Goal: Task Accomplishment & Management: Use online tool/utility

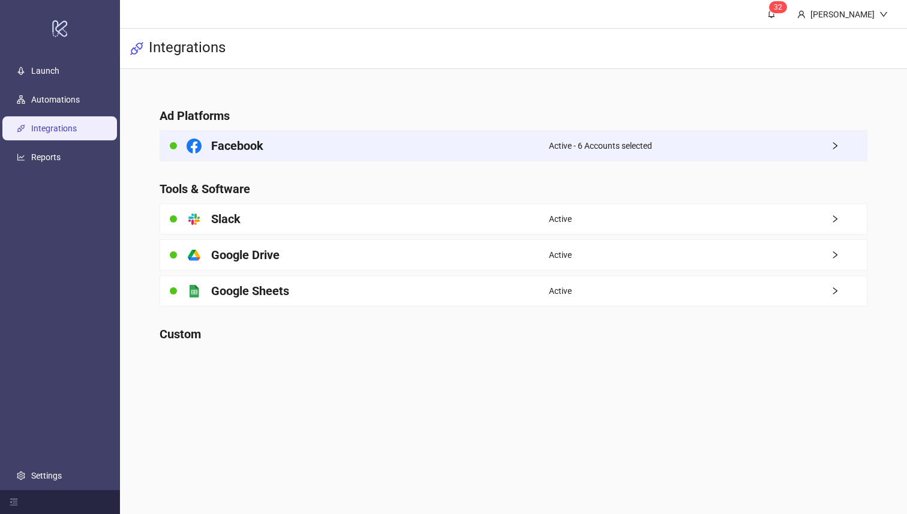
click at [387, 140] on div "Facebook" at bounding box center [354, 146] width 388 height 30
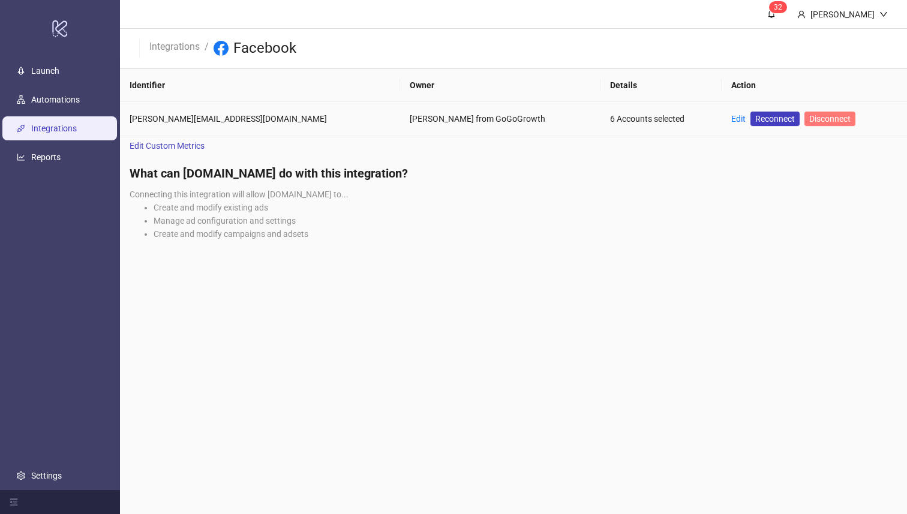
click at [809, 122] on span "Disconnect" at bounding box center [829, 119] width 41 height 10
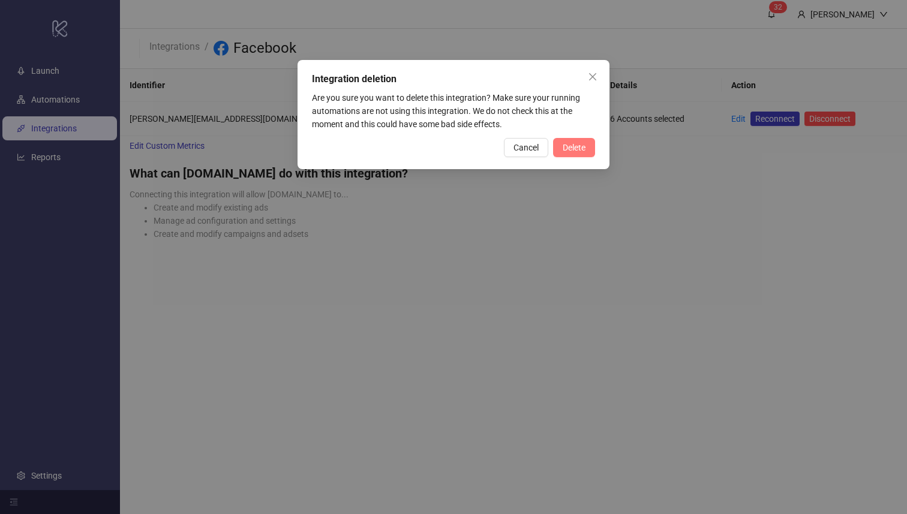
click at [565, 140] on button "Delete" at bounding box center [574, 147] width 42 height 19
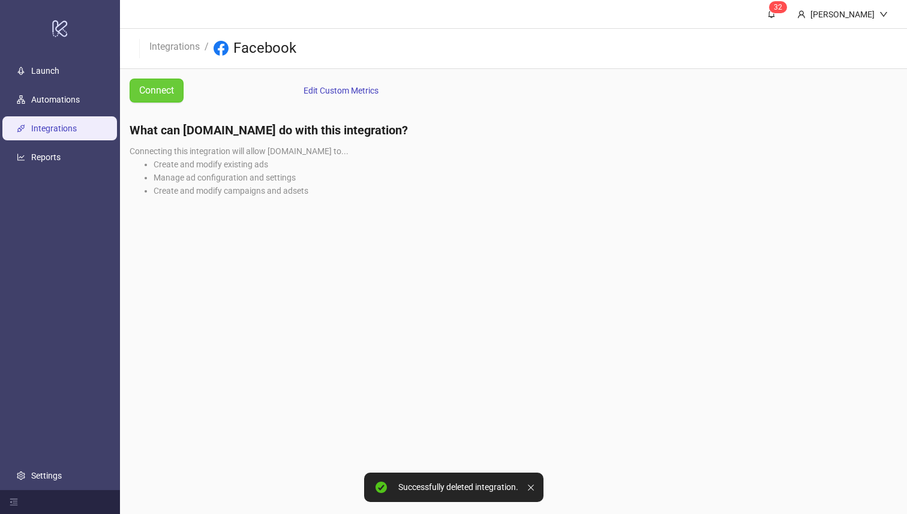
click at [167, 98] on span "Connect" at bounding box center [156, 90] width 35 height 15
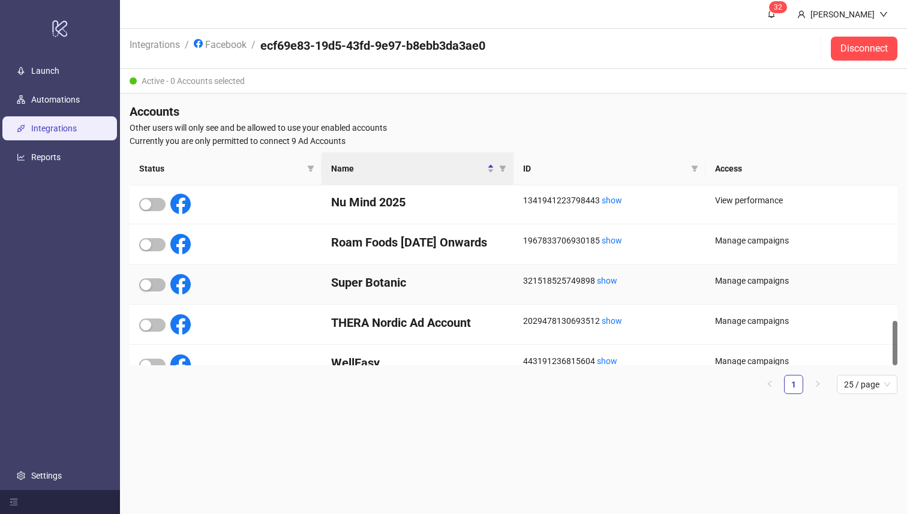
scroll to position [543, 0]
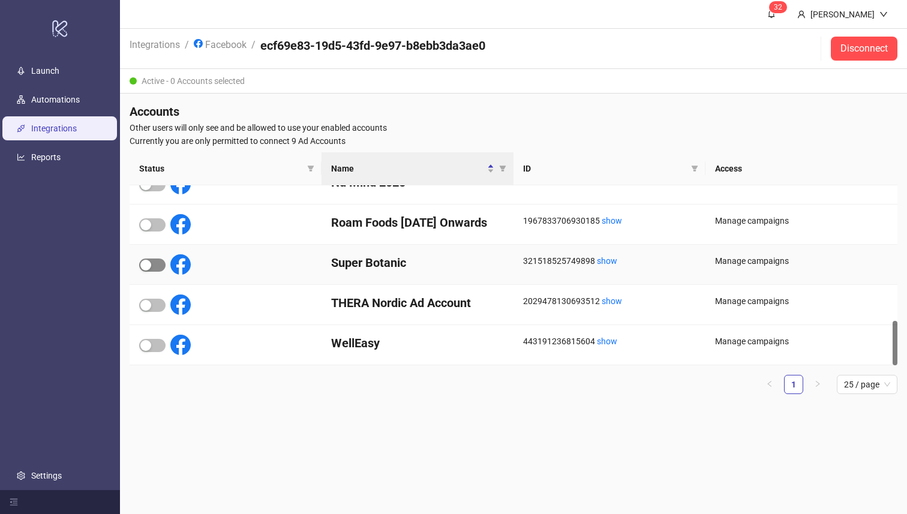
click at [140, 267] on div "button" at bounding box center [145, 265] width 11 height 11
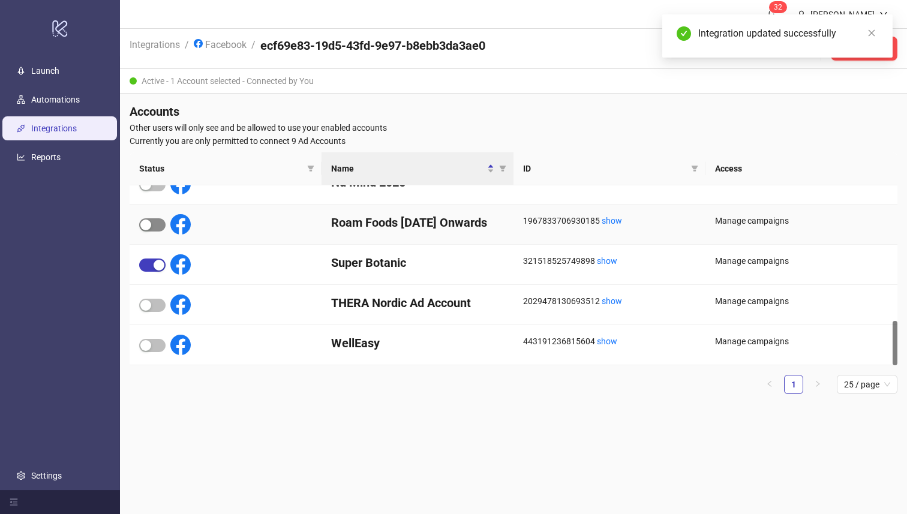
click at [154, 222] on span "button" at bounding box center [152, 224] width 26 height 13
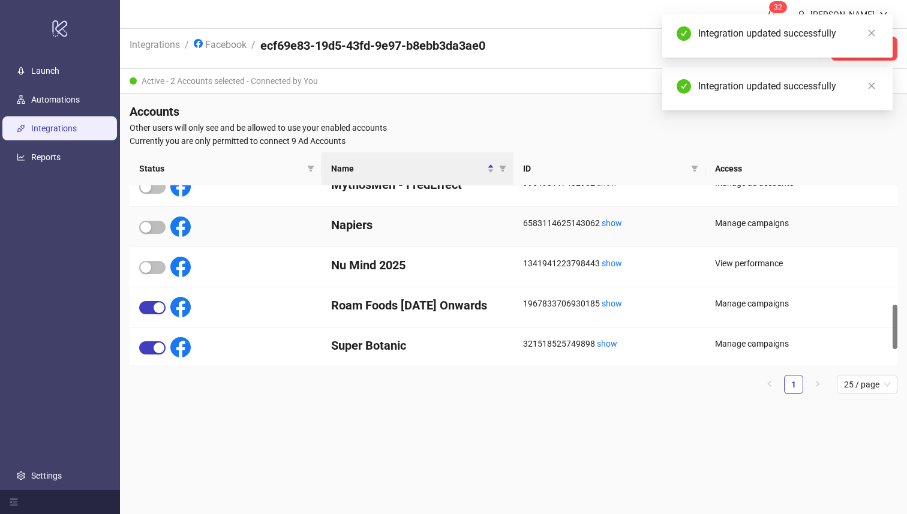
scroll to position [448, 0]
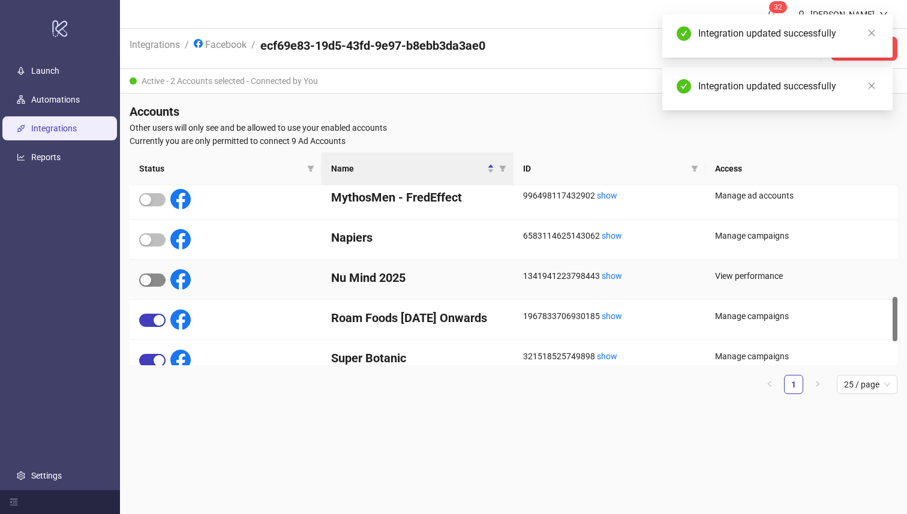
click at [144, 275] on div "button" at bounding box center [145, 280] width 11 height 11
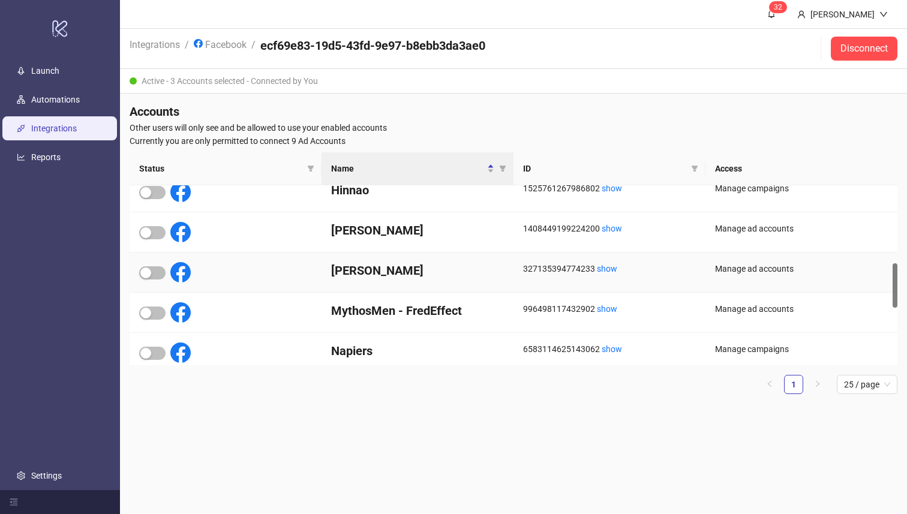
scroll to position [0, 0]
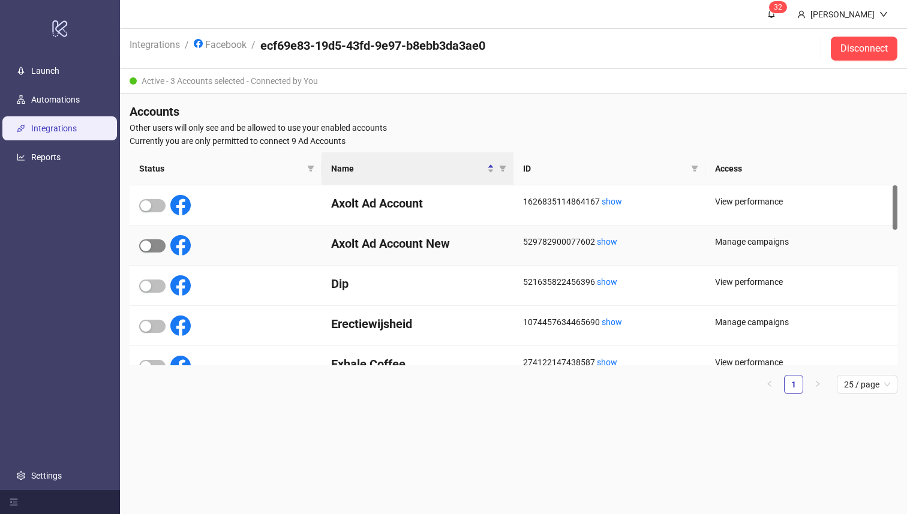
click at [148, 248] on div "button" at bounding box center [145, 245] width 11 height 11
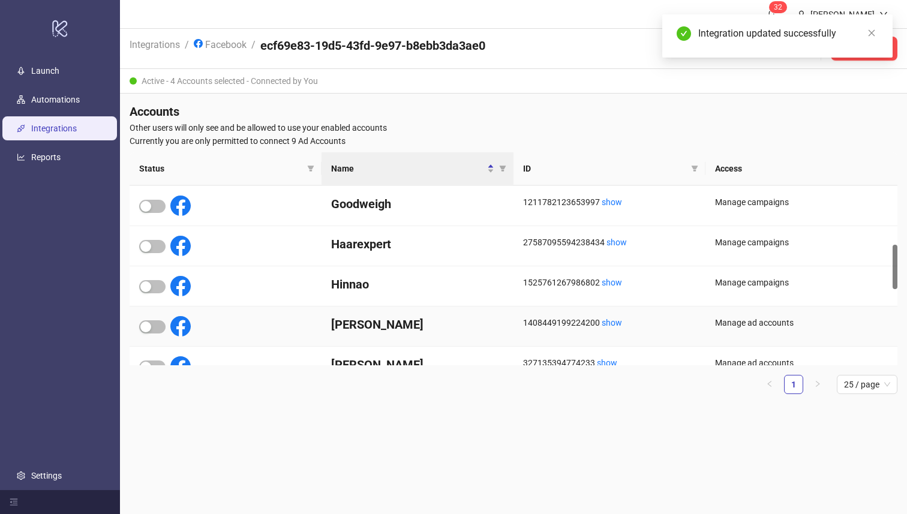
scroll to position [241, 0]
click at [151, 285] on div "button" at bounding box center [145, 286] width 11 height 11
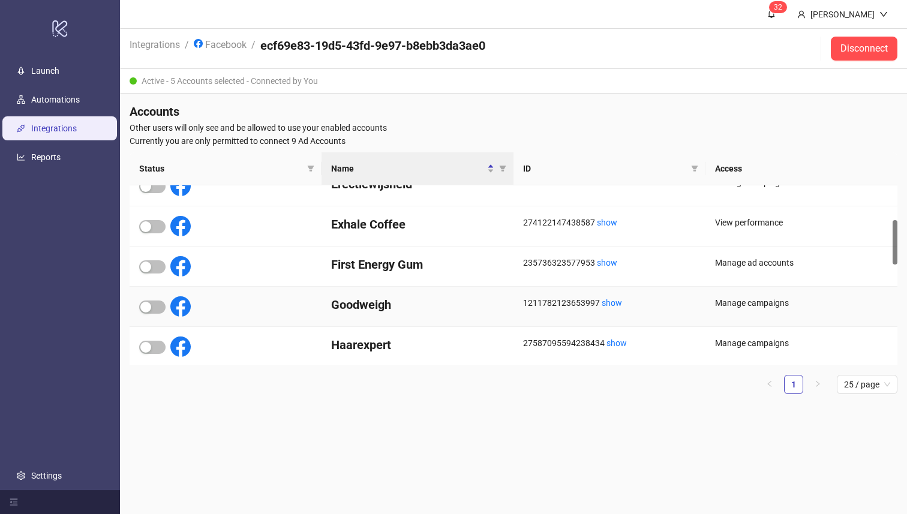
scroll to position [134, 0]
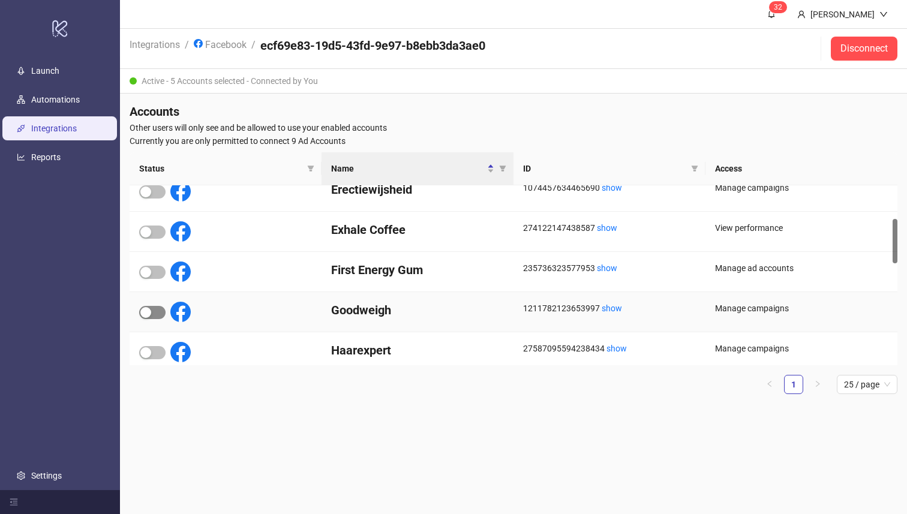
click at [151, 309] on div "button" at bounding box center [145, 312] width 11 height 11
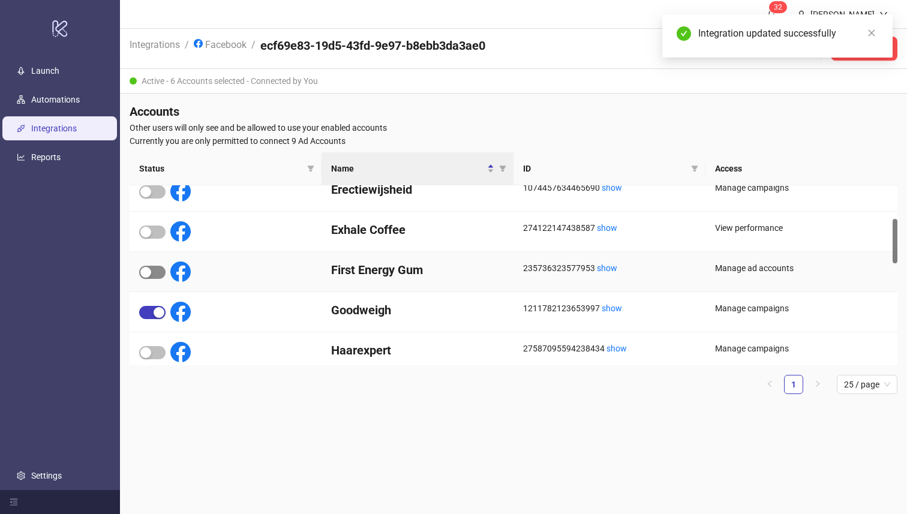
click at [160, 270] on span "button" at bounding box center [152, 272] width 26 height 13
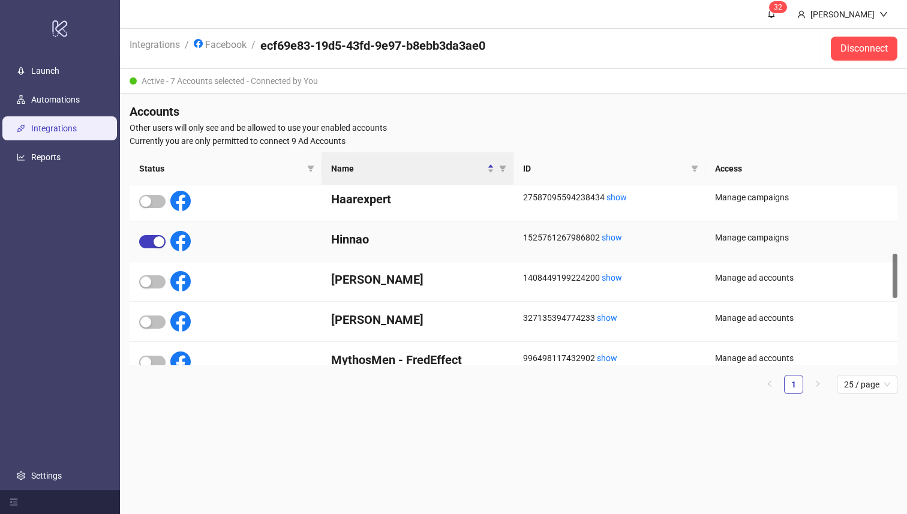
scroll to position [274, 0]
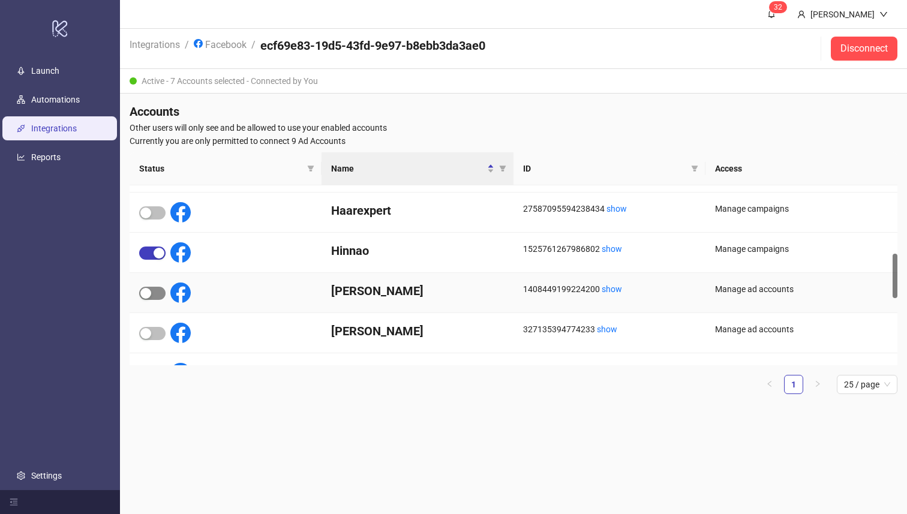
click at [147, 287] on span "button" at bounding box center [152, 293] width 26 height 13
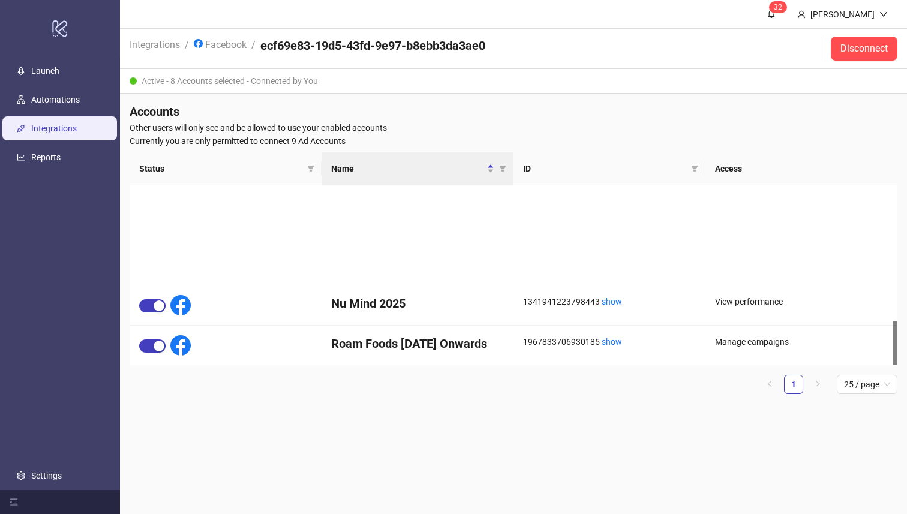
scroll to position [543, 0]
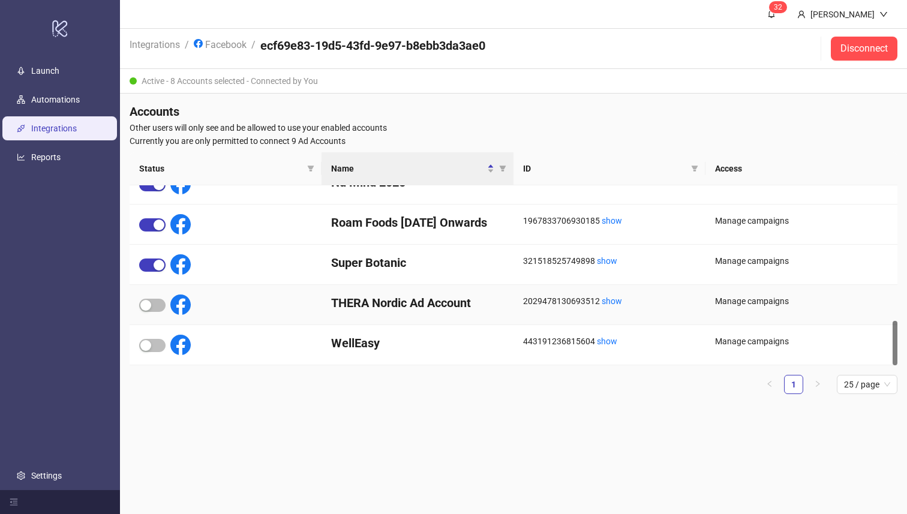
click at [151, 312] on div at bounding box center [165, 304] width 52 height 20
click at [151, 309] on span "button" at bounding box center [152, 305] width 26 height 13
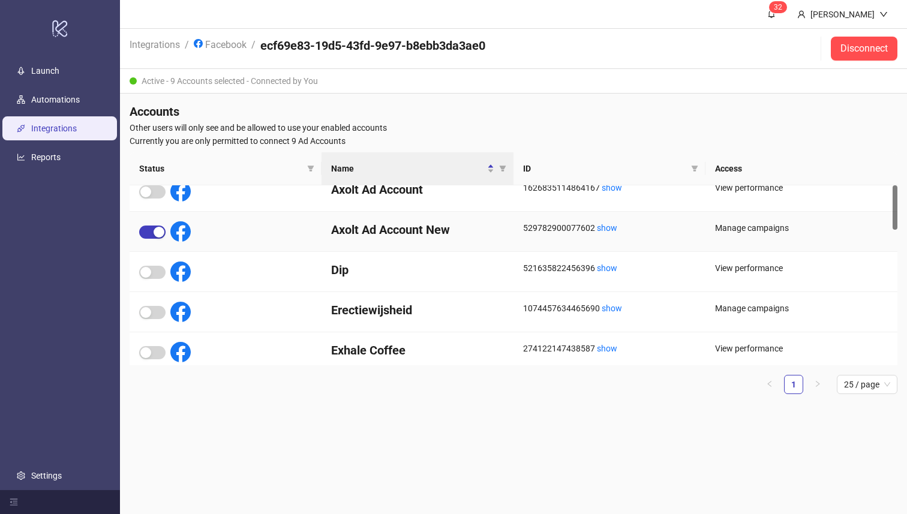
scroll to position [0, 0]
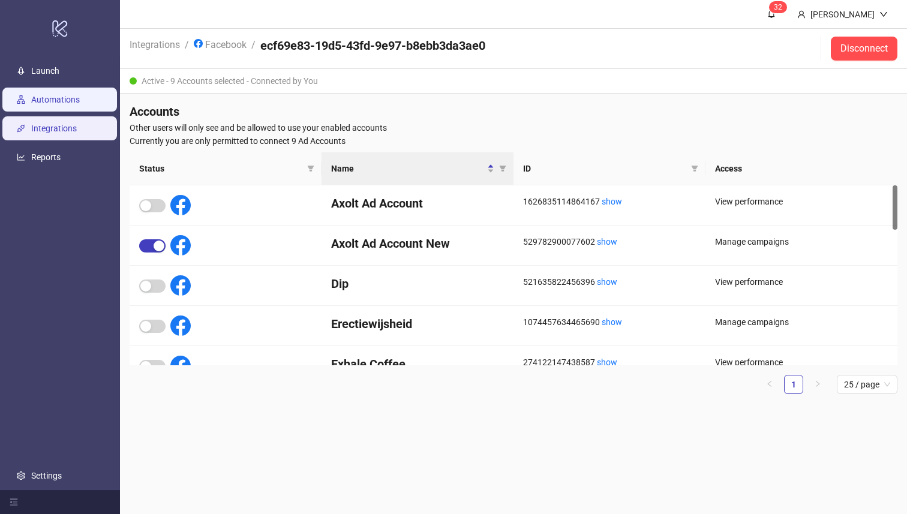
click at [80, 101] on link "Automations" at bounding box center [55, 100] width 49 height 10
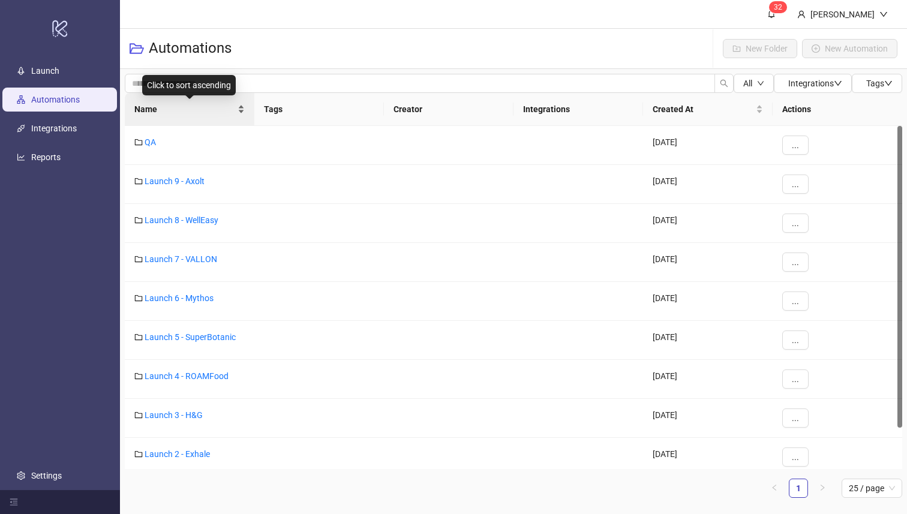
click at [231, 82] on div "Click to sort ascending" at bounding box center [189, 85] width 94 height 20
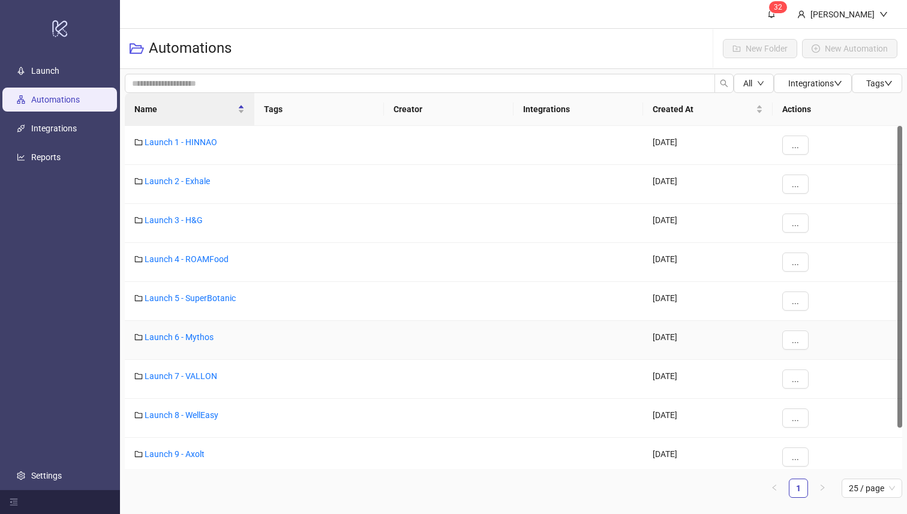
scroll to position [47, 0]
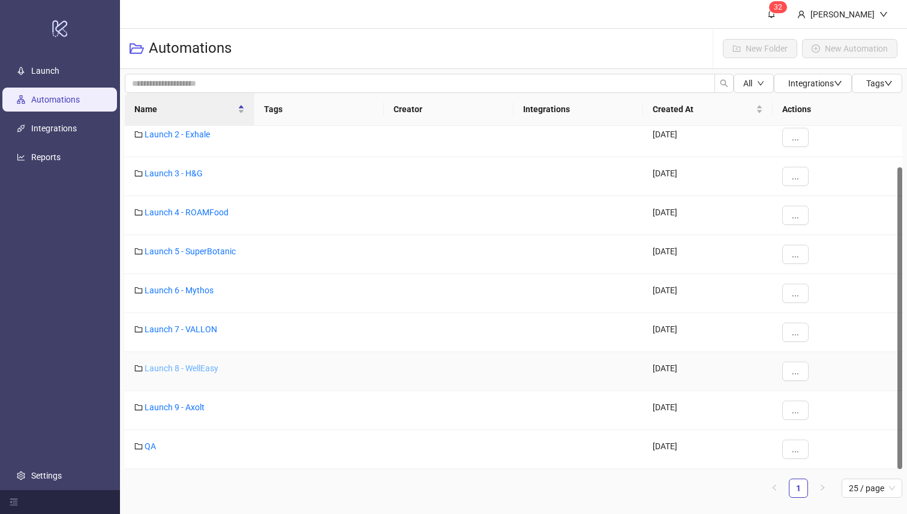
click at [209, 368] on link "Launch 8 - WellEasy" at bounding box center [182, 368] width 74 height 10
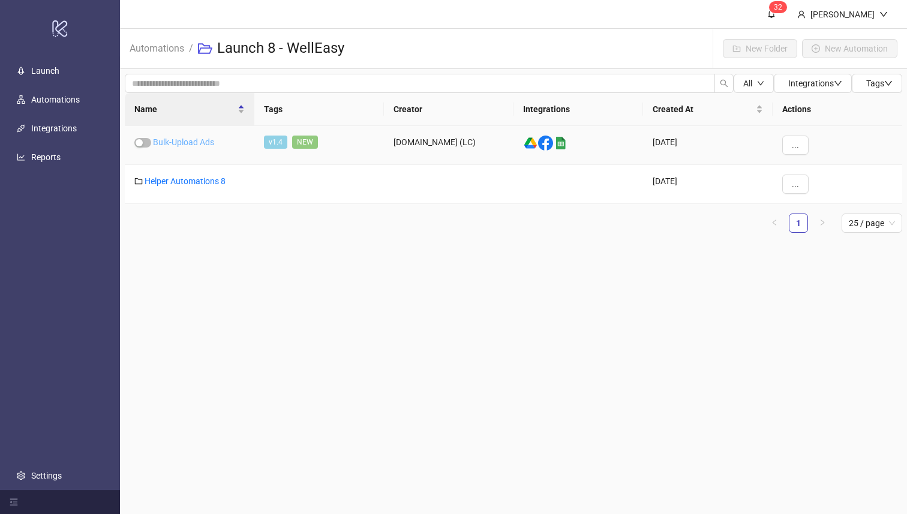
click at [198, 141] on link "Bulk-Upload Ads" at bounding box center [183, 142] width 61 height 10
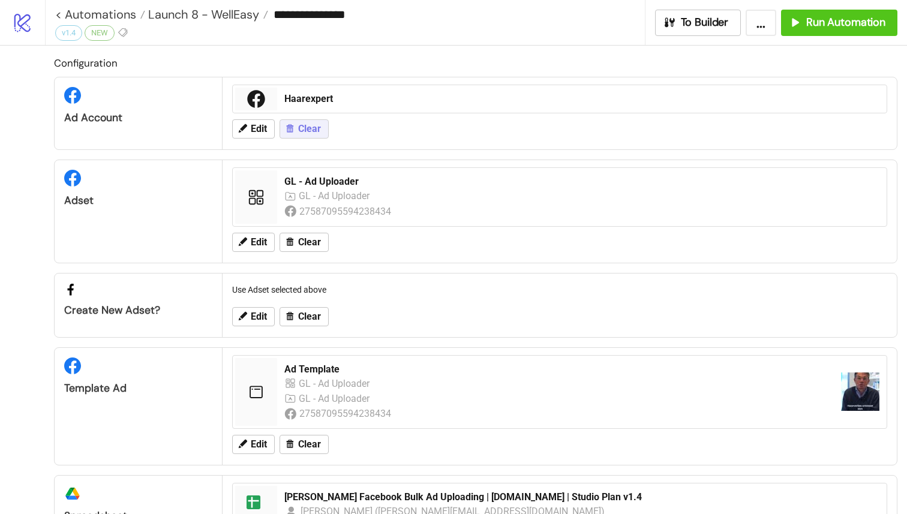
click at [298, 131] on span "Clear" at bounding box center [309, 129] width 23 height 11
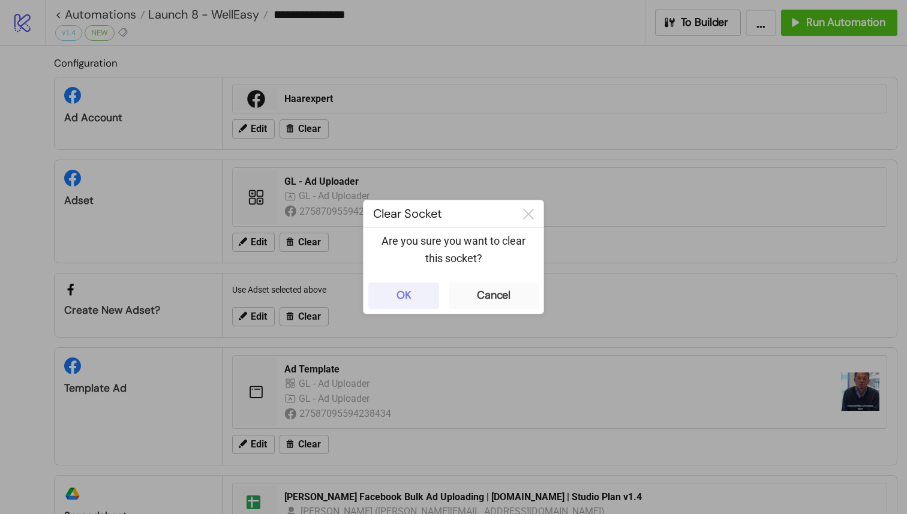
click at [434, 297] on button "OK" at bounding box center [403, 295] width 71 height 26
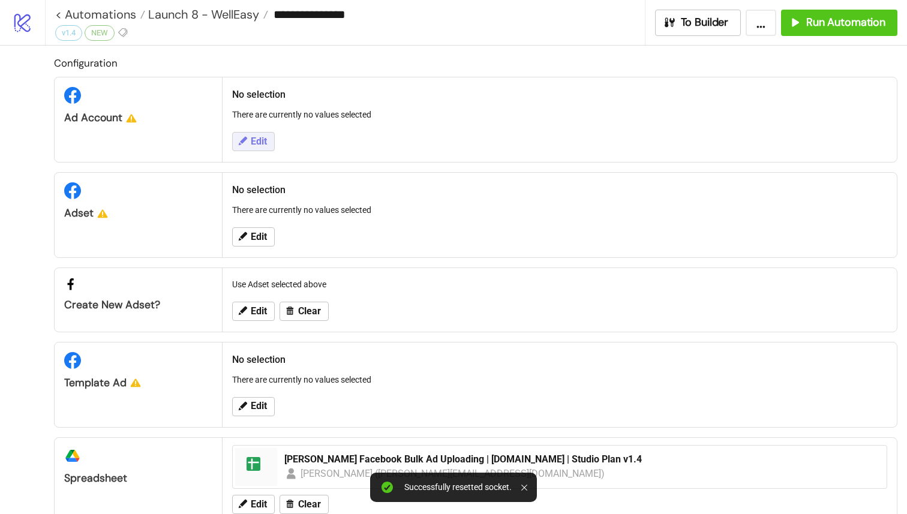
click at [261, 133] on button "Edit" at bounding box center [253, 141] width 43 height 19
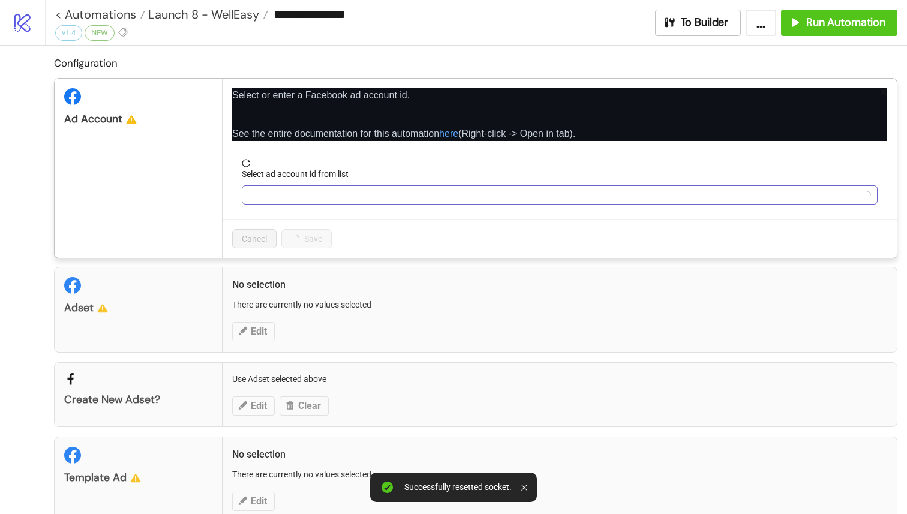
click at [392, 191] on input "Select ad account id from list" at bounding box center [554, 195] width 610 height 18
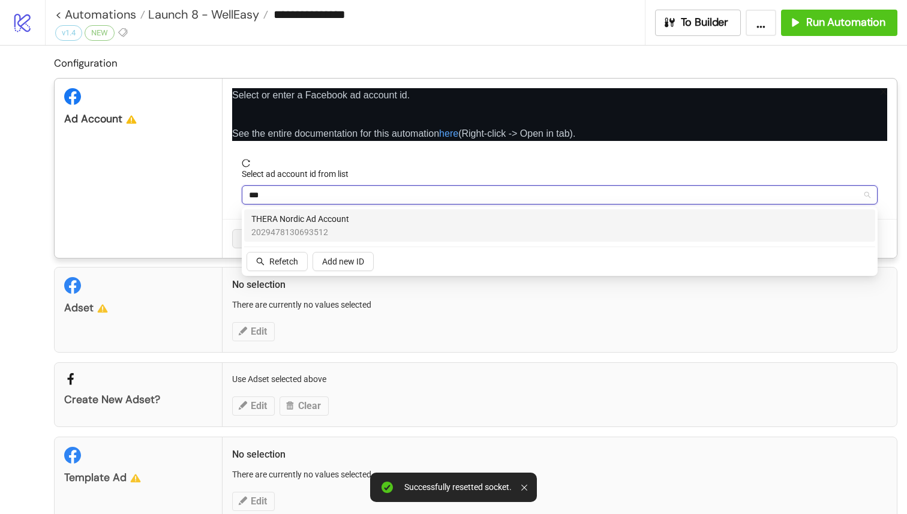
type input "****"
click at [362, 213] on div "THERA Nordic Ad Account 2029478130693512" at bounding box center [559, 225] width 616 height 26
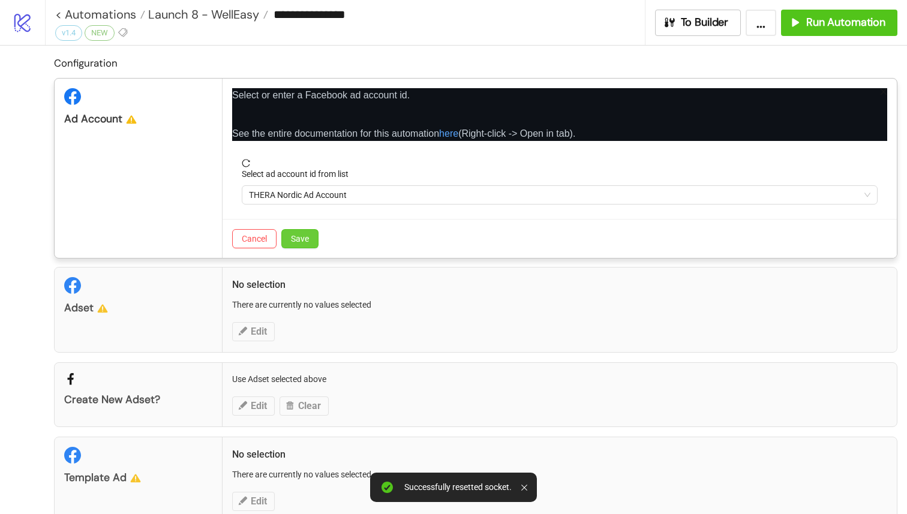
click at [309, 239] on span "Save" at bounding box center [300, 239] width 18 height 10
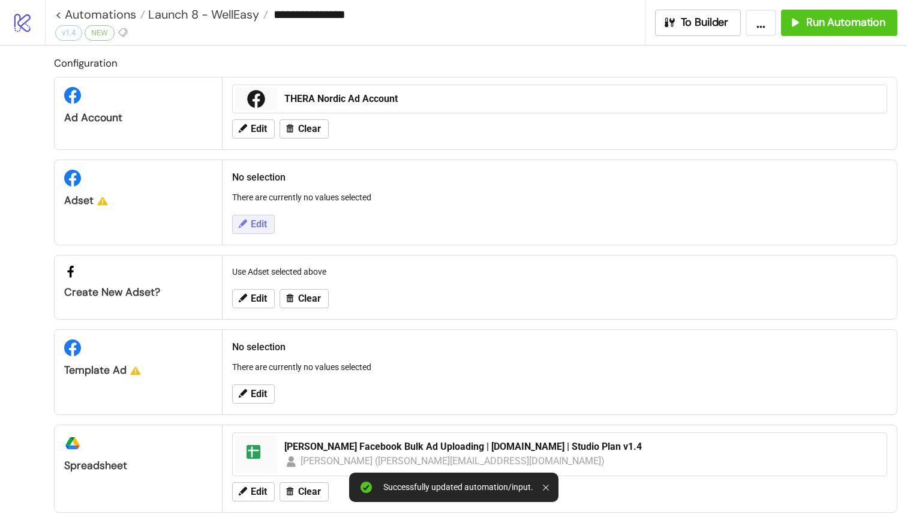
click at [266, 221] on span "Edit" at bounding box center [259, 224] width 16 height 11
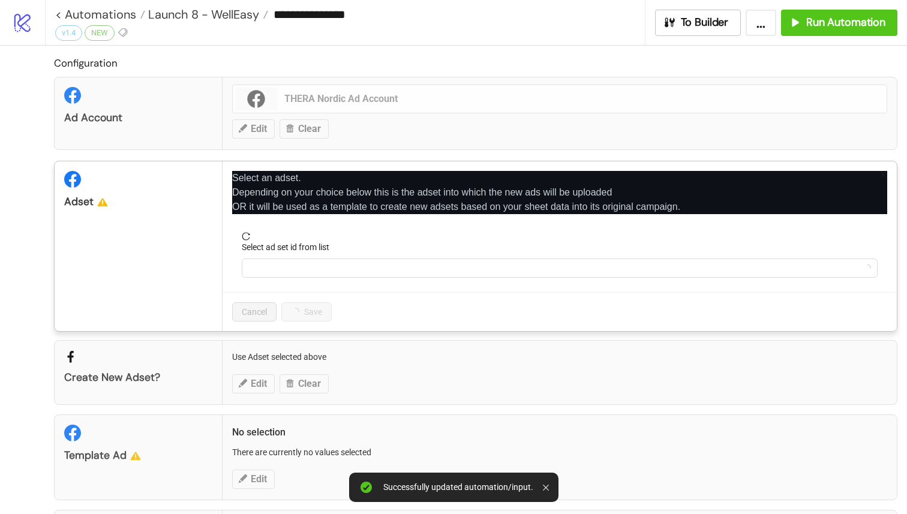
click at [399, 279] on form "Select ad set id from list" at bounding box center [559, 262] width 655 height 60
click at [411, 267] on input "Select ad set id from list" at bounding box center [554, 268] width 610 height 18
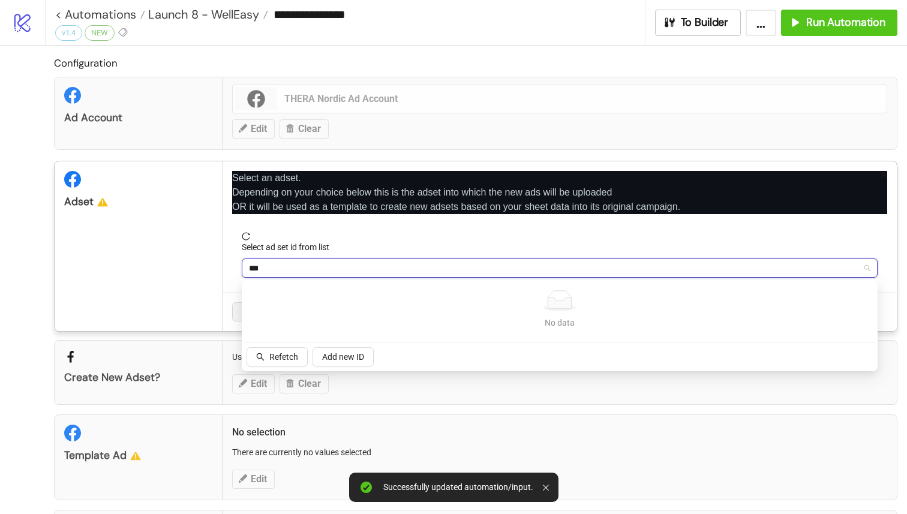
type input "**"
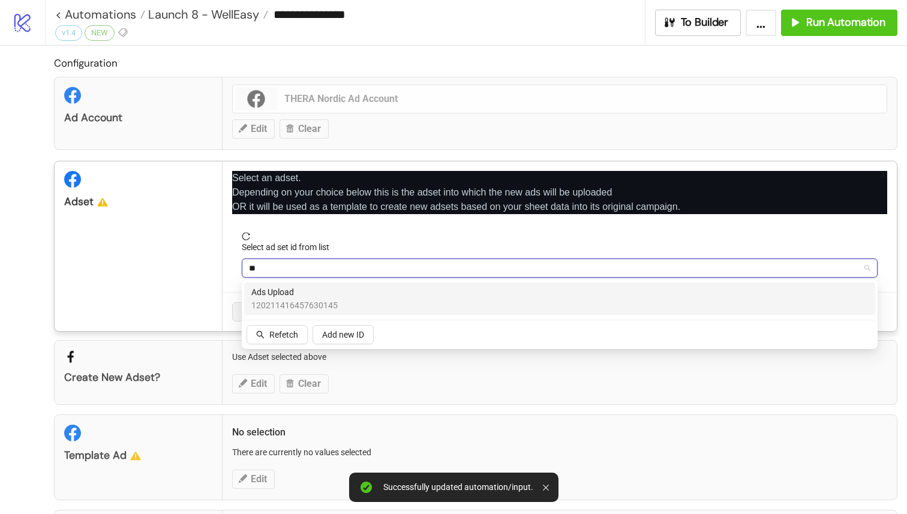
click at [452, 308] on div "Ads Upload 120211416457630145" at bounding box center [559, 298] width 616 height 26
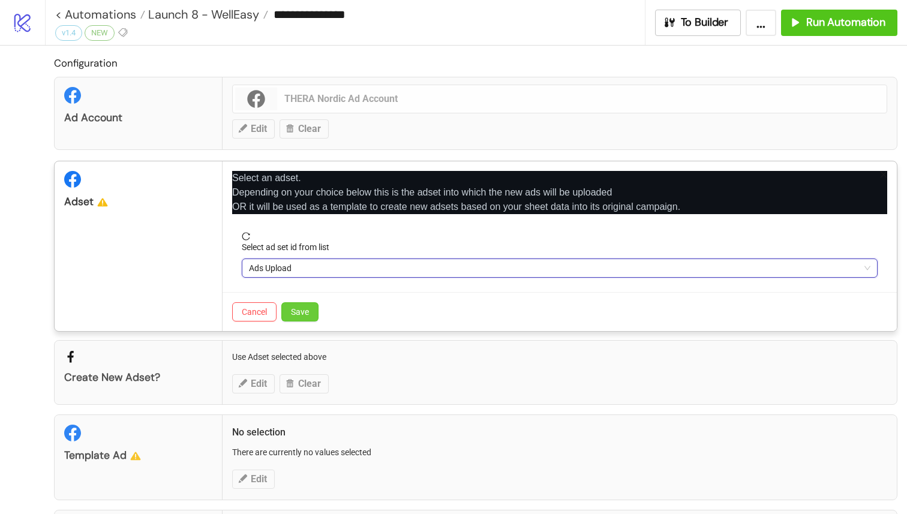
click at [305, 311] on span "Save" at bounding box center [300, 312] width 18 height 10
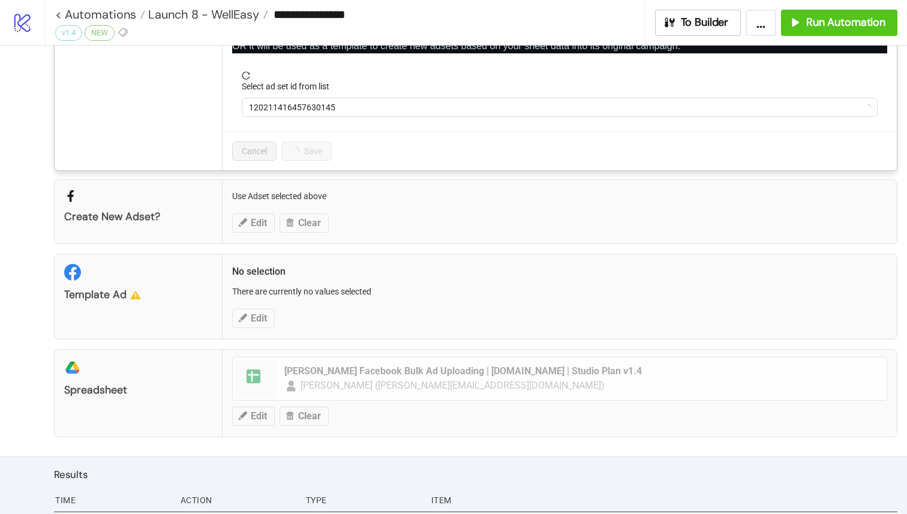
scroll to position [147, 0]
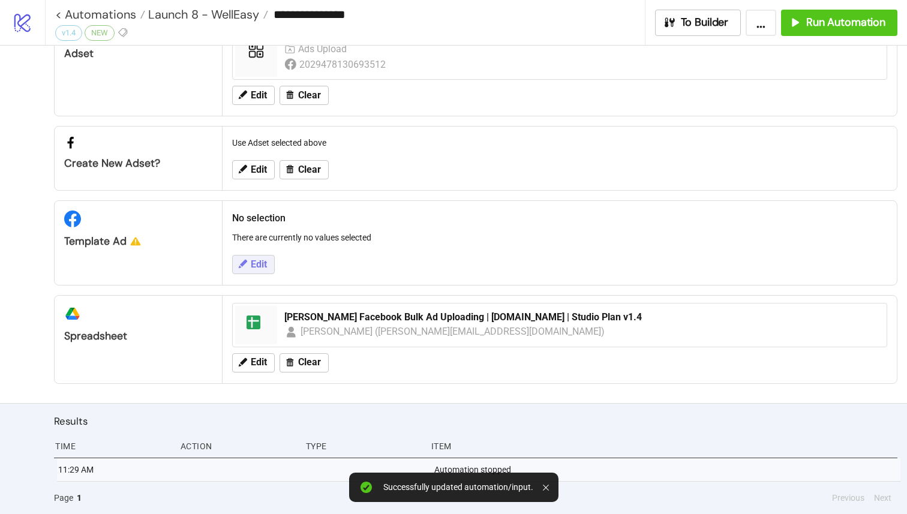
click at [271, 269] on button "Edit" at bounding box center [253, 264] width 43 height 19
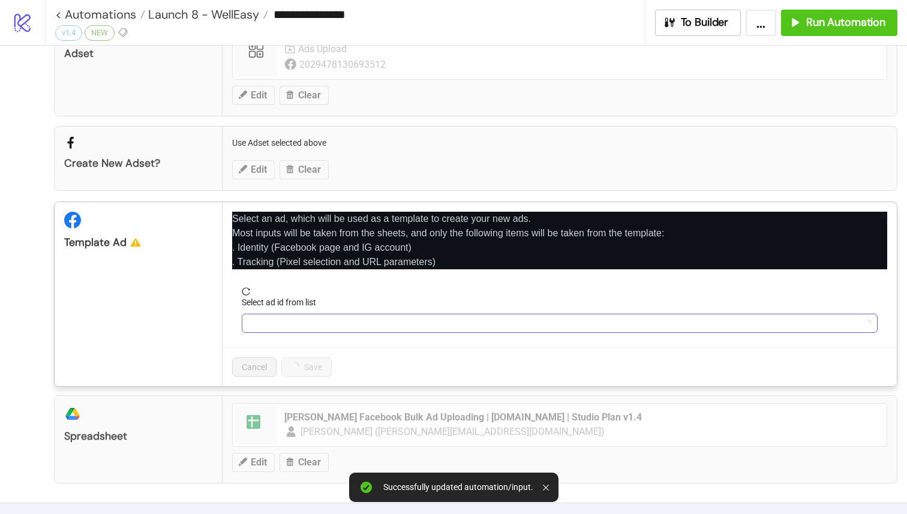
click at [295, 321] on input "Select ad id from list" at bounding box center [554, 323] width 610 height 18
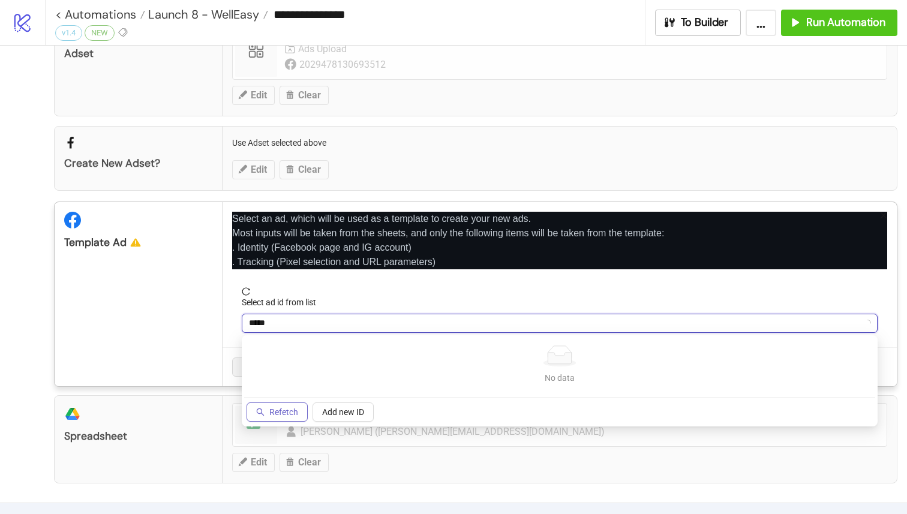
type input "*****"
click at [284, 410] on span "Refetch" at bounding box center [283, 412] width 29 height 10
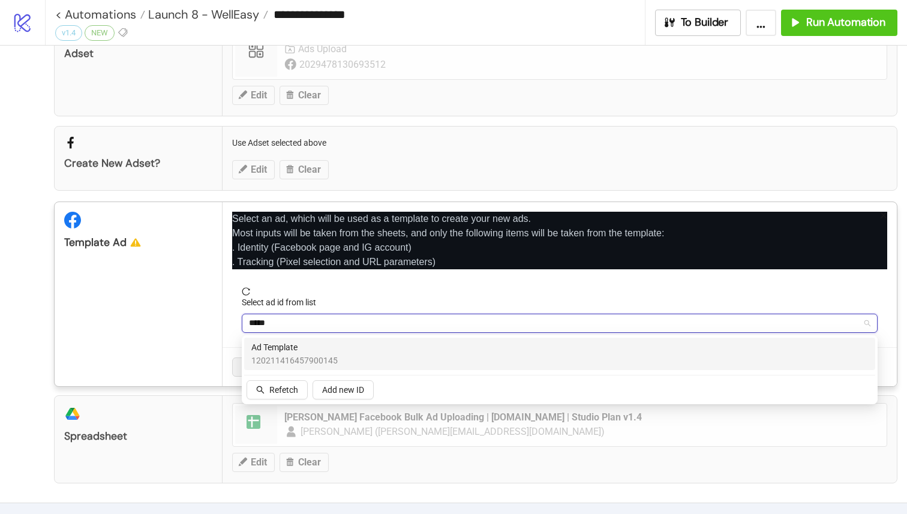
click at [353, 343] on div "Ad Template 120211416457900145" at bounding box center [559, 354] width 616 height 26
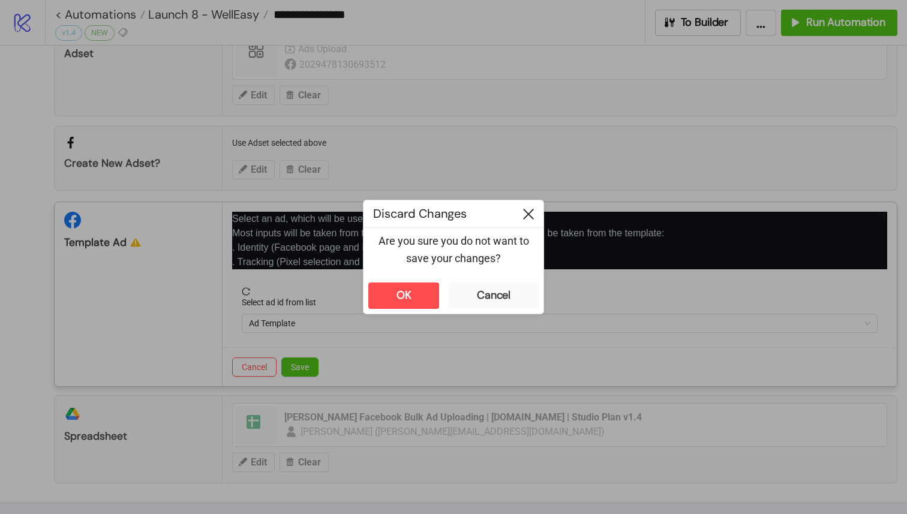
click at [527, 216] on icon at bounding box center [528, 214] width 11 height 11
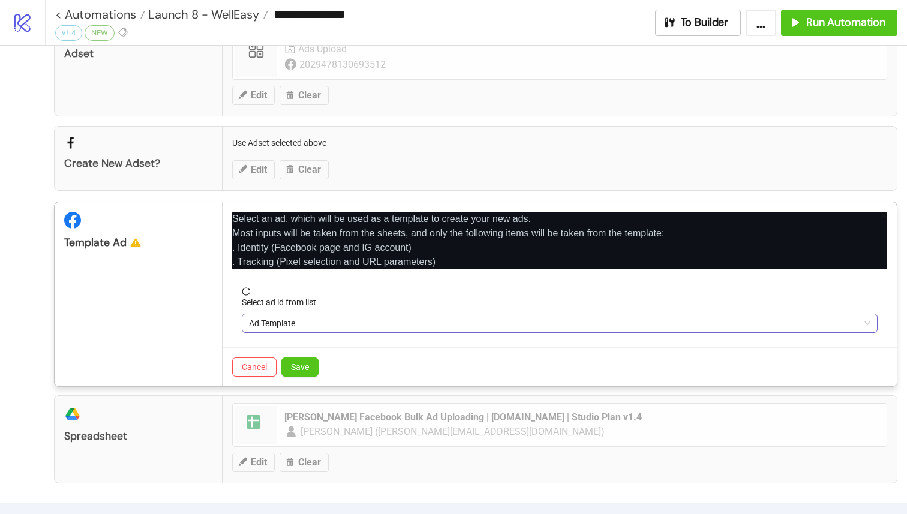
click at [372, 316] on span "Ad Template" at bounding box center [559, 323] width 621 height 18
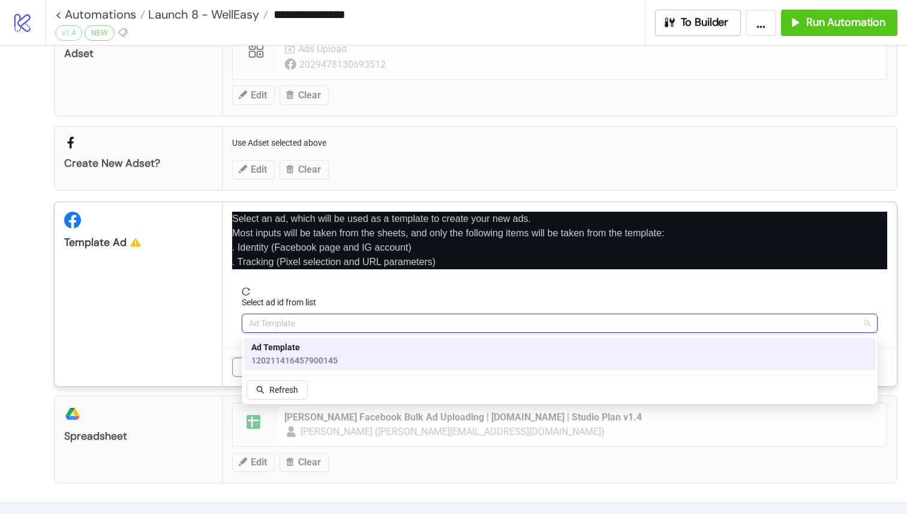
click at [366, 351] on div "Ad Template 120211416457900145" at bounding box center [559, 354] width 616 height 26
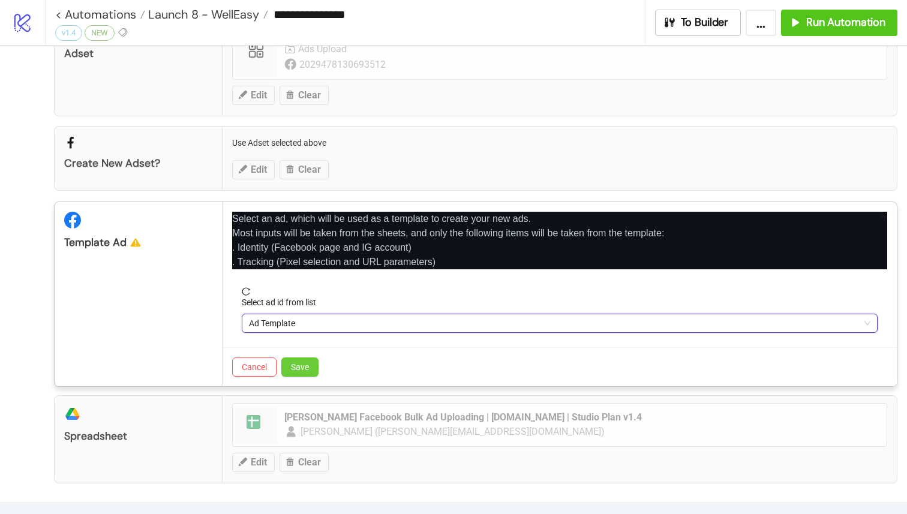
click at [312, 365] on button "Save" at bounding box center [299, 366] width 37 height 19
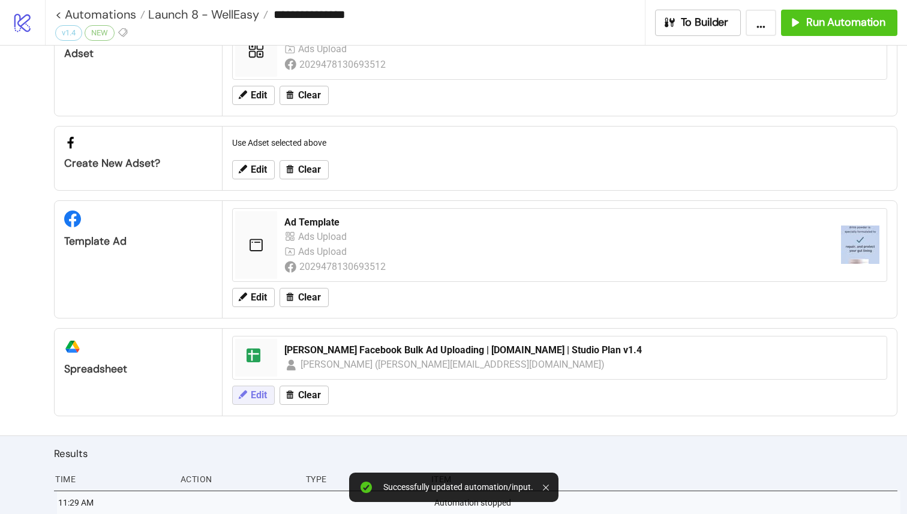
click at [266, 389] on button "Edit" at bounding box center [253, 395] width 43 height 19
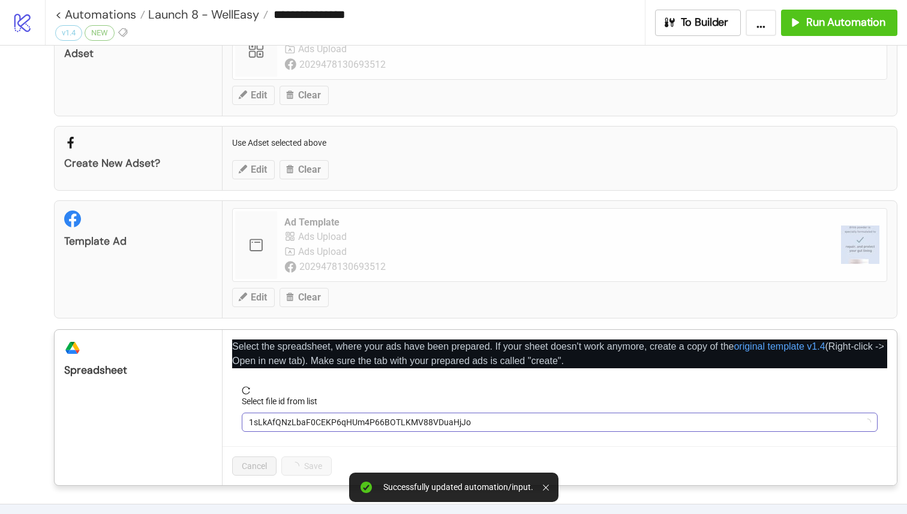
click at [305, 420] on span "1sLkAfQNzLbaF0CEKP6qHUm4P66BOTLKMV88VDuaHjJo" at bounding box center [559, 422] width 621 height 18
click at [351, 422] on span "FELLOS HL Facebook Bulk Ad Uploading | Kitchn.io | Studio Plan v1.4" at bounding box center [559, 422] width 621 height 18
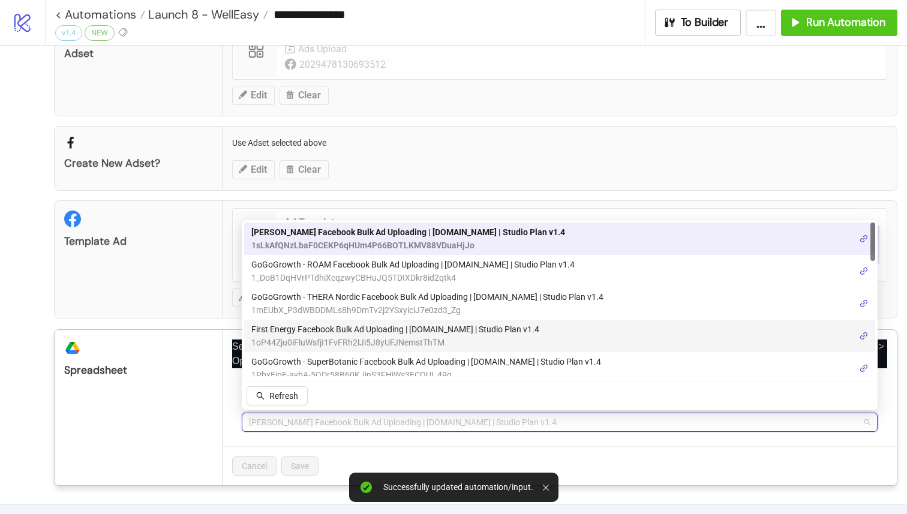
scroll to position [1, 0]
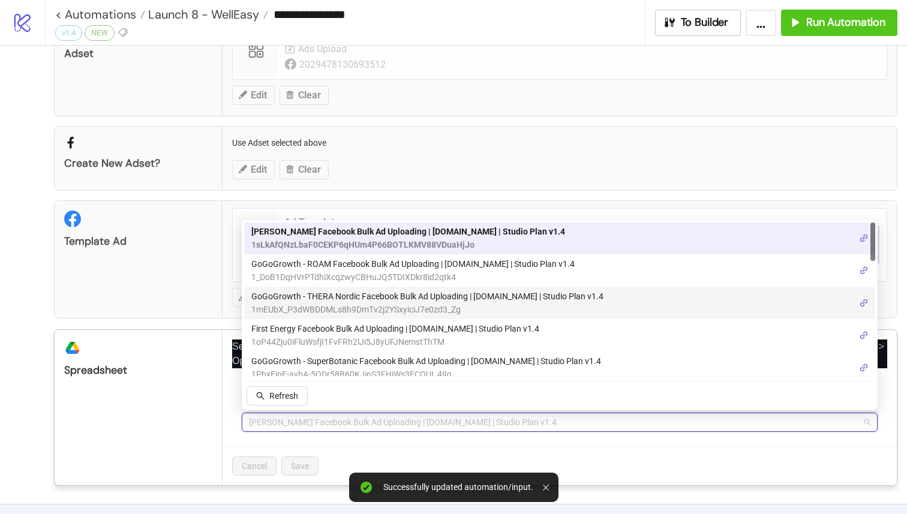
click at [391, 305] on span "1mEUbX_P3dWBDDMLs8h9DmTv2j2YSxyiciJ7e0zd3_Zg" at bounding box center [427, 309] width 352 height 13
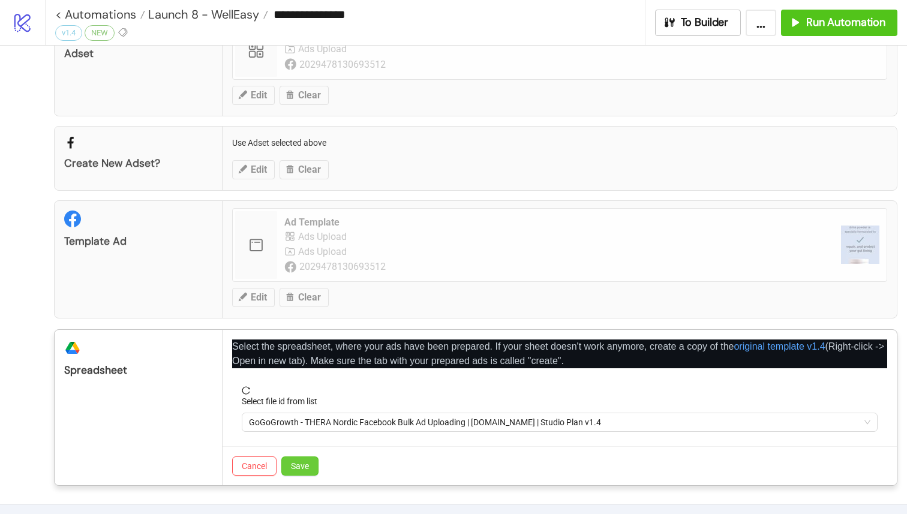
click at [308, 467] on span "Save" at bounding box center [300, 466] width 18 height 10
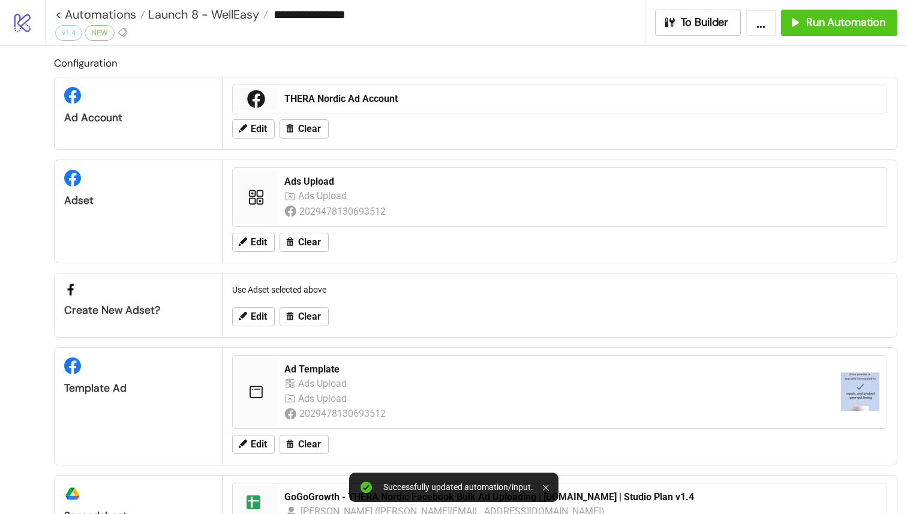
scroll to position [180, 0]
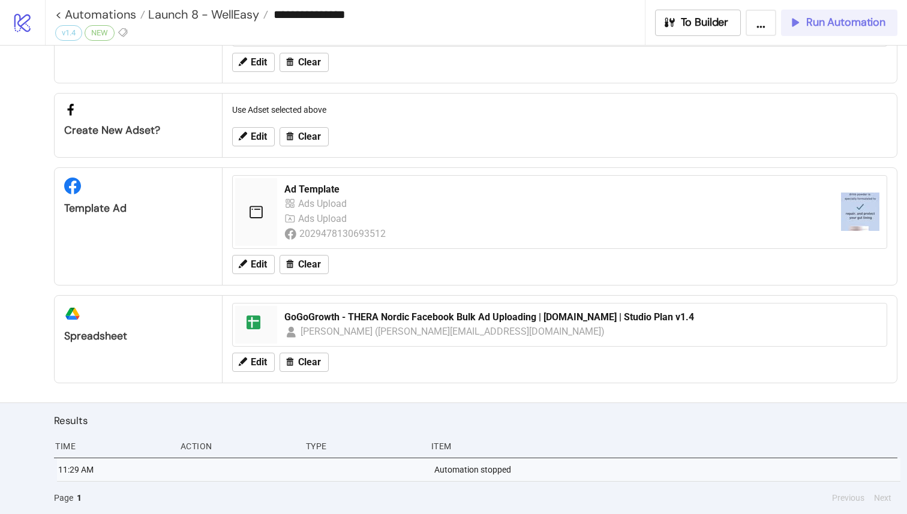
click at [810, 22] on span "Run Automation" at bounding box center [845, 23] width 79 height 14
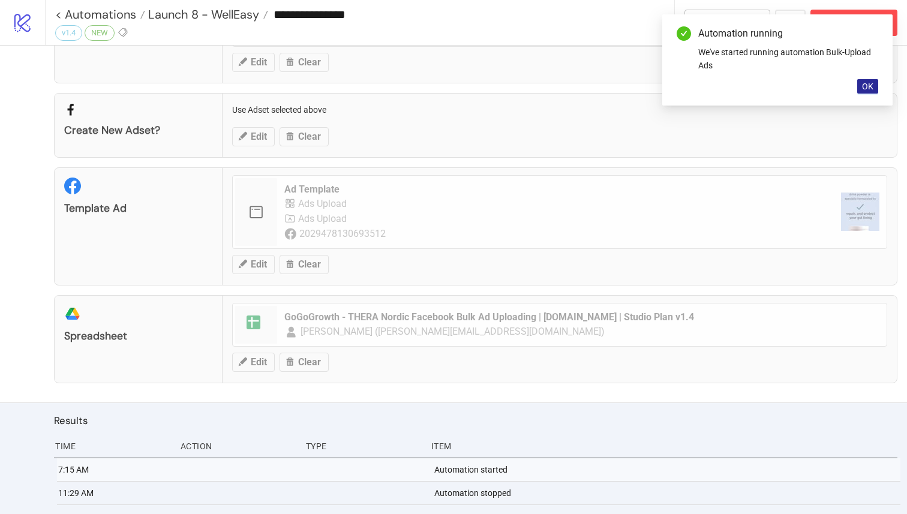
click at [865, 85] on span "OK" at bounding box center [867, 87] width 11 height 10
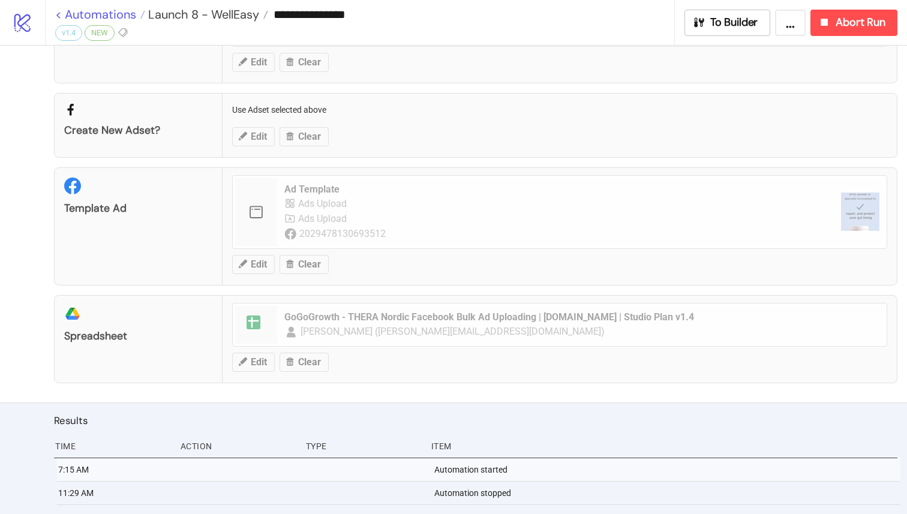
click at [59, 11] on link "< Automations" at bounding box center [100, 14] width 90 height 12
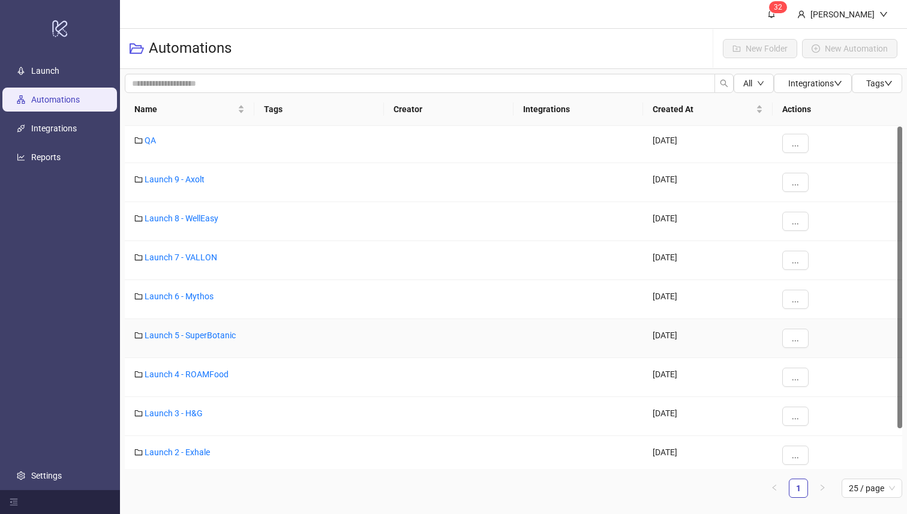
scroll to position [1, 0]
click at [203, 254] on link "Launch 7 - VALLON" at bounding box center [181, 259] width 73 height 10
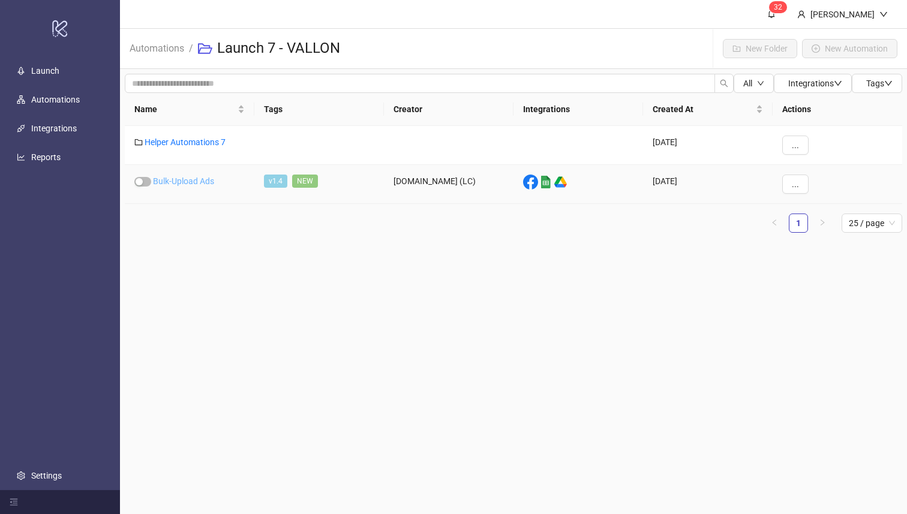
click at [193, 183] on link "Bulk-Upload Ads" at bounding box center [183, 181] width 61 height 10
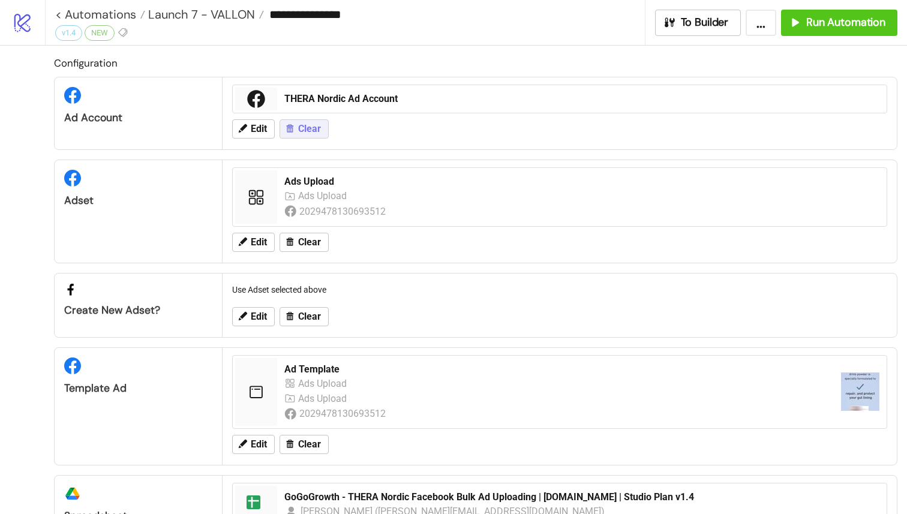
click at [309, 125] on span "Clear" at bounding box center [309, 129] width 23 height 11
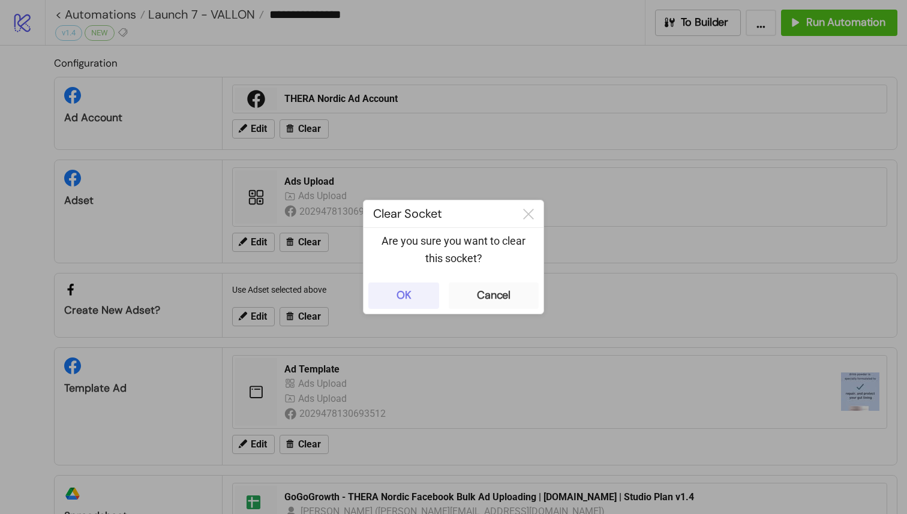
click at [395, 306] on button "OK" at bounding box center [403, 295] width 71 height 26
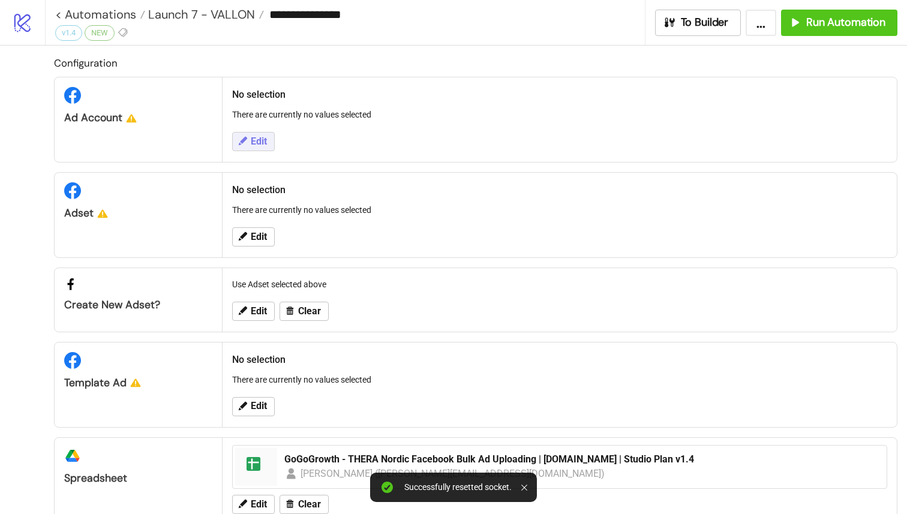
click at [256, 151] on button "Edit" at bounding box center [253, 141] width 43 height 19
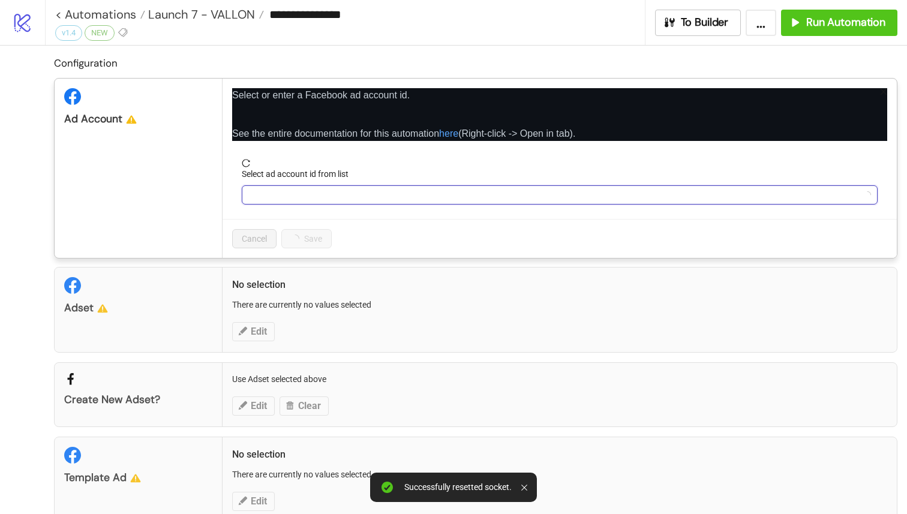
click at [310, 197] on input "Select ad account id from list" at bounding box center [554, 195] width 610 height 18
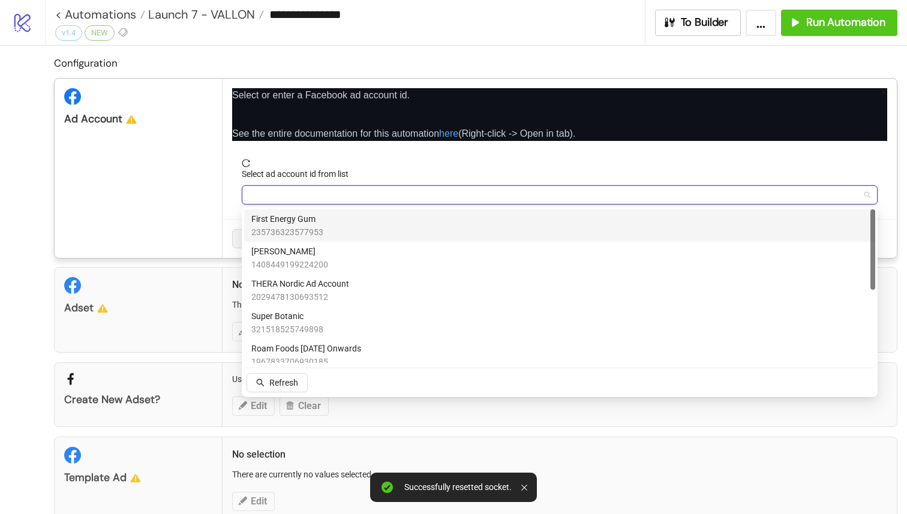
click at [362, 221] on div "First Energy Gum 235736323577953" at bounding box center [559, 225] width 616 height 26
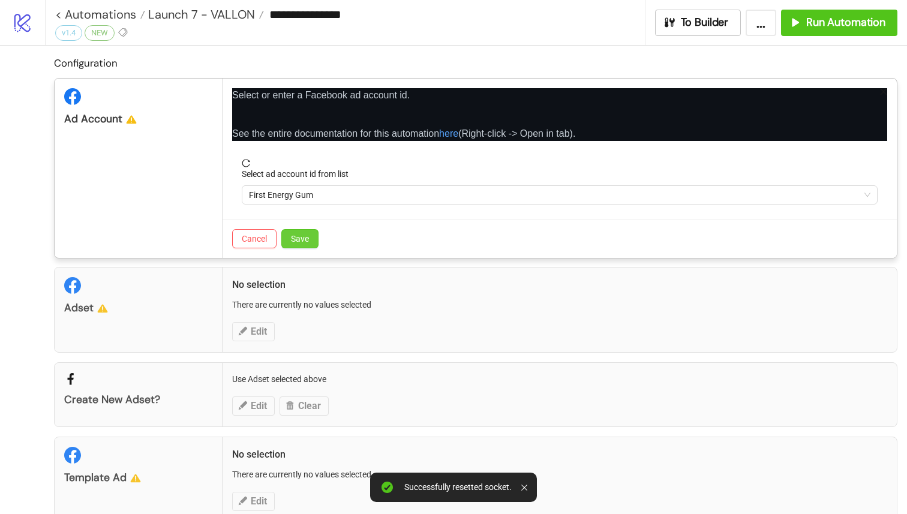
click at [315, 238] on button "Save" at bounding box center [299, 238] width 37 height 19
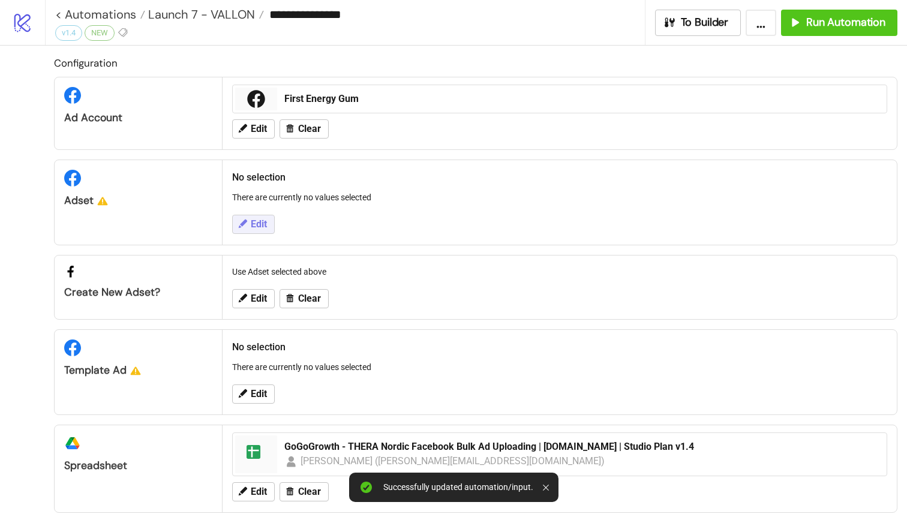
click at [264, 222] on span "Edit" at bounding box center [259, 224] width 16 height 11
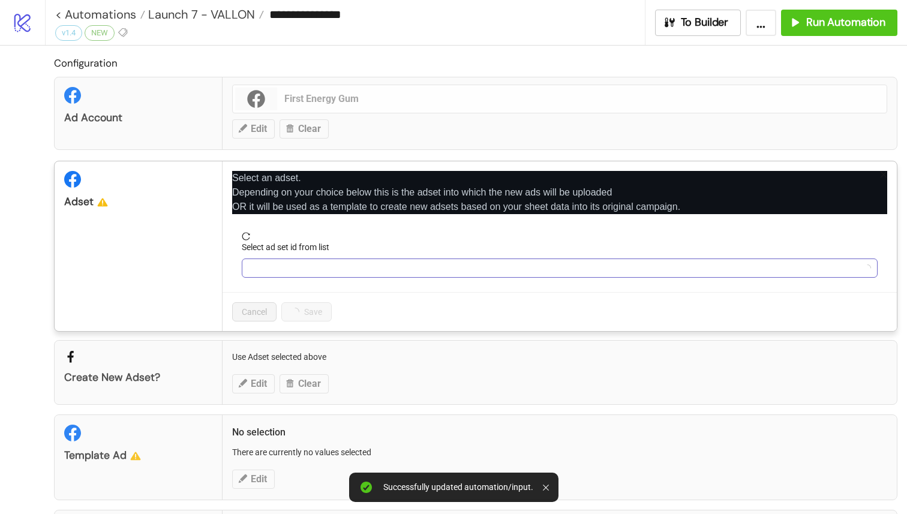
click at [306, 274] on input "Select ad set id from list" at bounding box center [554, 268] width 610 height 18
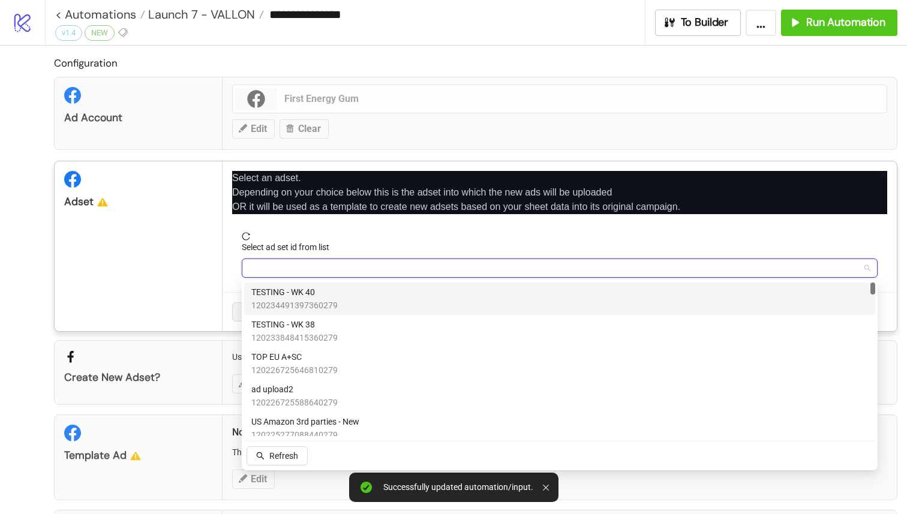
type input "*"
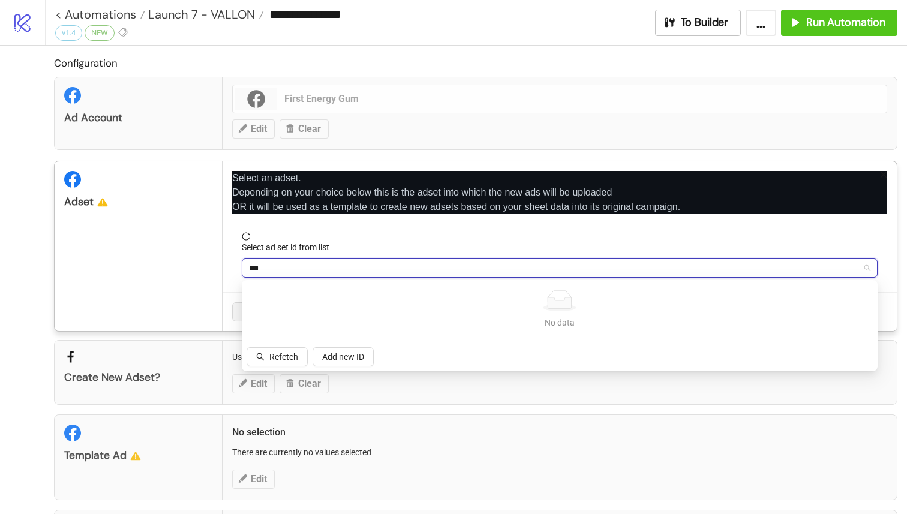
type input "**"
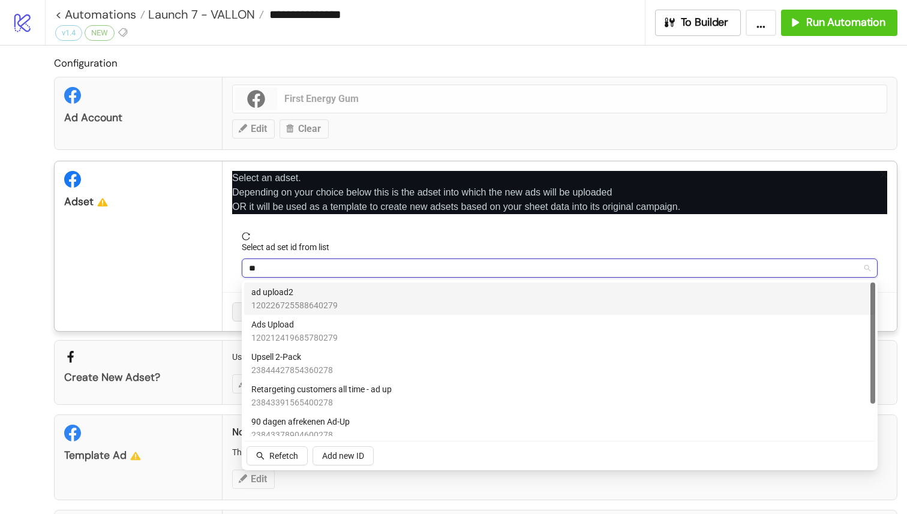
click at [302, 300] on span "120226725588640279" at bounding box center [294, 305] width 86 height 13
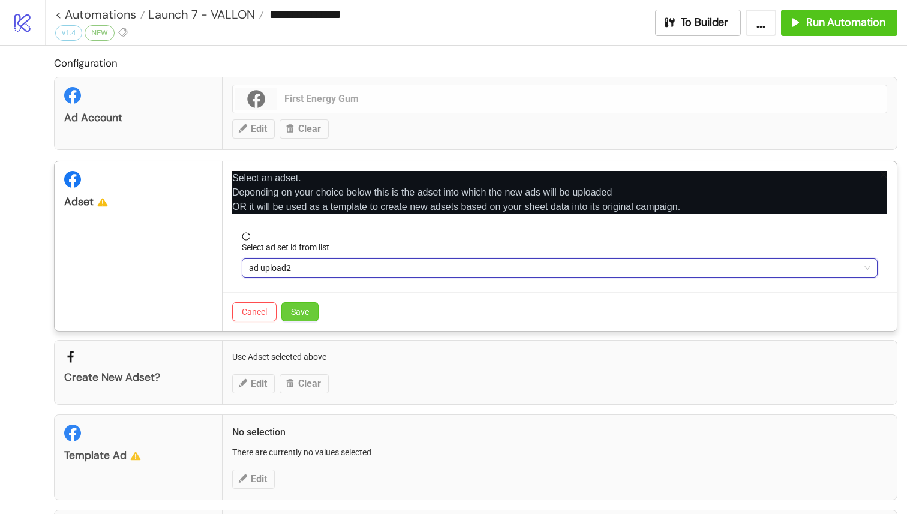
click at [295, 314] on span "Save" at bounding box center [300, 312] width 18 height 10
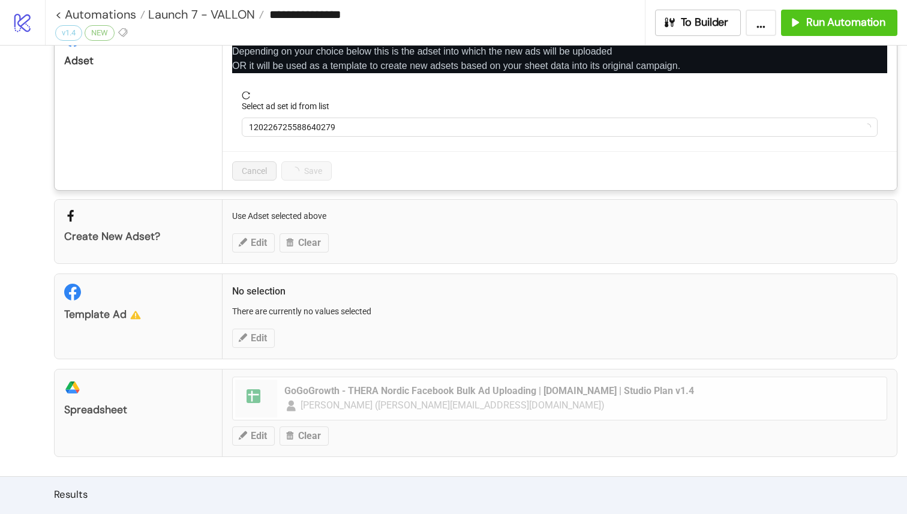
scroll to position [144, 0]
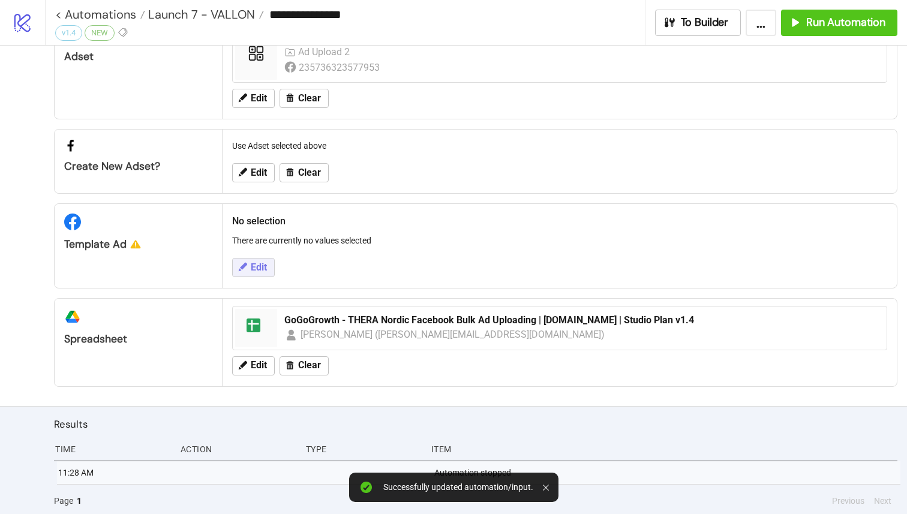
click at [267, 268] on span "Edit" at bounding box center [259, 267] width 16 height 11
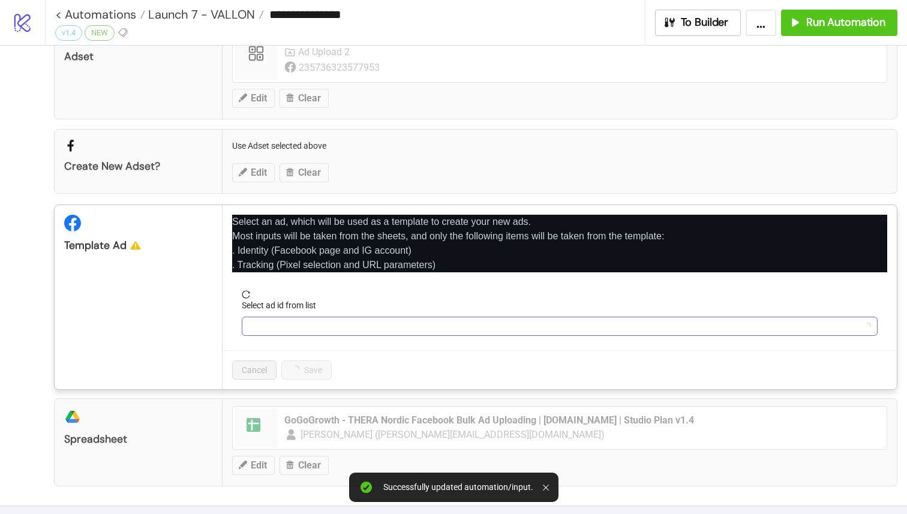
click at [282, 324] on input "Select ad id from list" at bounding box center [554, 326] width 610 height 18
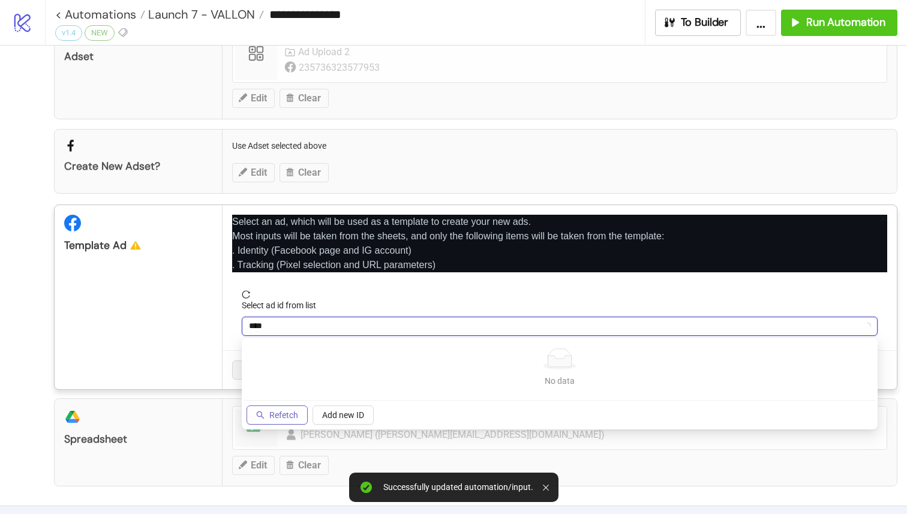
type input "****"
click at [291, 416] on span "Refetch" at bounding box center [283, 415] width 29 height 10
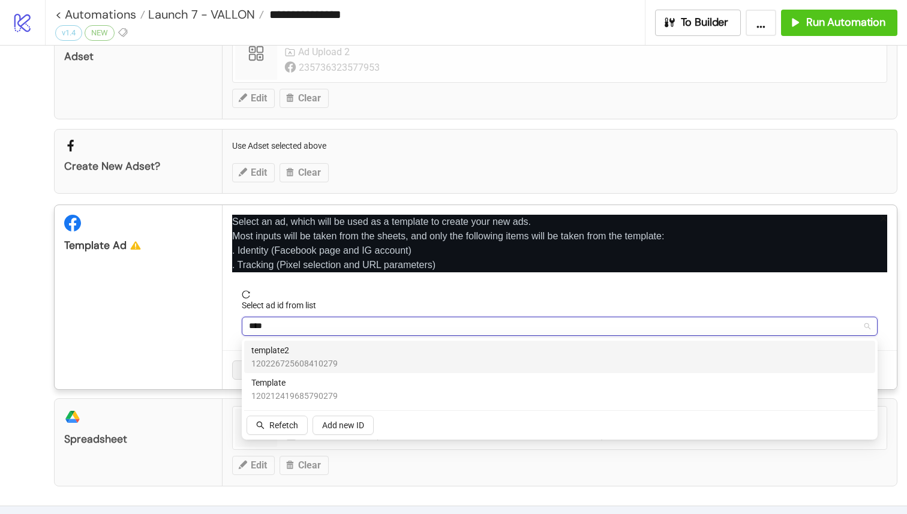
click at [314, 365] on span "120226725608410279" at bounding box center [294, 363] width 86 height 13
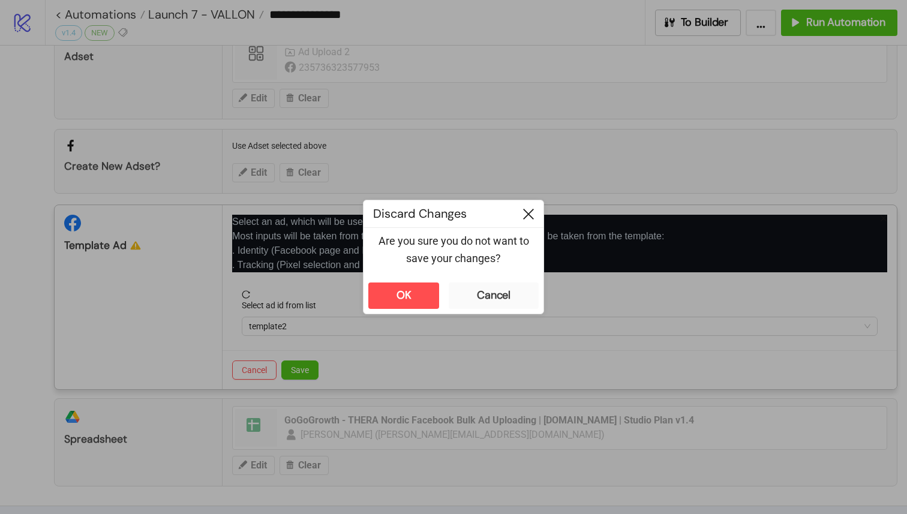
click at [522, 214] on div at bounding box center [528, 213] width 30 height 27
click at [528, 210] on icon at bounding box center [528, 214] width 11 height 11
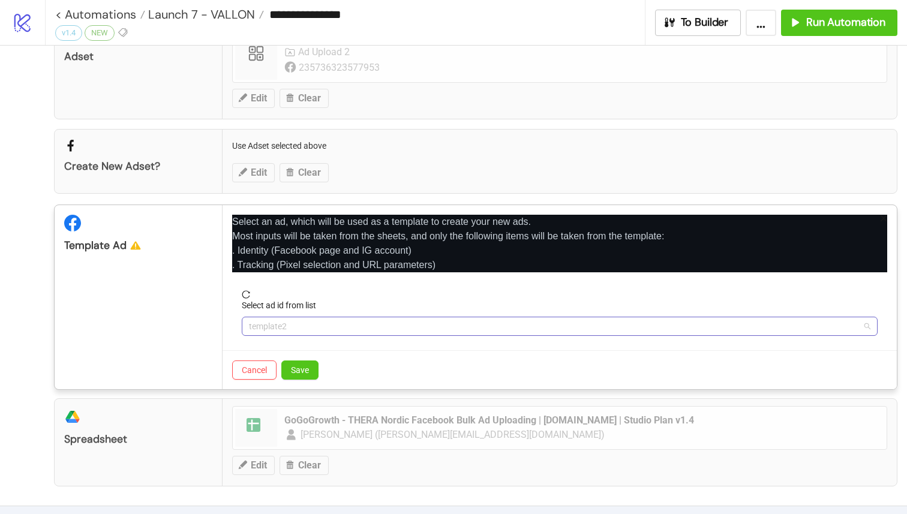
click at [373, 324] on span "template2" at bounding box center [559, 326] width 621 height 18
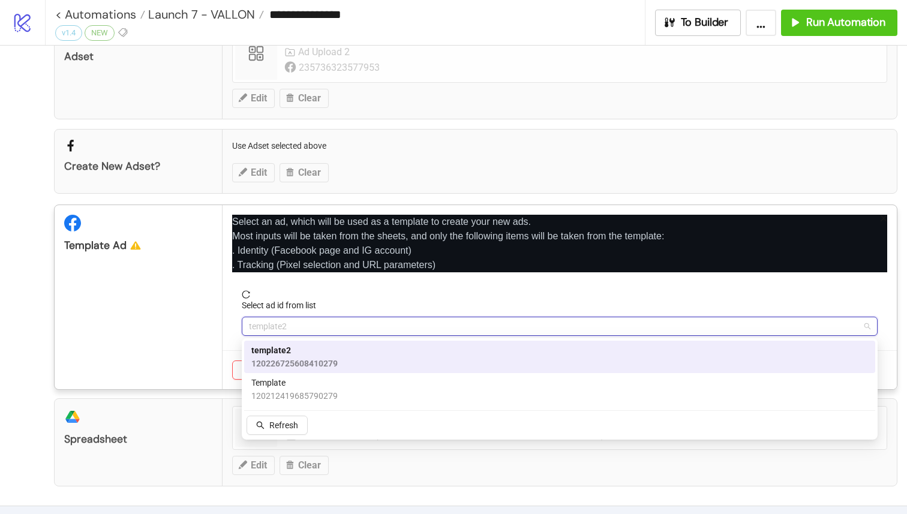
click at [332, 357] on span "120226725608410279" at bounding box center [294, 363] width 86 height 13
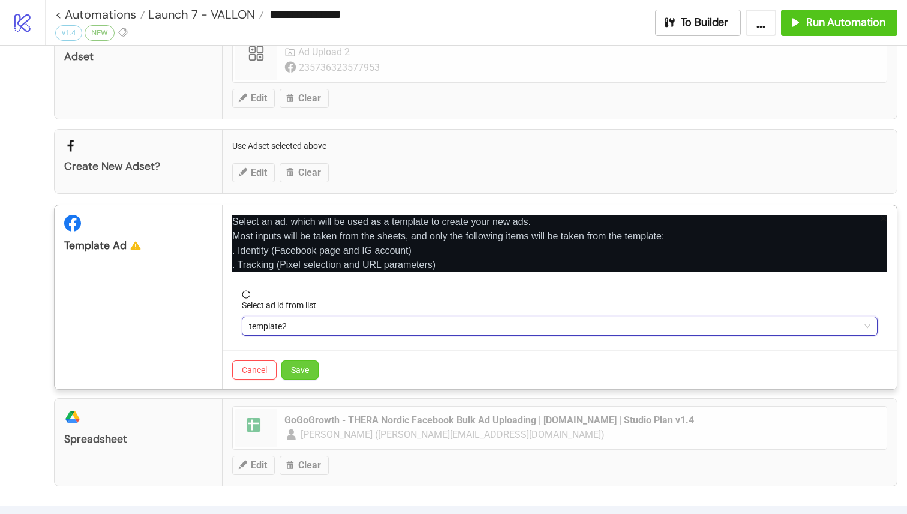
click at [307, 364] on button "Save" at bounding box center [299, 369] width 37 height 19
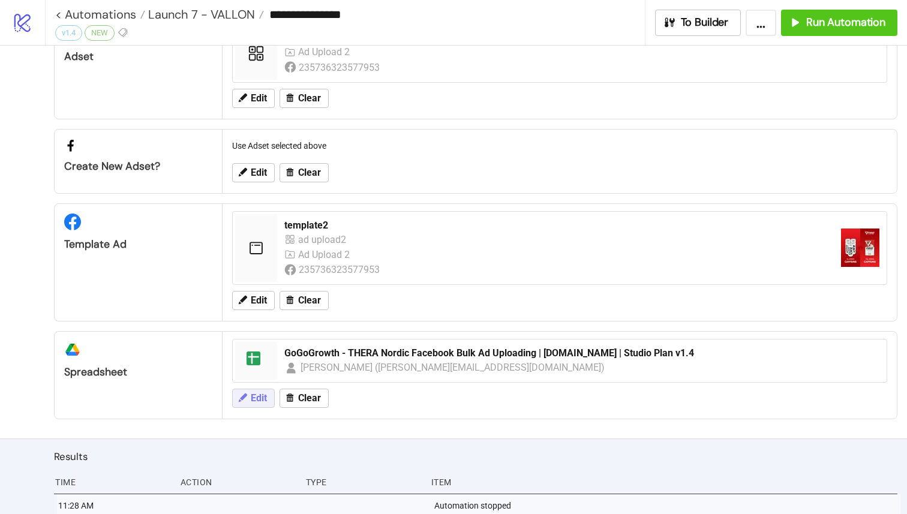
click at [263, 402] on span "Edit" at bounding box center [259, 398] width 16 height 11
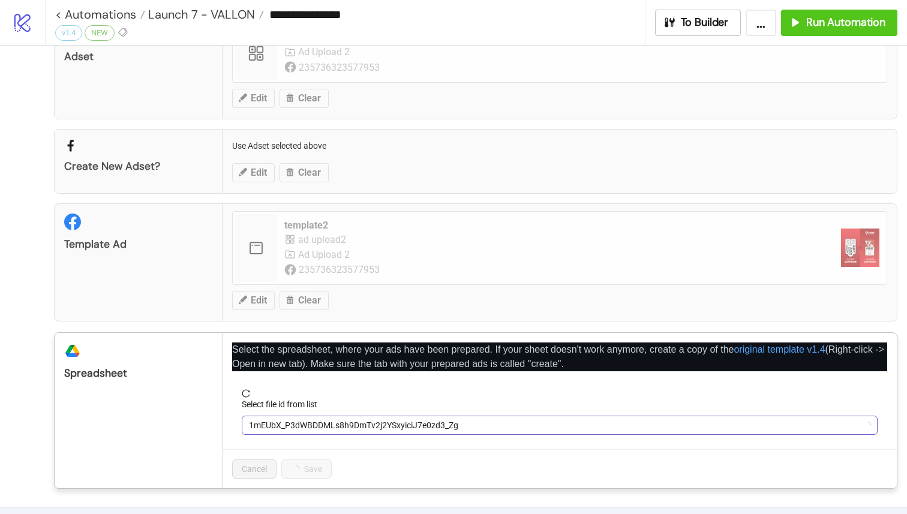
click at [305, 429] on span "1mEUbX_P3dWBDDMLs8h9DmTv2j2YSxyiciJ7e0zd3_Zg" at bounding box center [559, 425] width 621 height 18
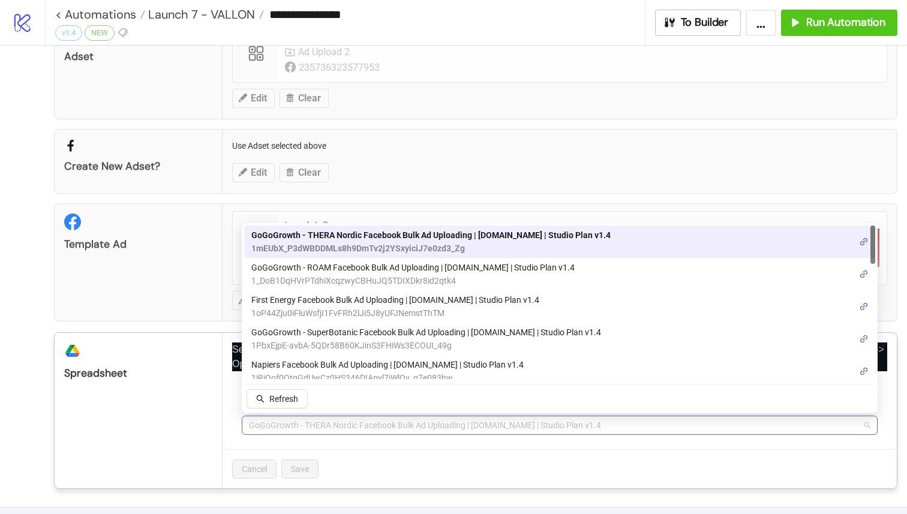
click at [320, 416] on span "GoGoGrowth - THERA Nordic Facebook Bulk Ad Uploading | Kitchn.io | Studio Plan …" at bounding box center [559, 425] width 621 height 18
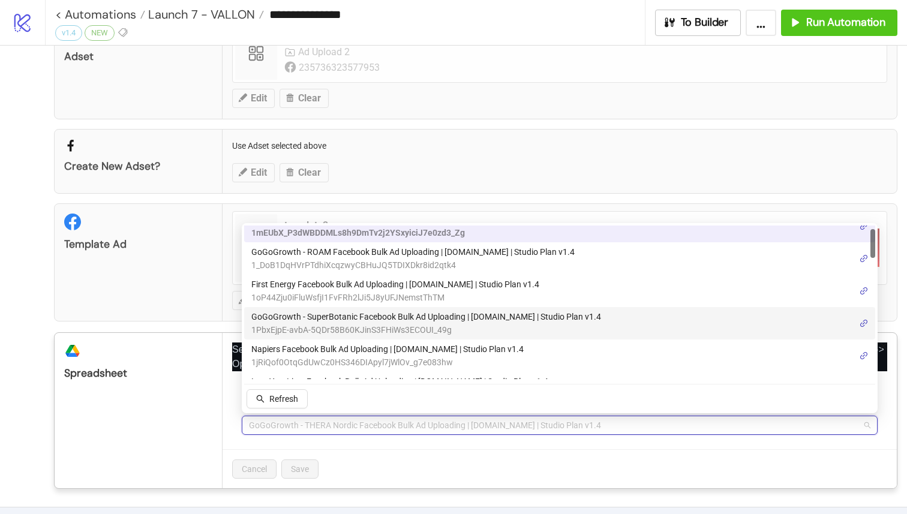
scroll to position [18, 0]
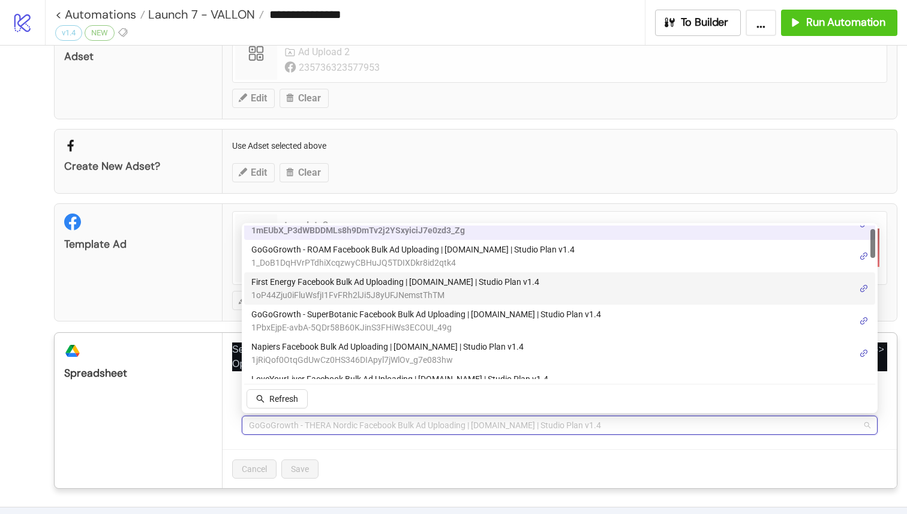
click at [398, 285] on span "First Energy Facebook Bulk Ad Uploading | Kitchn.io | Studio Plan v1.4" at bounding box center [395, 281] width 288 height 13
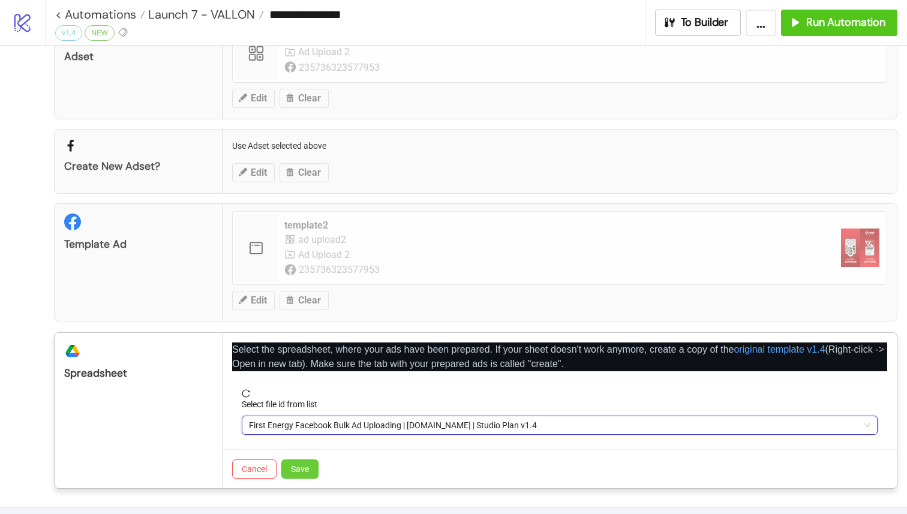
click at [305, 468] on span "Save" at bounding box center [300, 469] width 18 height 10
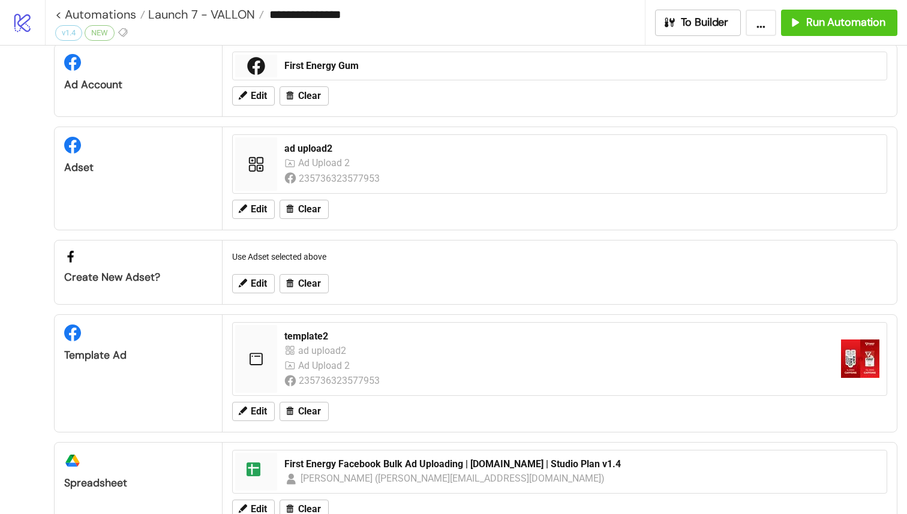
scroll to position [0, 0]
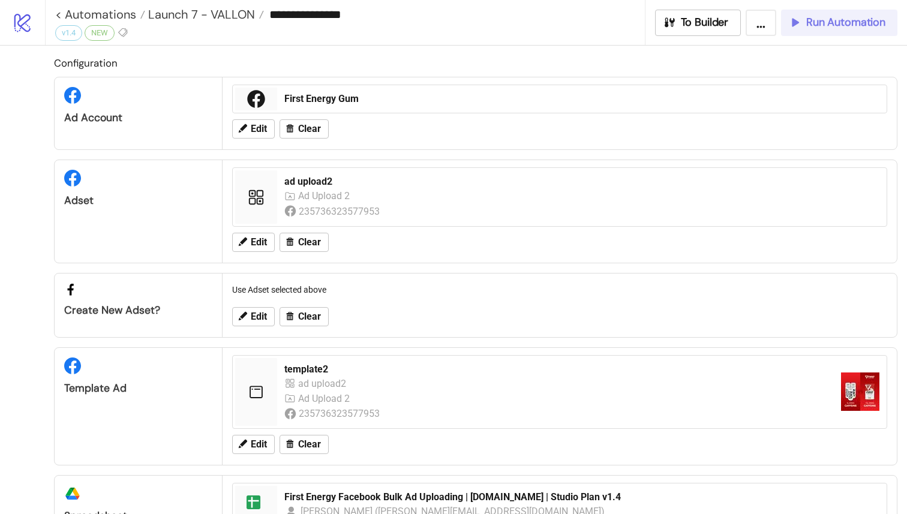
click at [847, 28] on span "Run Automation" at bounding box center [845, 23] width 79 height 14
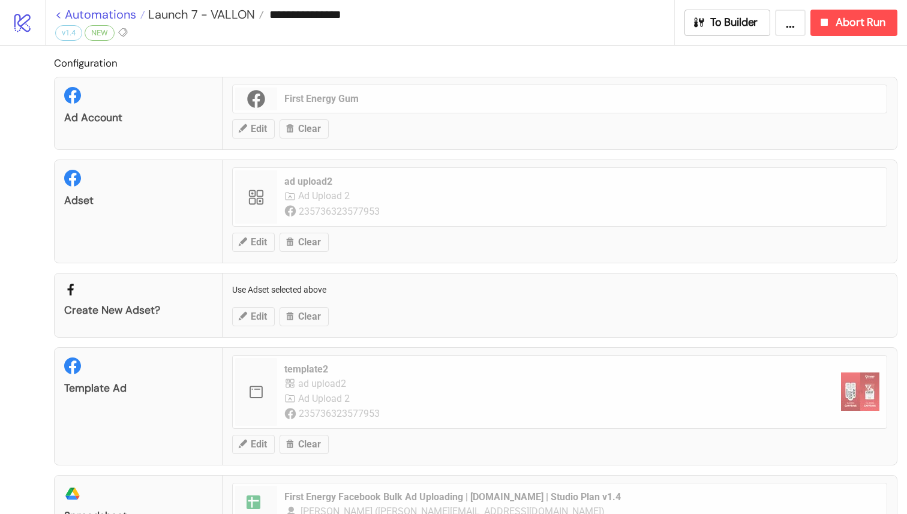
click at [58, 11] on link "< Automations" at bounding box center [100, 14] width 90 height 12
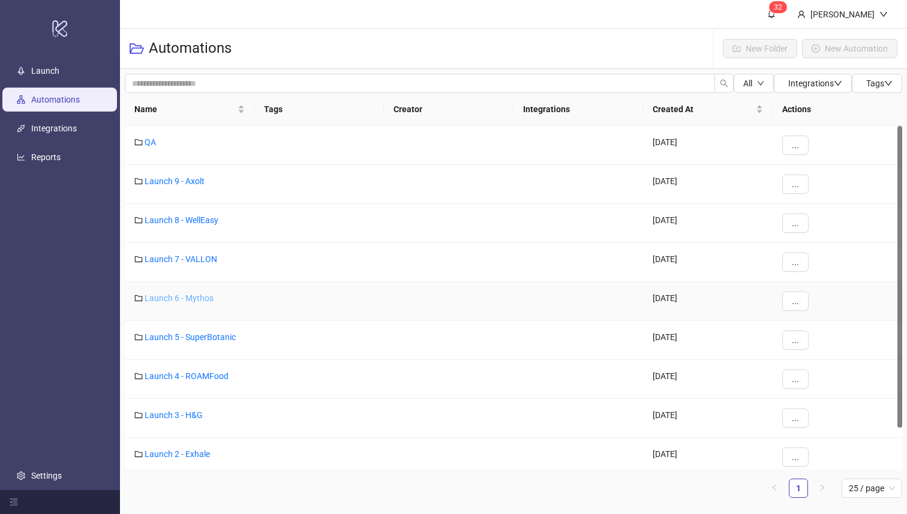
click at [177, 294] on link "Launch 6 - Mythos" at bounding box center [179, 298] width 69 height 10
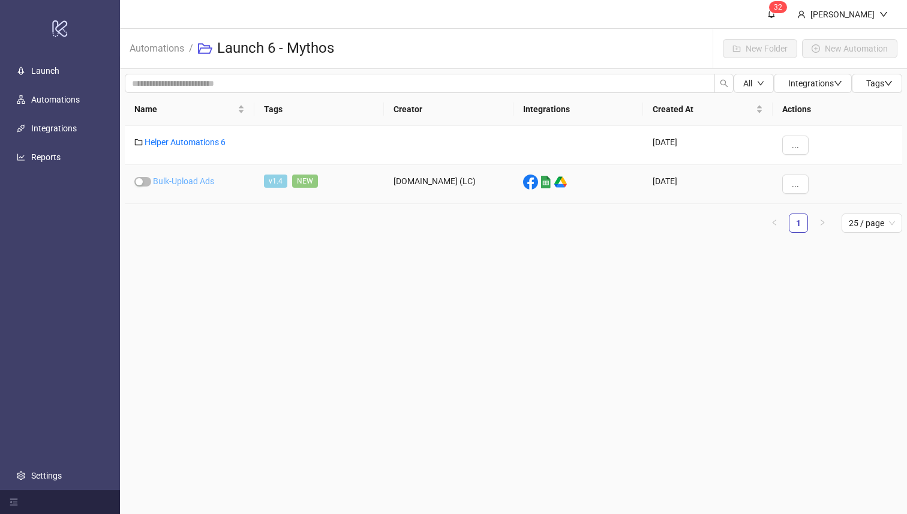
click at [204, 180] on link "Bulk-Upload Ads" at bounding box center [183, 181] width 61 height 10
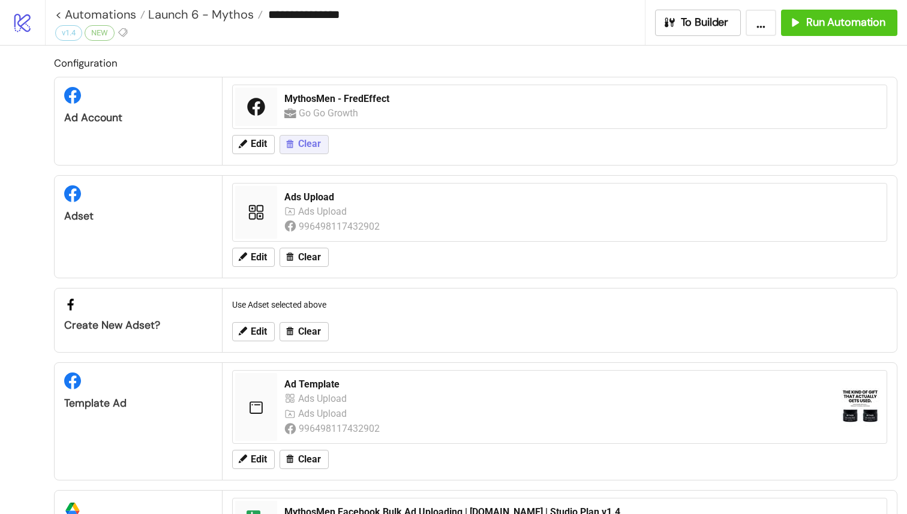
click at [309, 148] on span "Clear" at bounding box center [309, 144] width 23 height 11
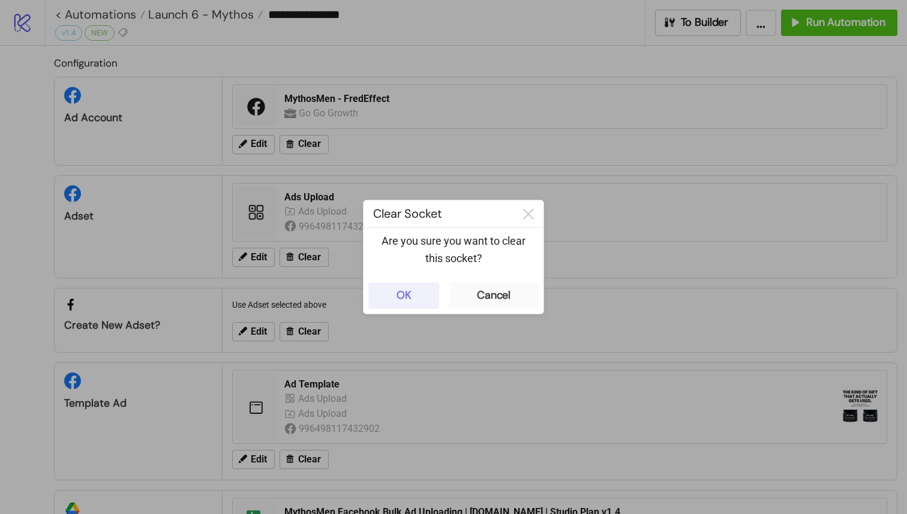
click at [402, 301] on div "OK" at bounding box center [403, 295] width 15 height 14
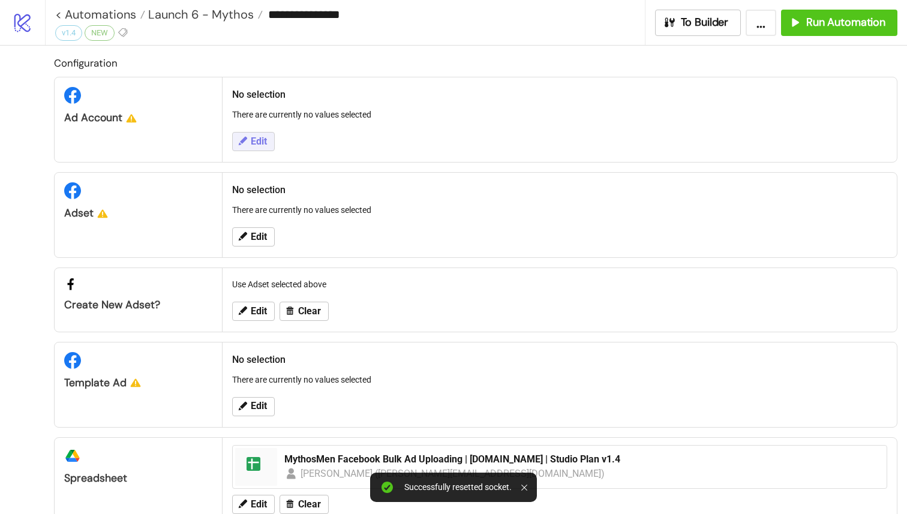
click at [246, 140] on icon at bounding box center [242, 141] width 11 height 11
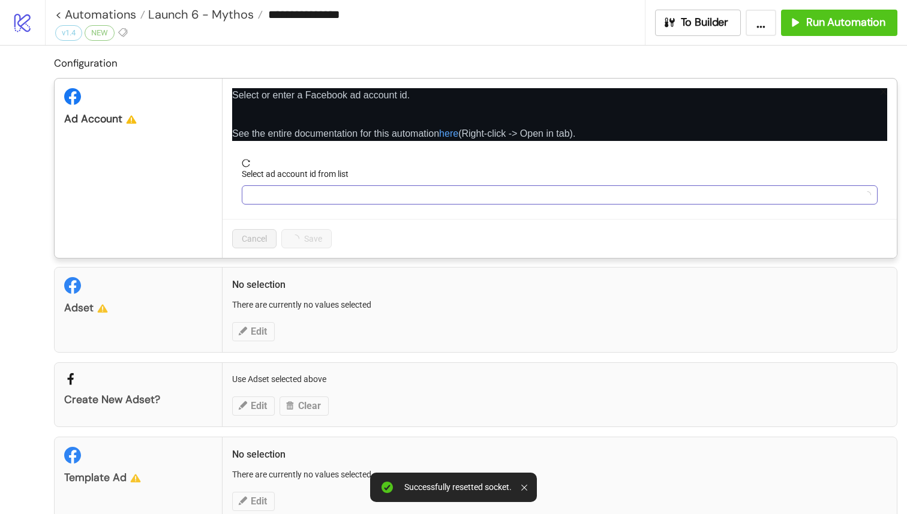
click at [323, 194] on input "Select ad account id from list" at bounding box center [554, 195] width 610 height 18
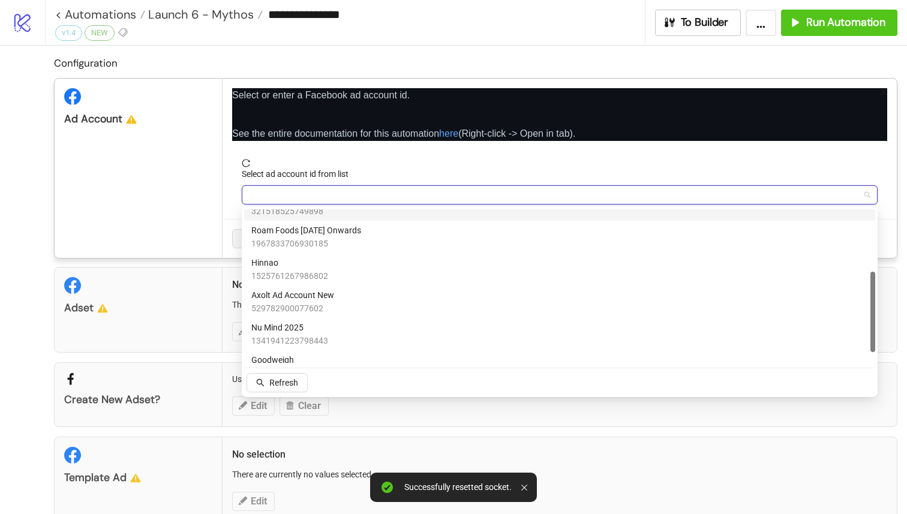
scroll to position [138, 0]
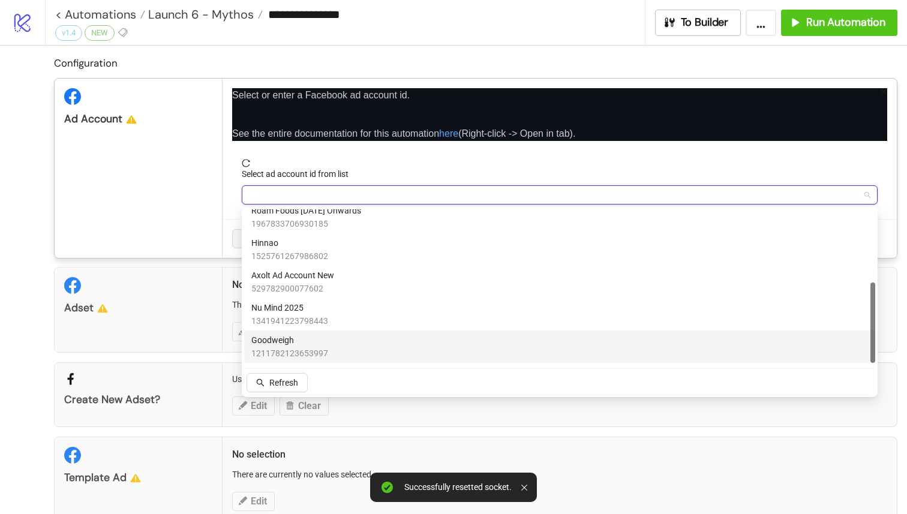
click at [339, 345] on div "Goodweigh 1211782123653997" at bounding box center [559, 346] width 616 height 26
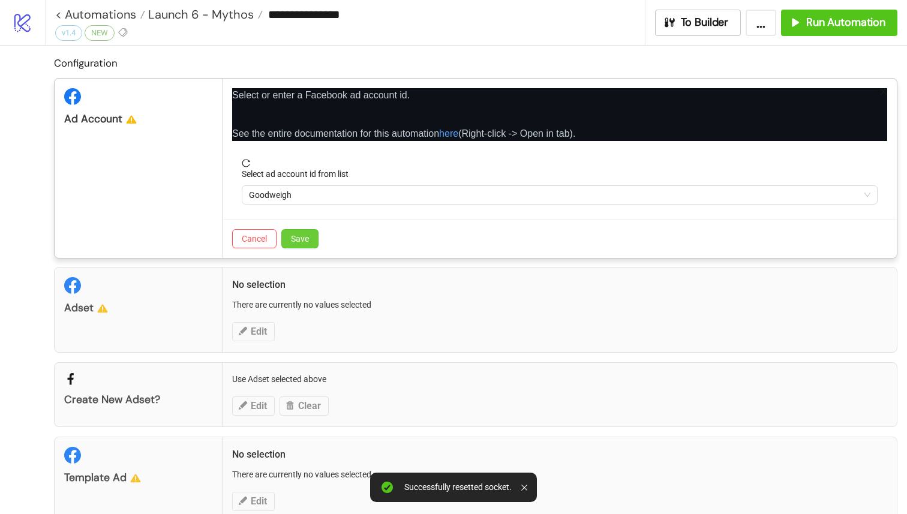
click at [304, 231] on button "Save" at bounding box center [299, 238] width 37 height 19
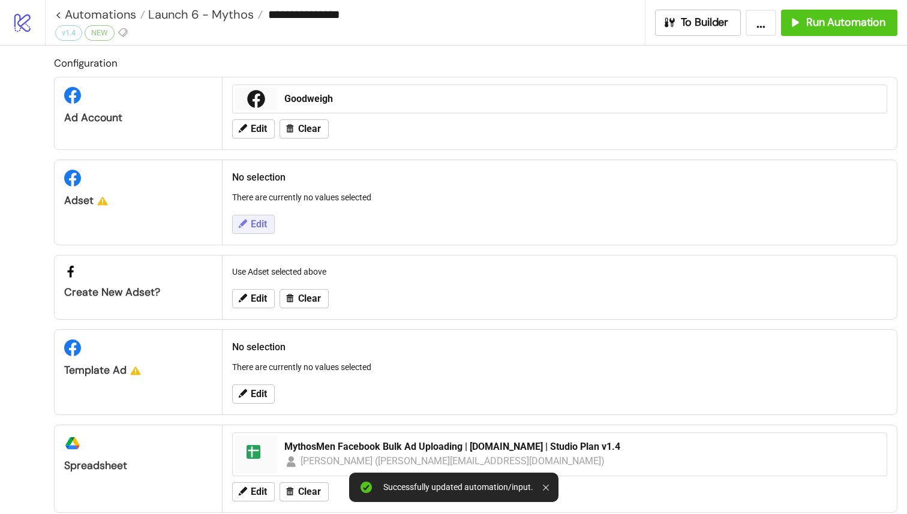
click at [266, 224] on span "Edit" at bounding box center [259, 224] width 16 height 11
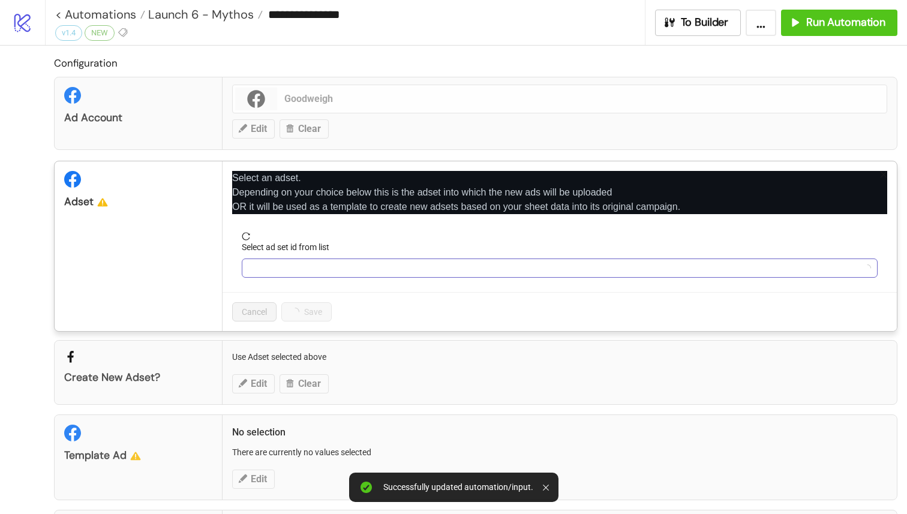
click at [335, 275] on input "Select ad set id from list" at bounding box center [554, 268] width 610 height 18
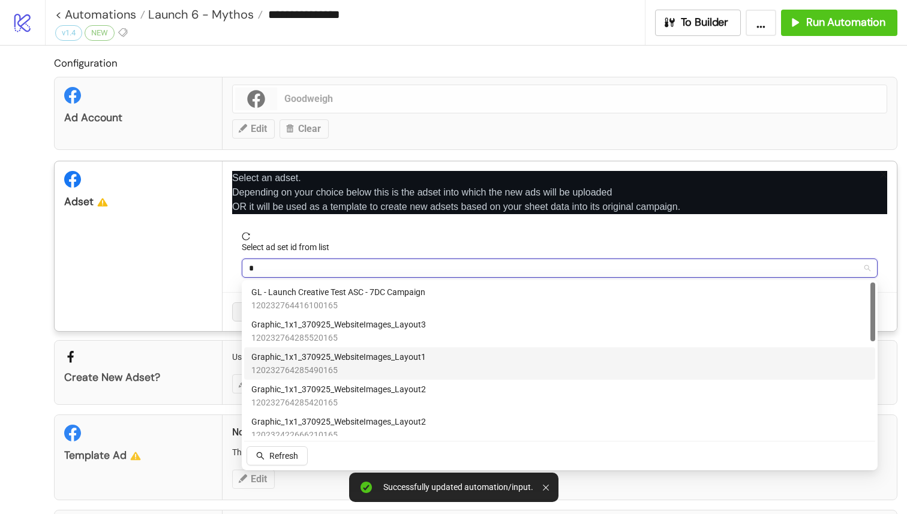
type input "**"
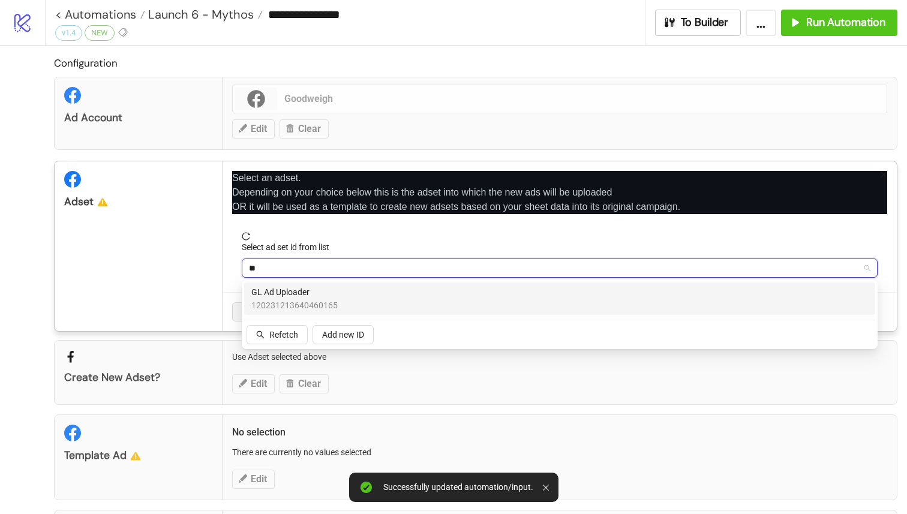
click at [393, 290] on div "GL Ad Uploader 120231213640460165" at bounding box center [559, 298] width 616 height 26
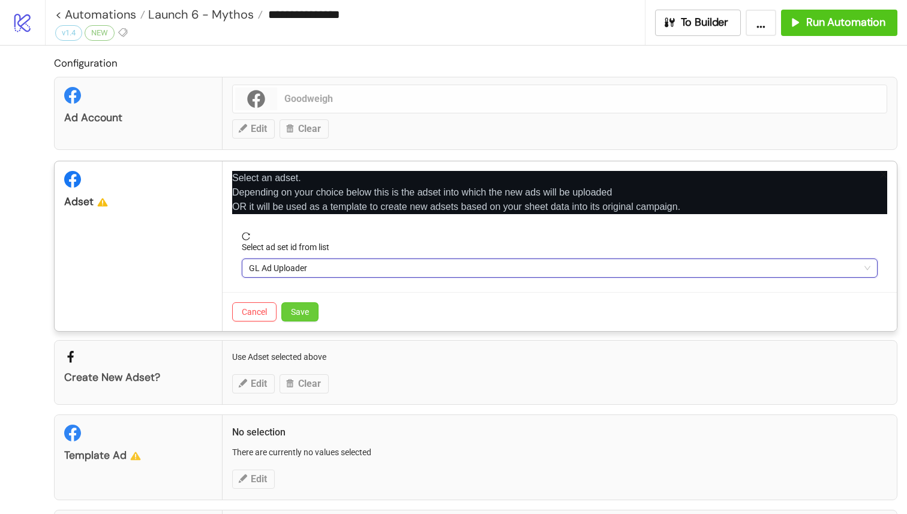
click at [304, 313] on span "Save" at bounding box center [300, 312] width 18 height 10
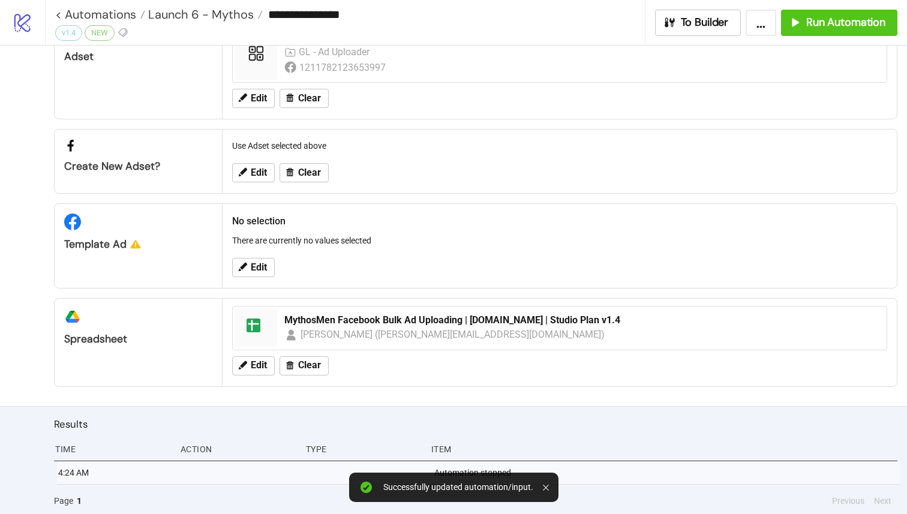
scroll to position [147, 0]
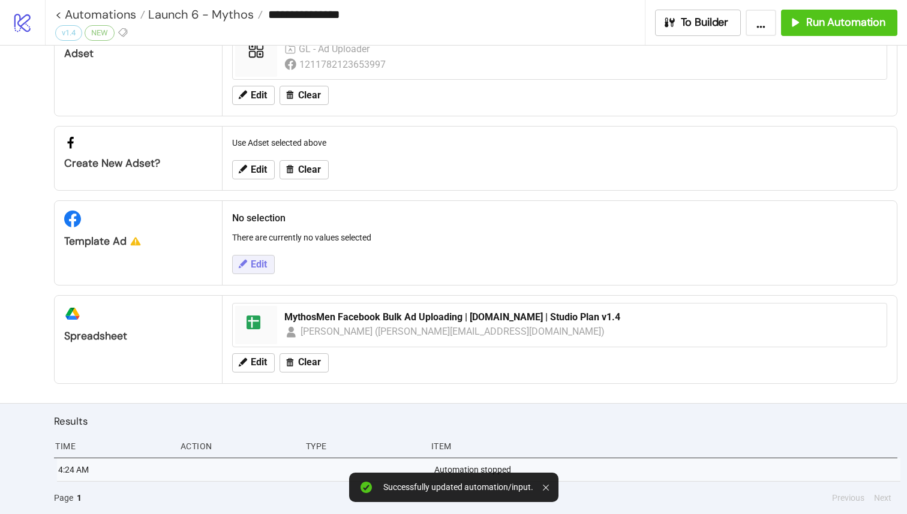
click at [248, 267] on button "Edit" at bounding box center [253, 264] width 43 height 19
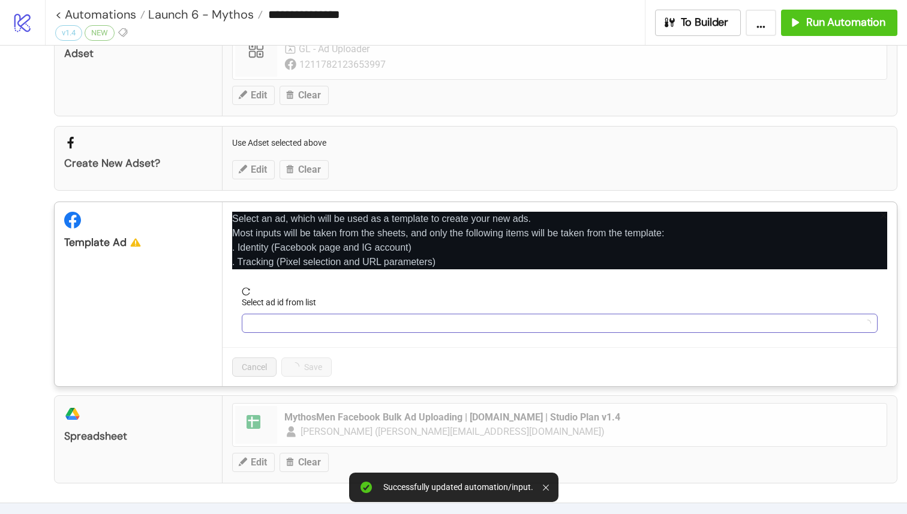
click at [306, 326] on input "Select ad id from list" at bounding box center [554, 323] width 610 height 18
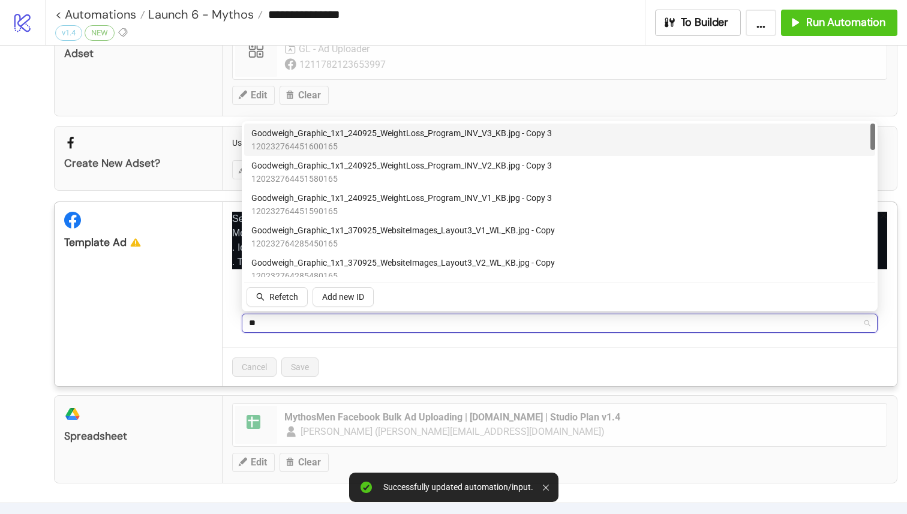
type input "*"
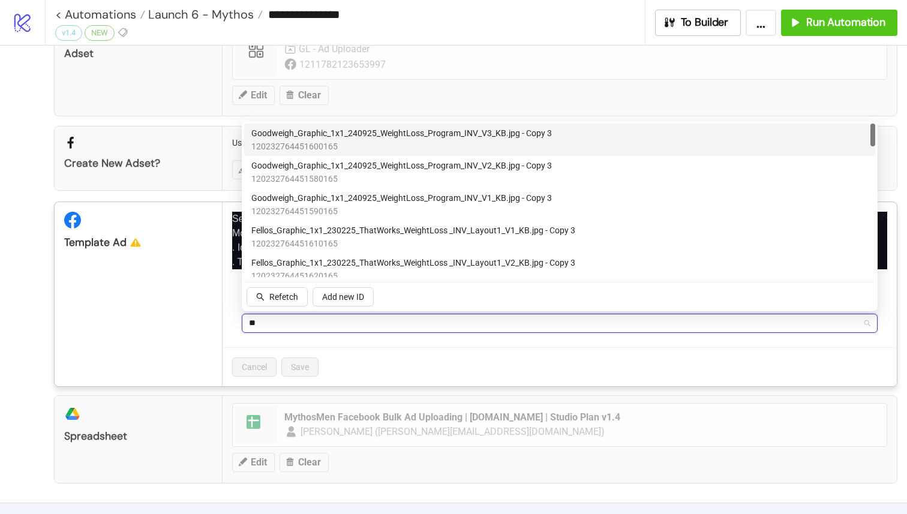
type input "***"
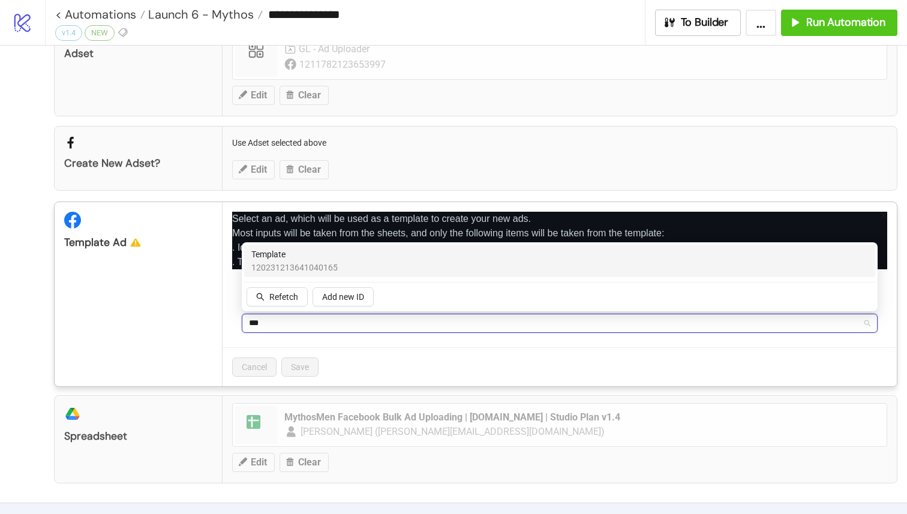
click at [385, 257] on div "Template 120231213641040165" at bounding box center [559, 261] width 616 height 26
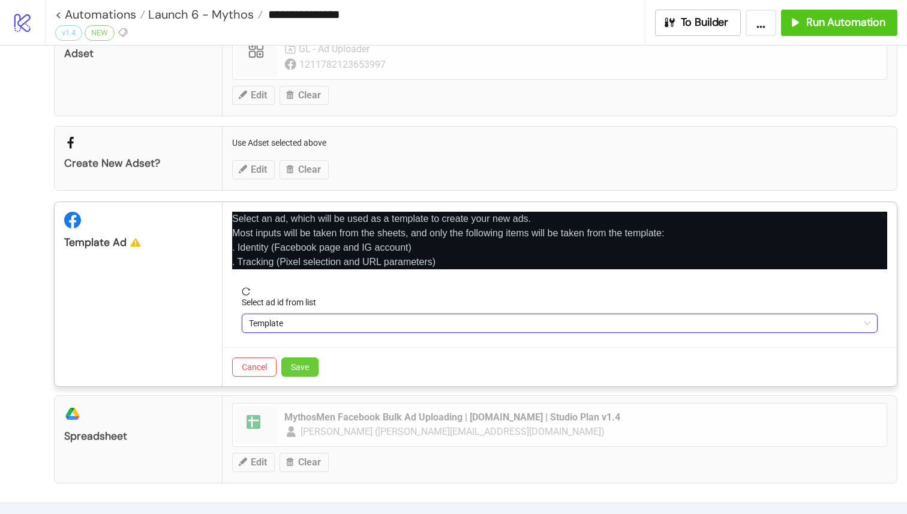
click at [296, 368] on span "Save" at bounding box center [300, 367] width 18 height 10
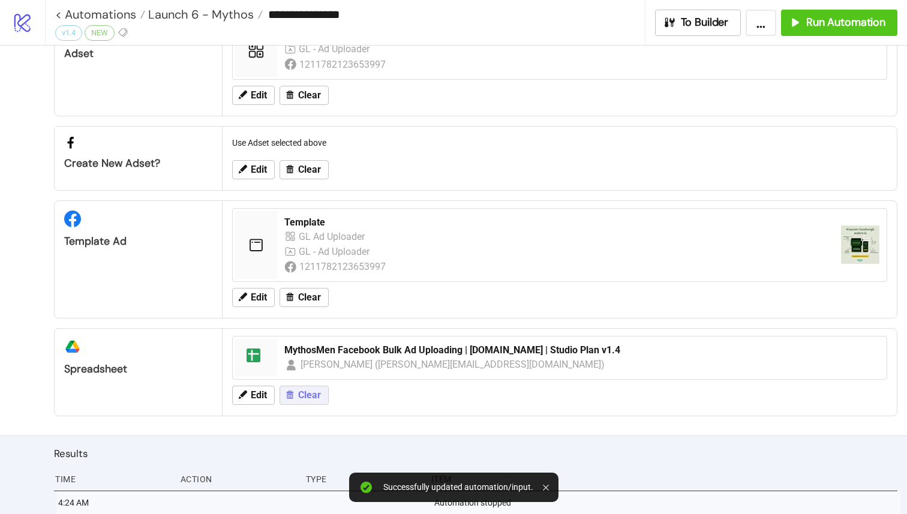
click at [314, 390] on span "Clear" at bounding box center [309, 395] width 23 height 11
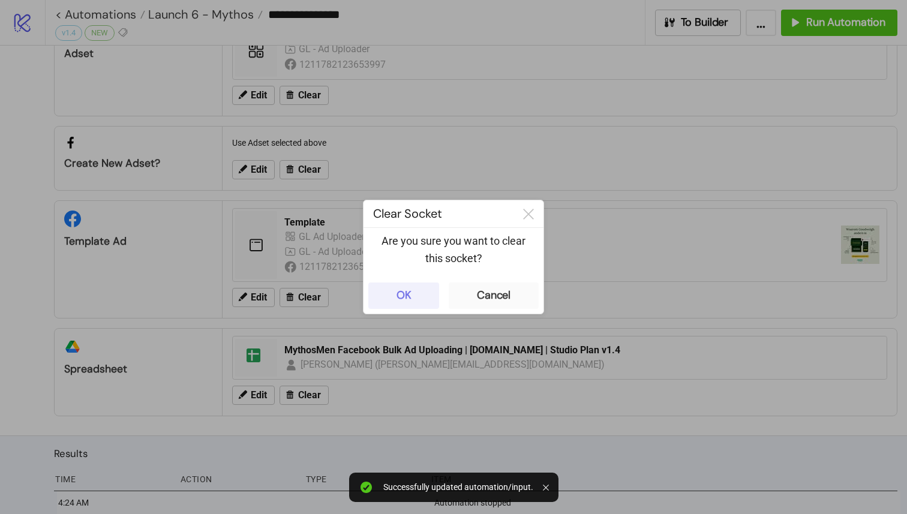
click at [417, 294] on button "OK" at bounding box center [403, 295] width 71 height 26
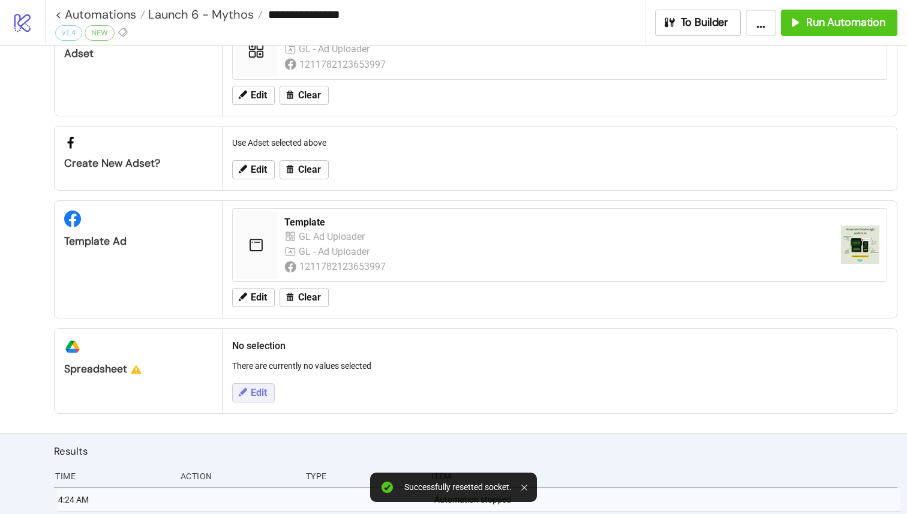
click at [258, 390] on span "Edit" at bounding box center [259, 392] width 16 height 11
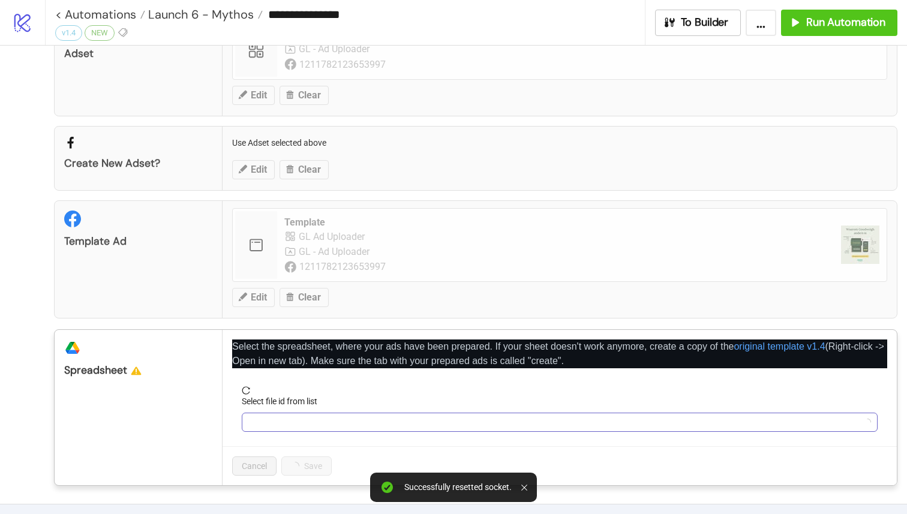
click at [291, 417] on input "Select file id from list" at bounding box center [554, 422] width 610 height 18
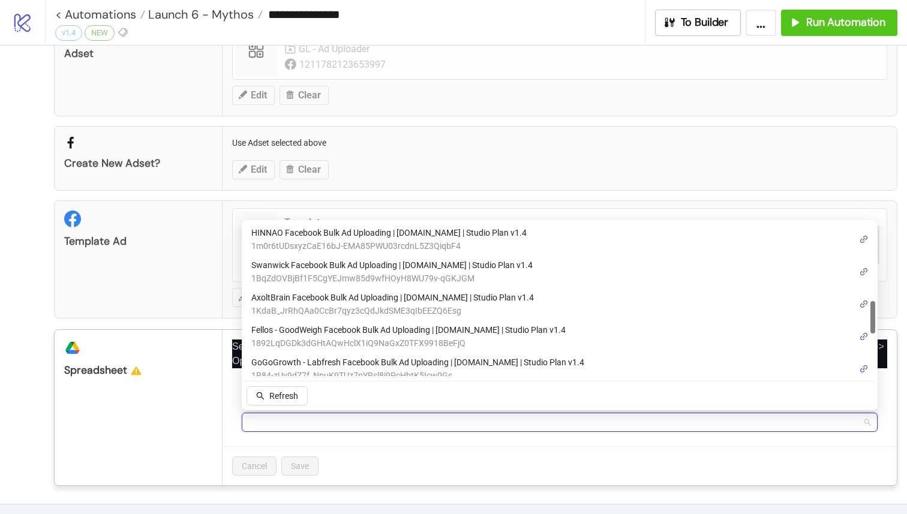
scroll to position [380, 0]
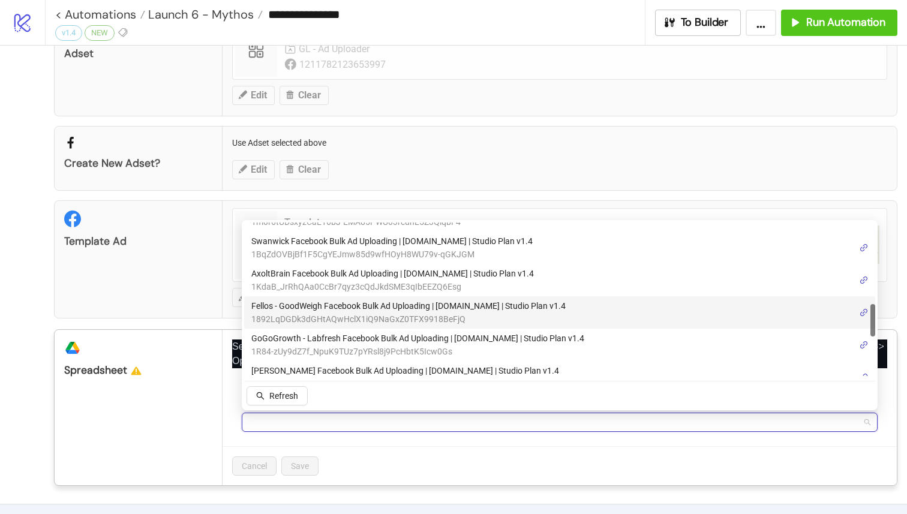
click at [398, 304] on span "Fellos - GoodWeigh Facebook Bulk Ad Uploading | Kitchn.io | Studio Plan v1.4" at bounding box center [408, 305] width 314 height 13
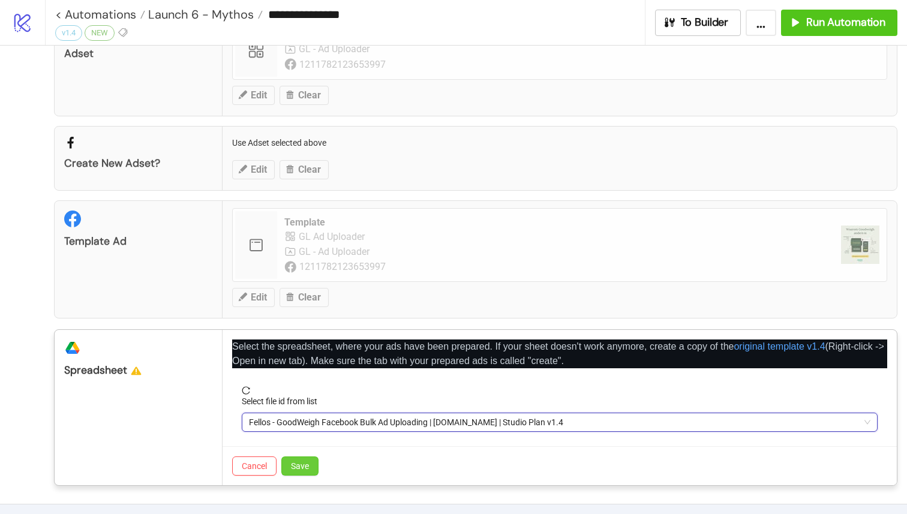
click at [300, 468] on span "Save" at bounding box center [300, 466] width 18 height 10
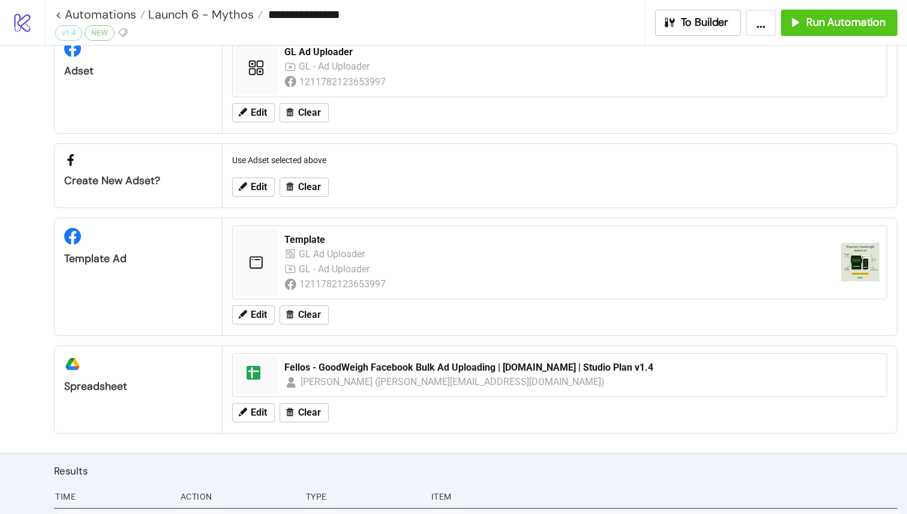
scroll to position [180, 0]
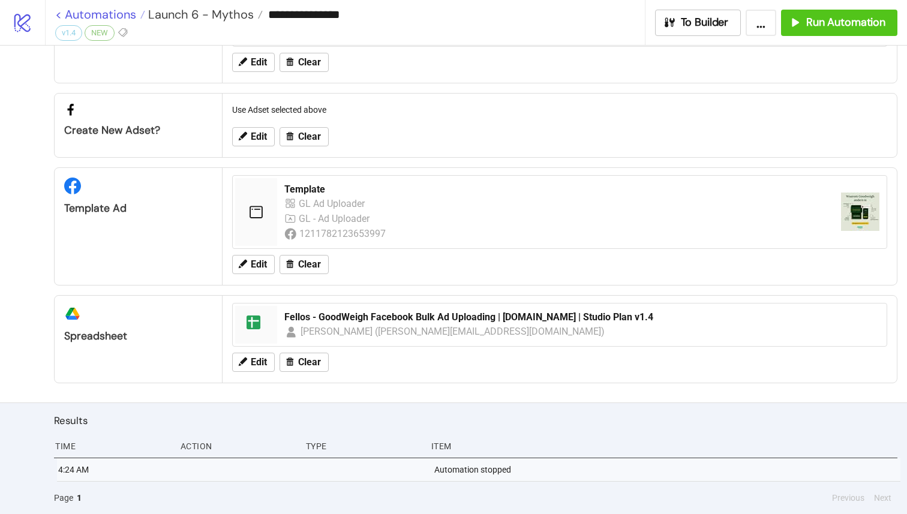
click at [62, 10] on link "< Automations" at bounding box center [100, 14] width 90 height 12
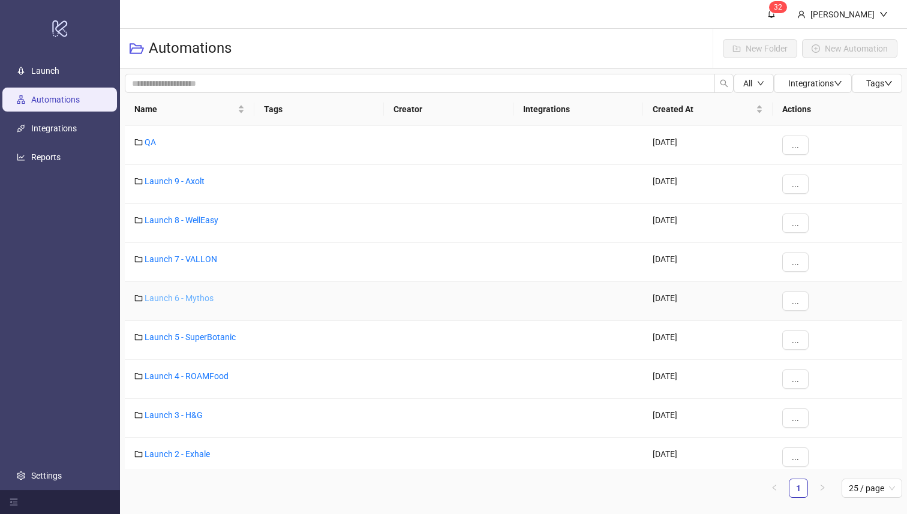
click at [196, 294] on link "Launch 6 - Mythos" at bounding box center [179, 298] width 69 height 10
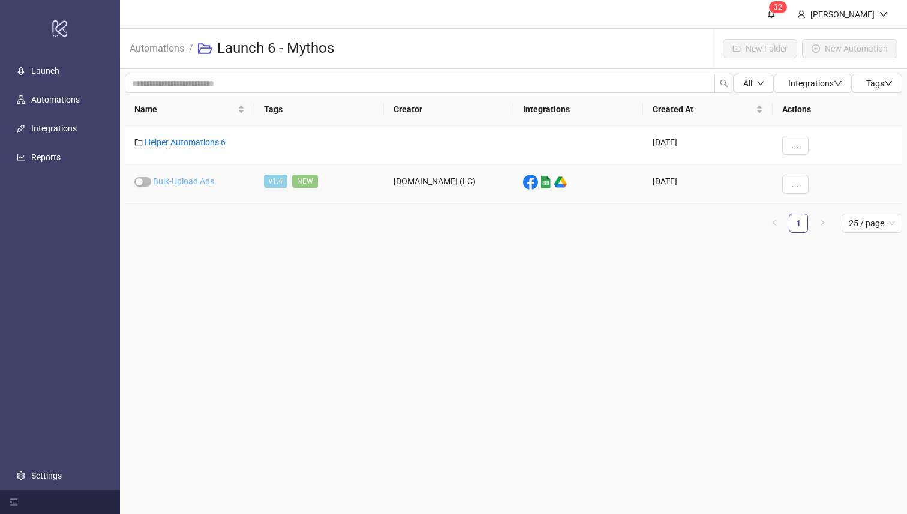
click at [183, 180] on link "Bulk-Upload Ads" at bounding box center [183, 181] width 61 height 10
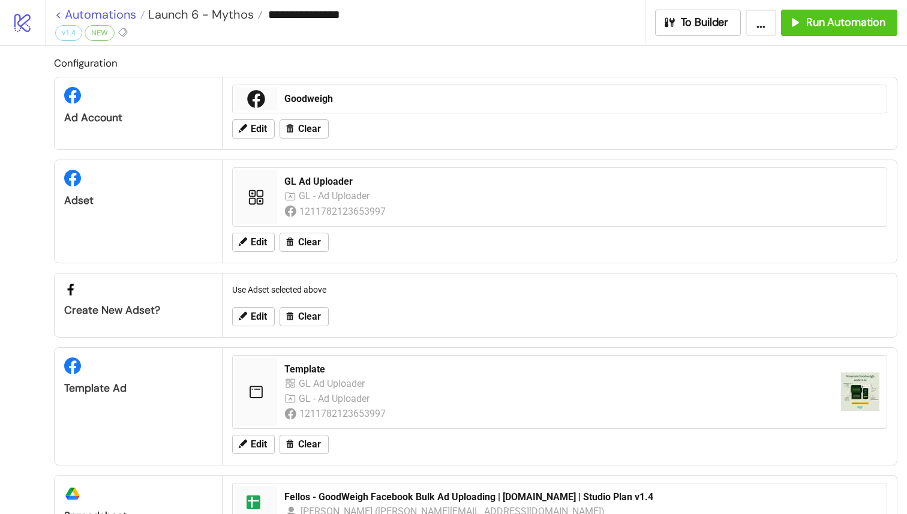
click at [59, 12] on link "< Automations" at bounding box center [100, 14] width 90 height 12
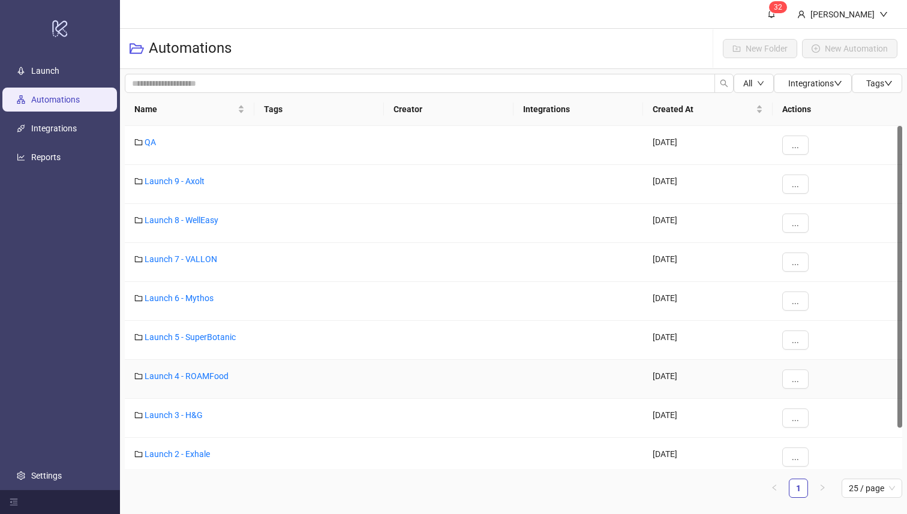
scroll to position [47, 0]
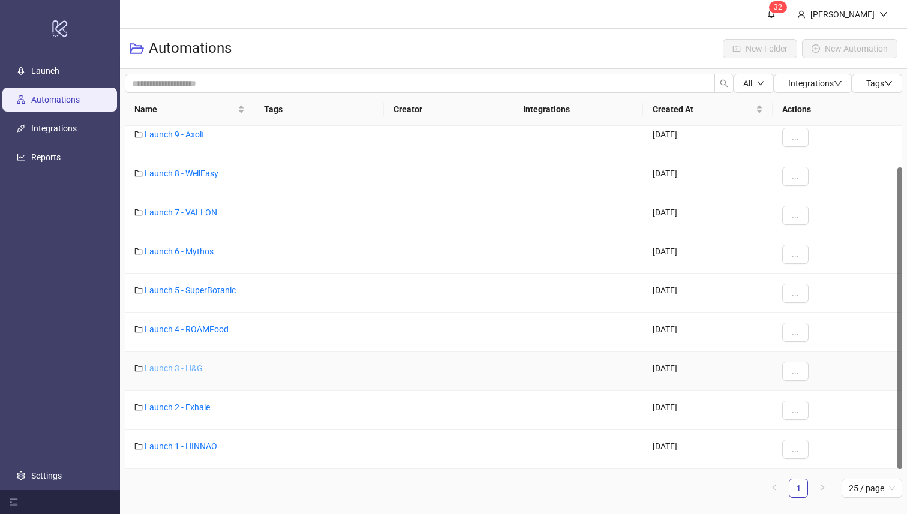
click at [184, 366] on link "Launch 3 - H&G" at bounding box center [174, 368] width 58 height 10
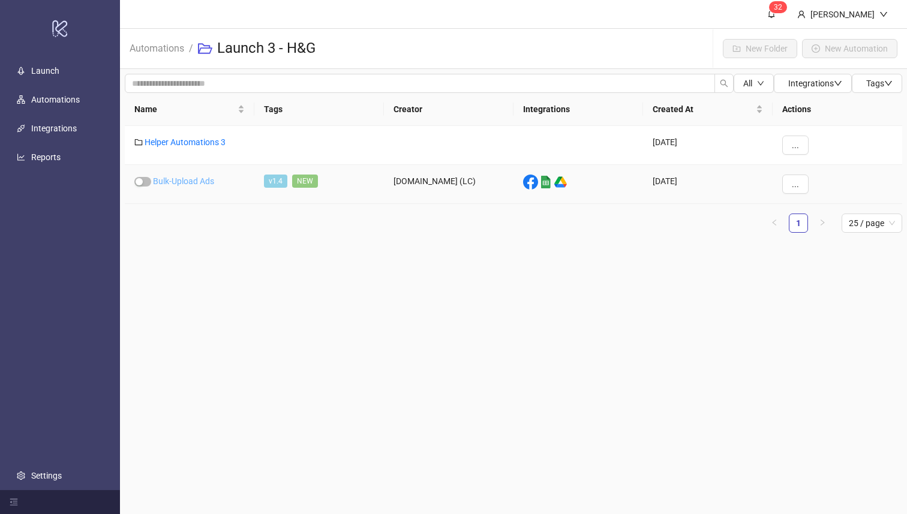
click at [189, 183] on link "Bulk-Upload Ads" at bounding box center [183, 181] width 61 height 10
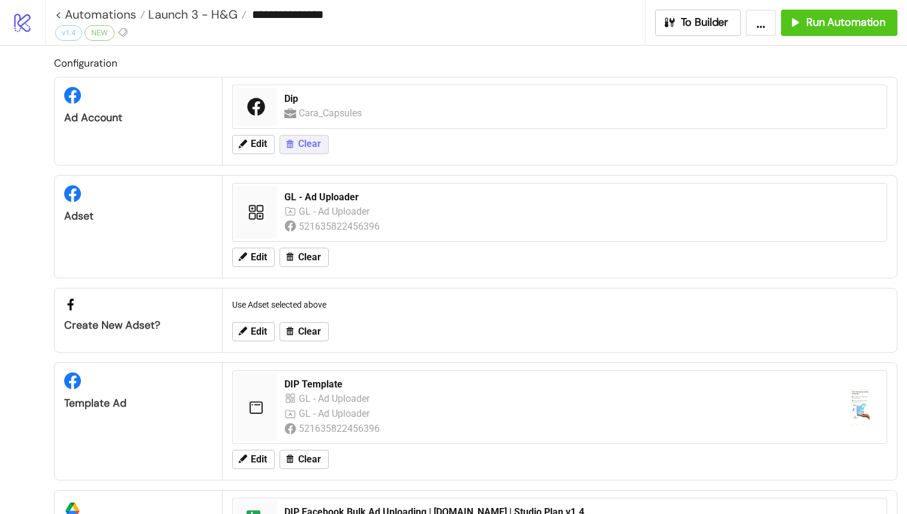
click at [297, 151] on button "Clear" at bounding box center [303, 144] width 49 height 19
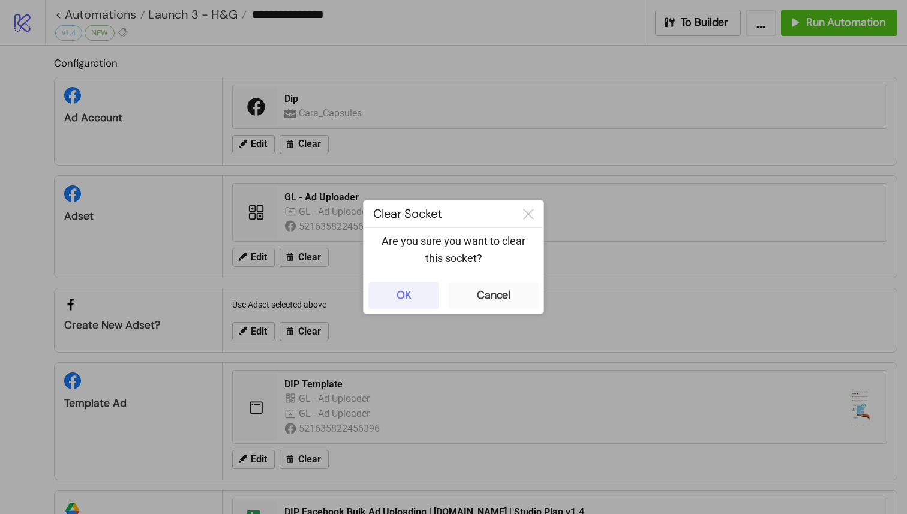
click at [411, 302] on button "OK" at bounding box center [403, 295] width 71 height 26
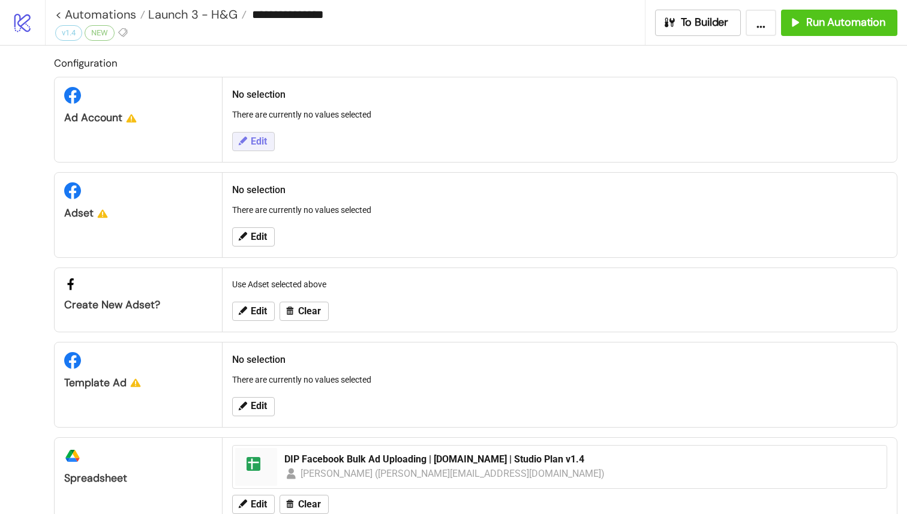
click at [268, 142] on button "Edit" at bounding box center [253, 141] width 43 height 19
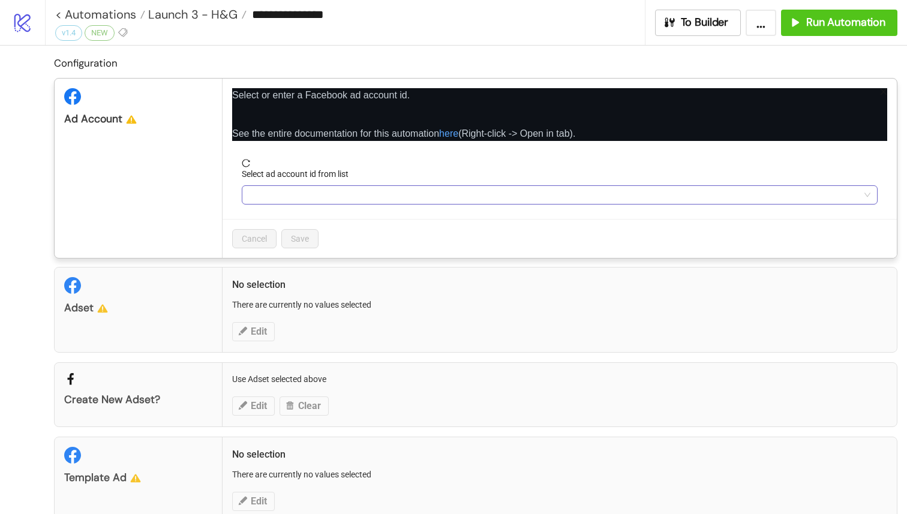
click at [329, 194] on input "Select ad account id from list" at bounding box center [554, 195] width 610 height 18
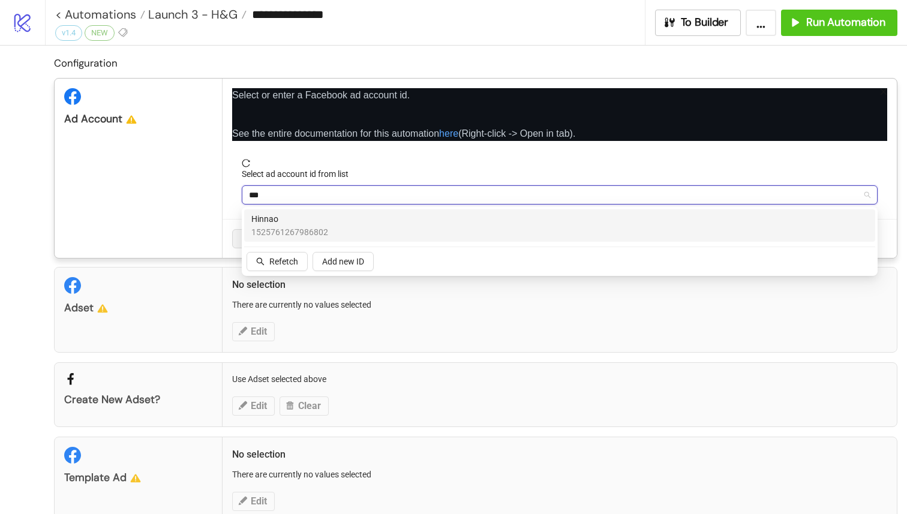
type input "****"
click at [359, 216] on div "Hinnao 1525761267986802" at bounding box center [559, 225] width 616 height 26
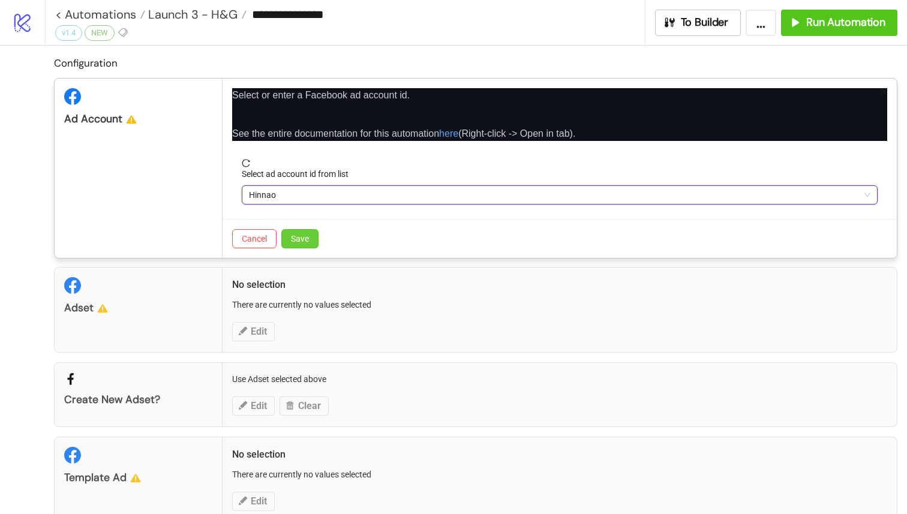
click at [317, 233] on button "Save" at bounding box center [299, 238] width 37 height 19
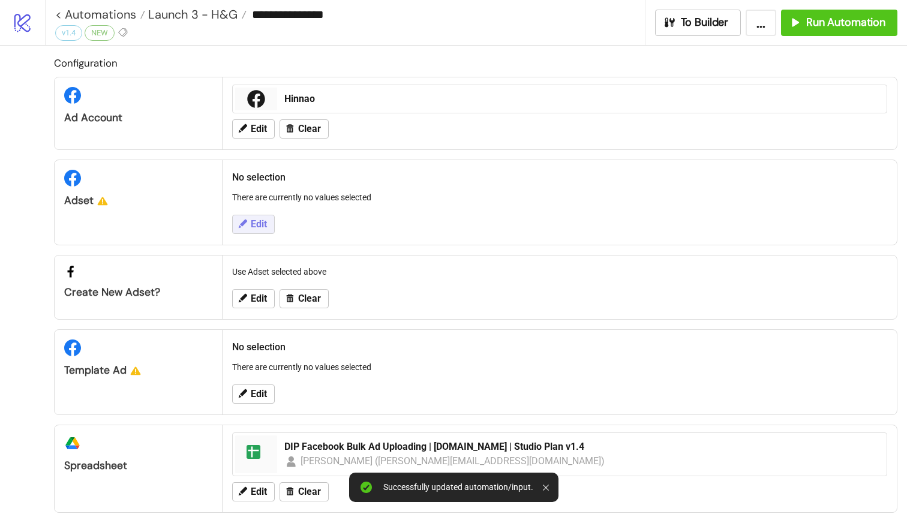
click at [258, 216] on button "Edit" at bounding box center [253, 224] width 43 height 19
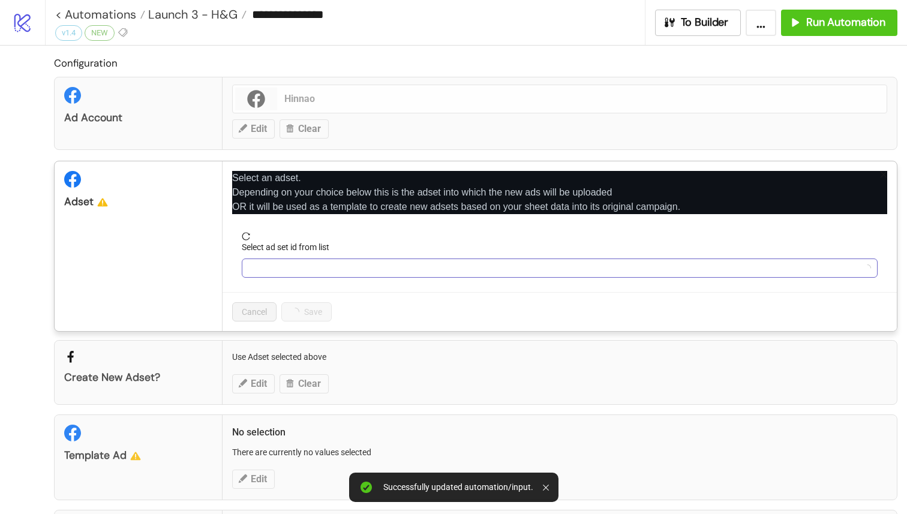
click at [284, 264] on input "Select ad set id from list" at bounding box center [554, 268] width 610 height 18
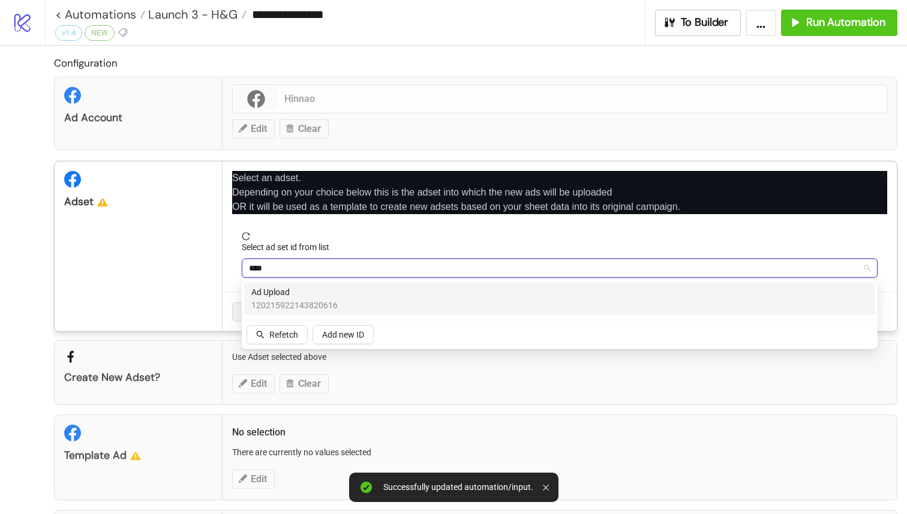
type input "*****"
click at [269, 293] on span "Ad Upload" at bounding box center [294, 291] width 86 height 13
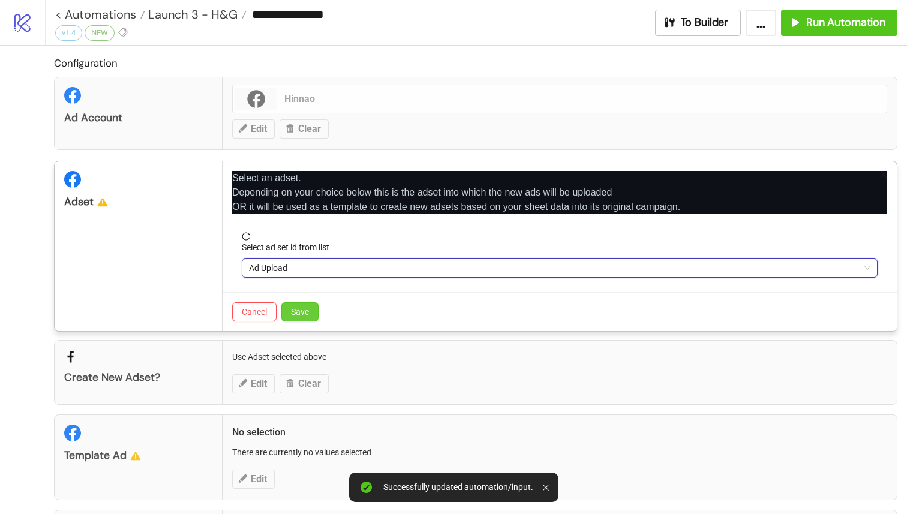
click at [300, 307] on span "Save" at bounding box center [300, 312] width 18 height 10
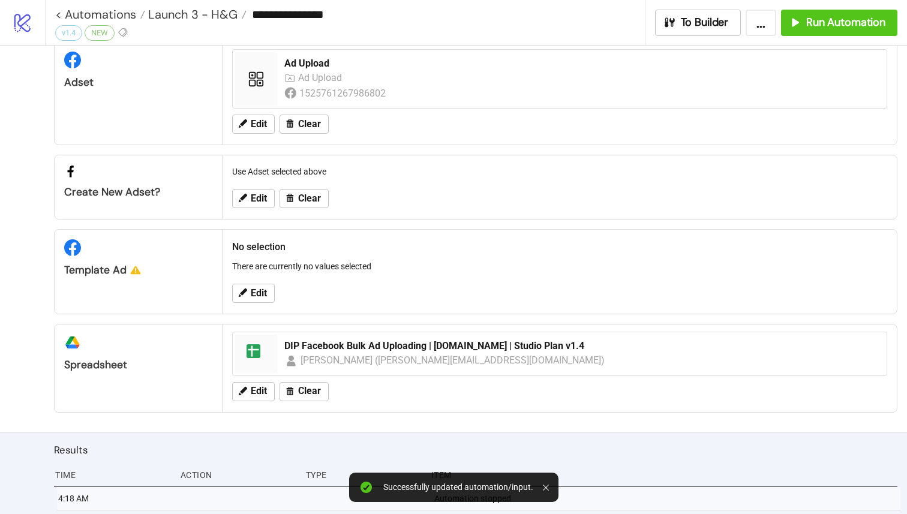
scroll to position [147, 0]
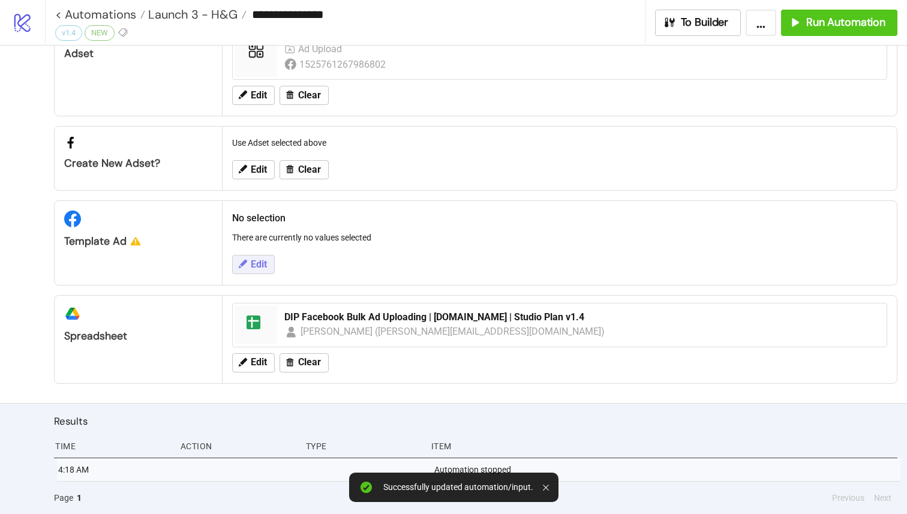
click at [248, 262] on button "Edit" at bounding box center [253, 264] width 43 height 19
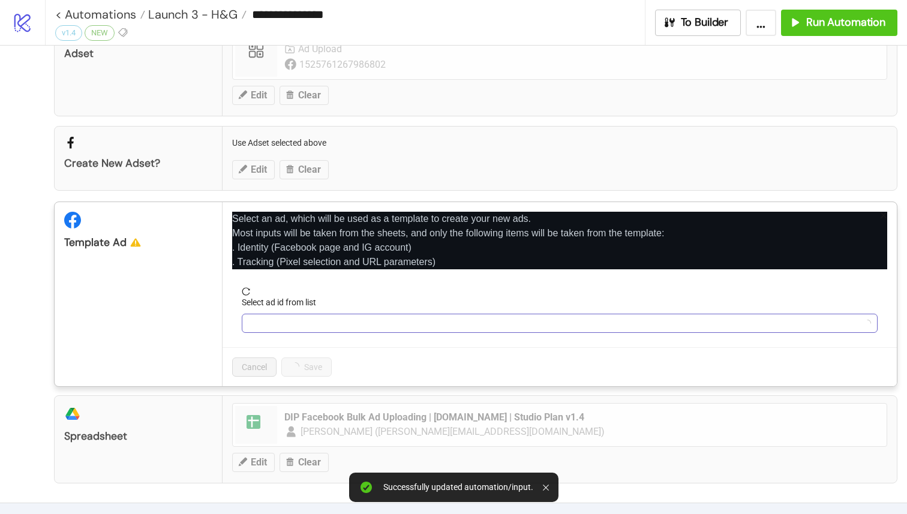
click at [308, 327] on input "Select ad id from list" at bounding box center [554, 323] width 610 height 18
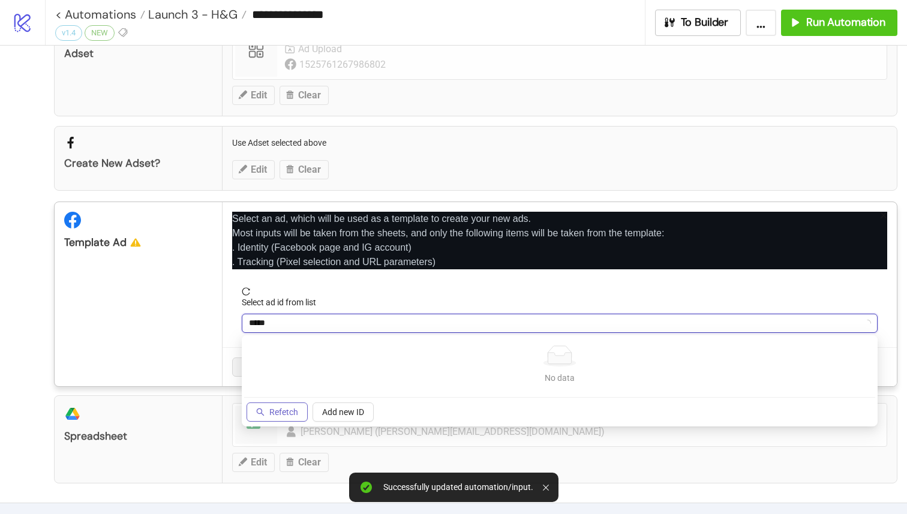
type input "*****"
click at [290, 409] on span "Refetch" at bounding box center [283, 412] width 29 height 10
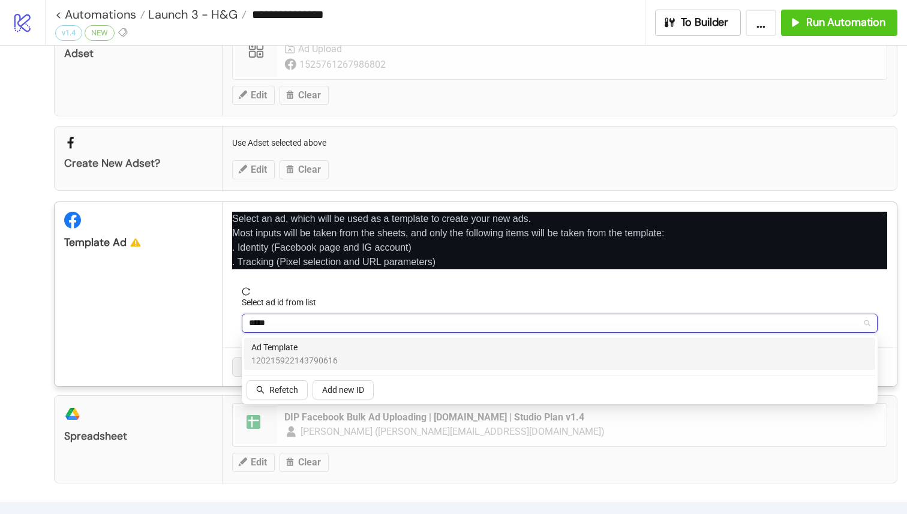
click at [317, 359] on span "120215922143790616" at bounding box center [294, 360] width 86 height 13
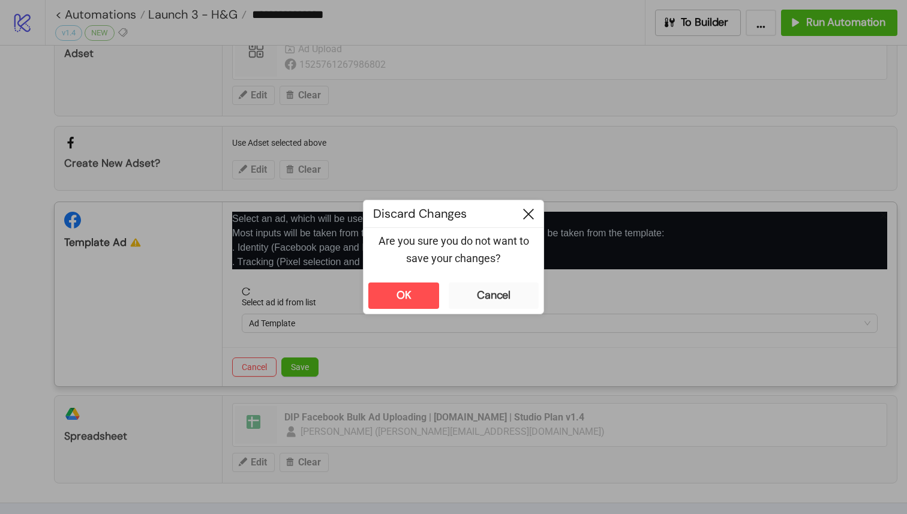
click at [532, 212] on icon at bounding box center [528, 214] width 11 height 11
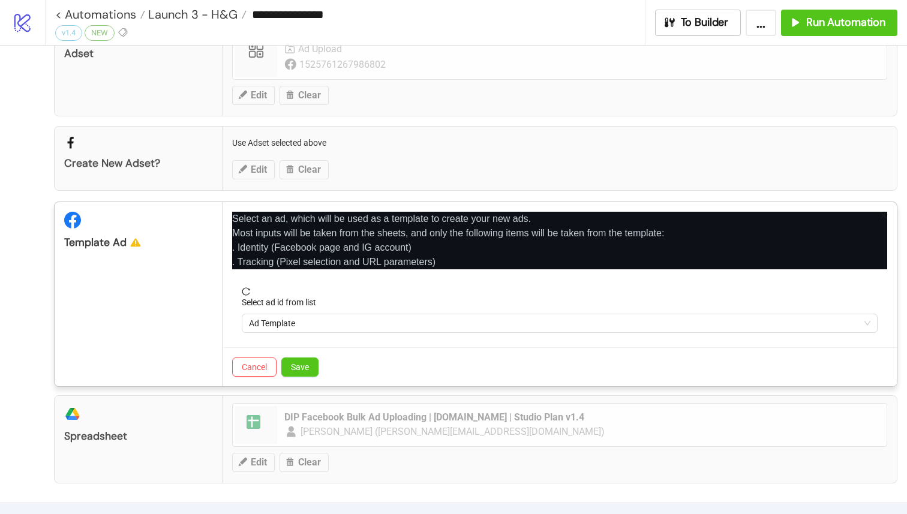
click at [330, 339] on form "Select ad id from list Ad Template" at bounding box center [559, 317] width 655 height 60
click at [361, 323] on span "Ad Template" at bounding box center [559, 323] width 621 height 18
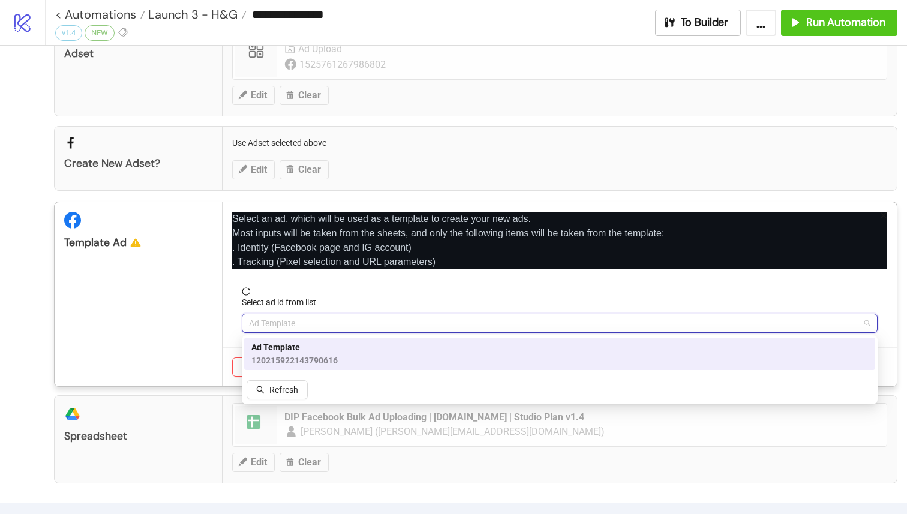
click at [334, 369] on div "Ad Template 120215922143790616" at bounding box center [559, 354] width 631 height 32
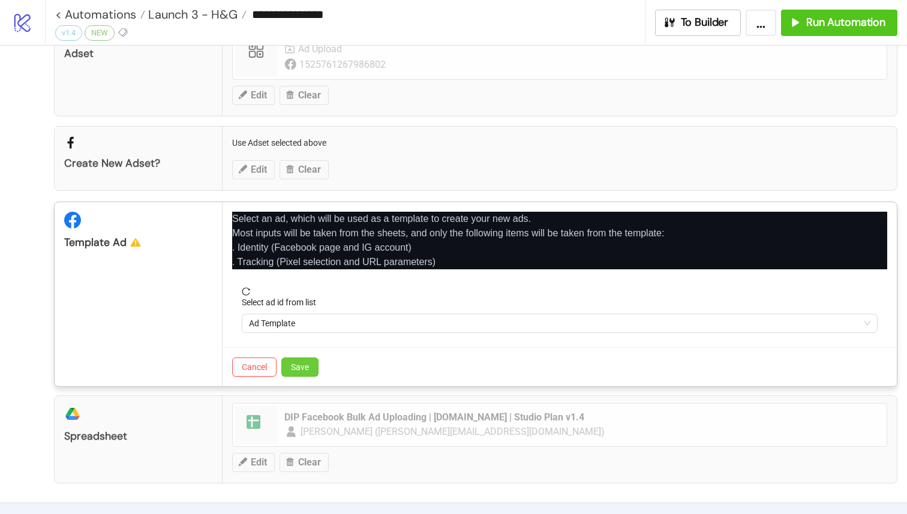
click at [299, 364] on span "Save" at bounding box center [300, 367] width 18 height 10
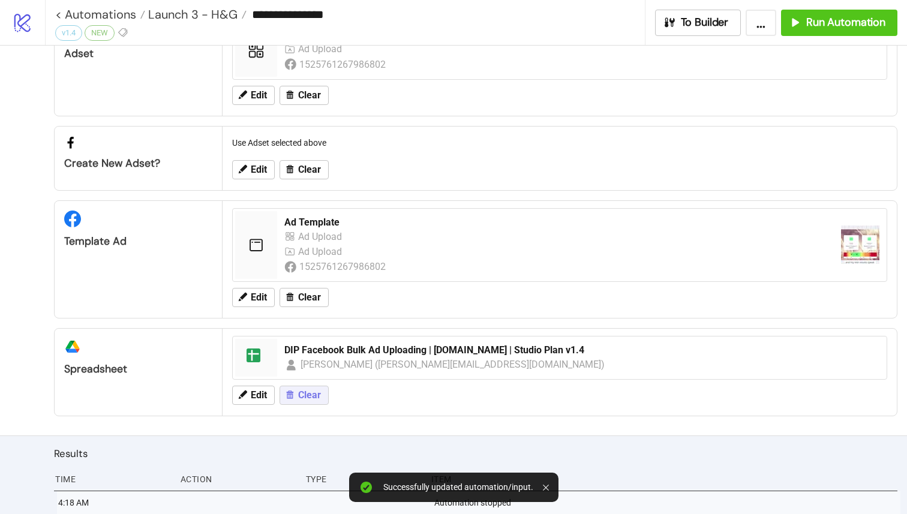
click at [308, 393] on span "Clear" at bounding box center [309, 395] width 23 height 11
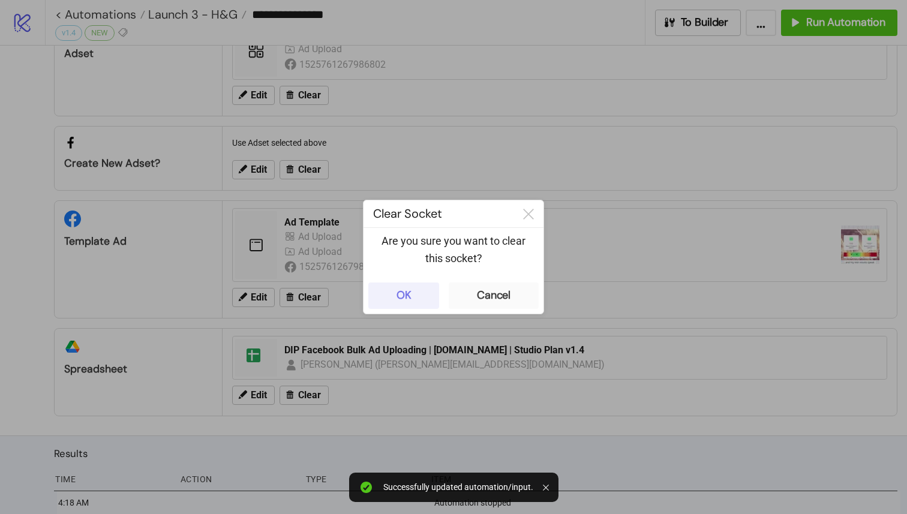
click at [407, 296] on div "OK" at bounding box center [403, 295] width 15 height 14
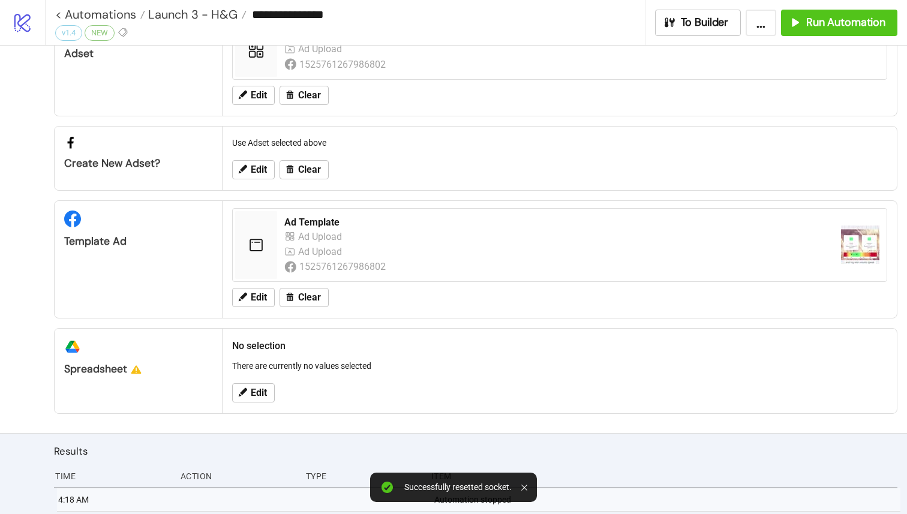
click at [264, 380] on div "Edit" at bounding box center [559, 392] width 664 height 31
click at [264, 387] on span "Edit" at bounding box center [259, 392] width 16 height 11
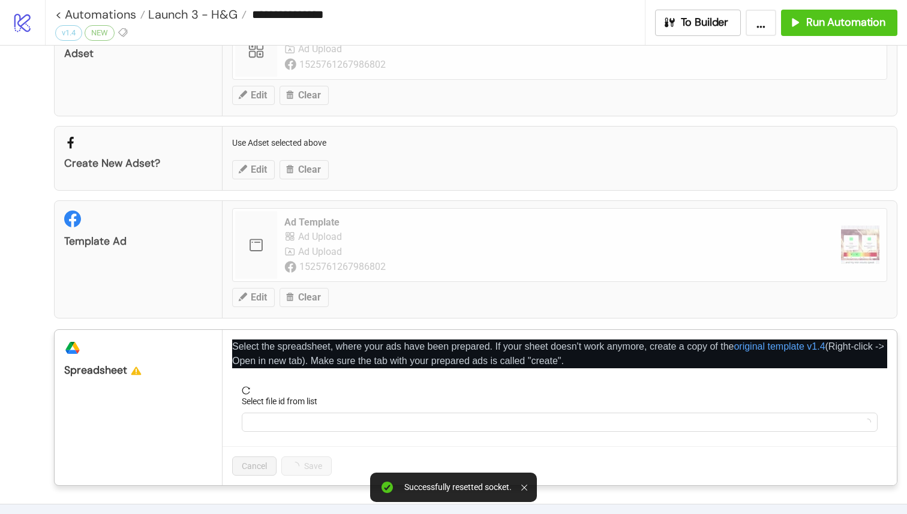
click at [298, 403] on label "Select file id from list" at bounding box center [283, 401] width 83 height 13
click at [298, 413] on input "Select file id from list" at bounding box center [554, 422] width 610 height 18
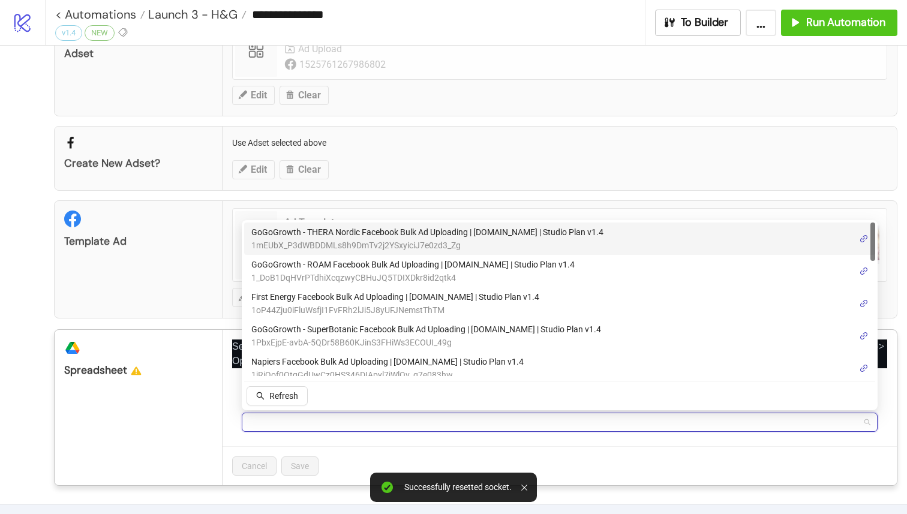
click at [298, 414] on input "Select file id from list" at bounding box center [554, 422] width 610 height 18
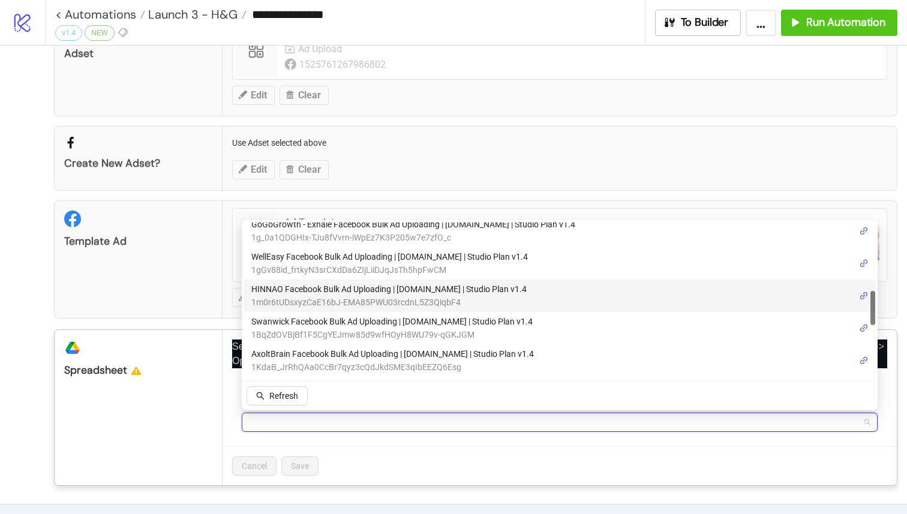
scroll to position [326, 0]
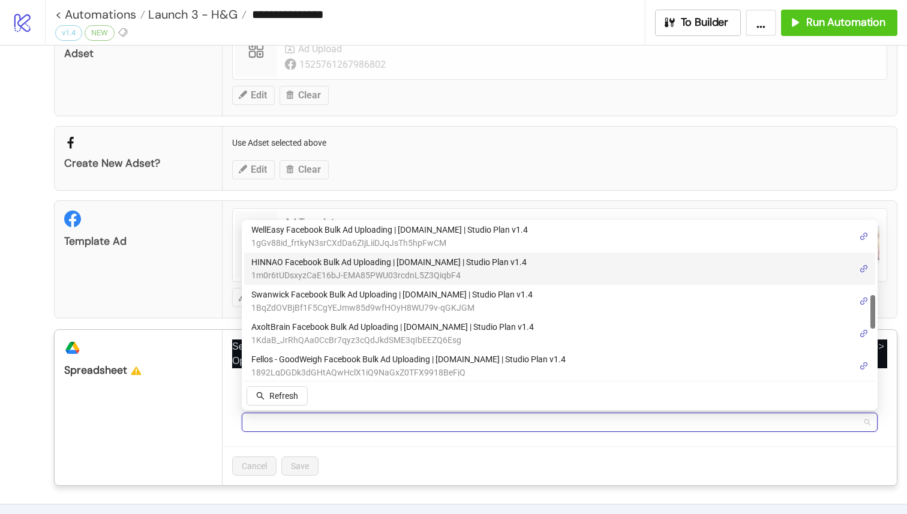
click at [326, 261] on span "HINNAO Facebook Bulk Ad Uploading | Kitchn.io | Studio Plan v1.4" at bounding box center [388, 261] width 275 height 13
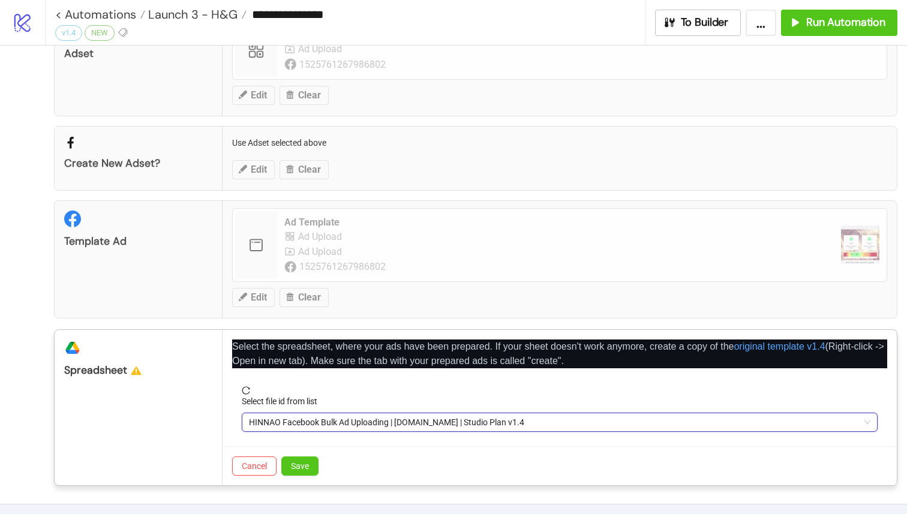
click at [290, 482] on div "Cancel Save" at bounding box center [559, 465] width 674 height 39
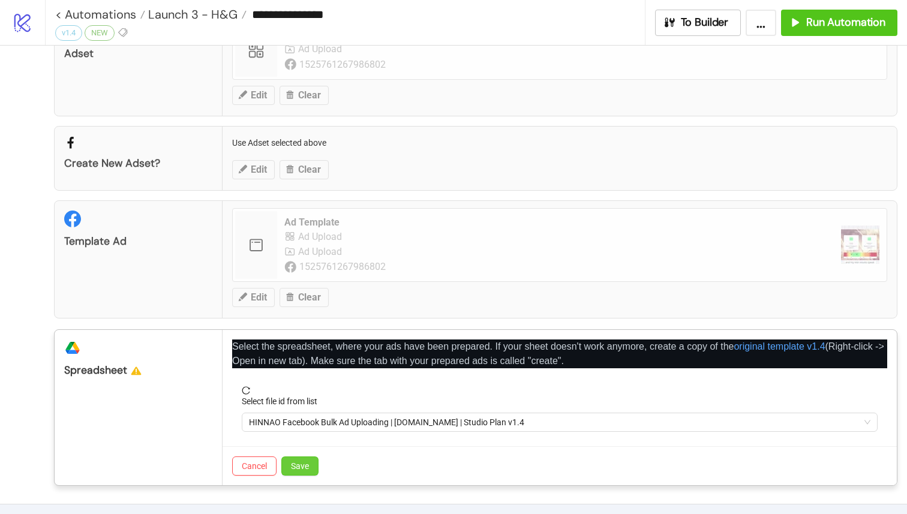
click at [307, 464] on span "Save" at bounding box center [300, 466] width 18 height 10
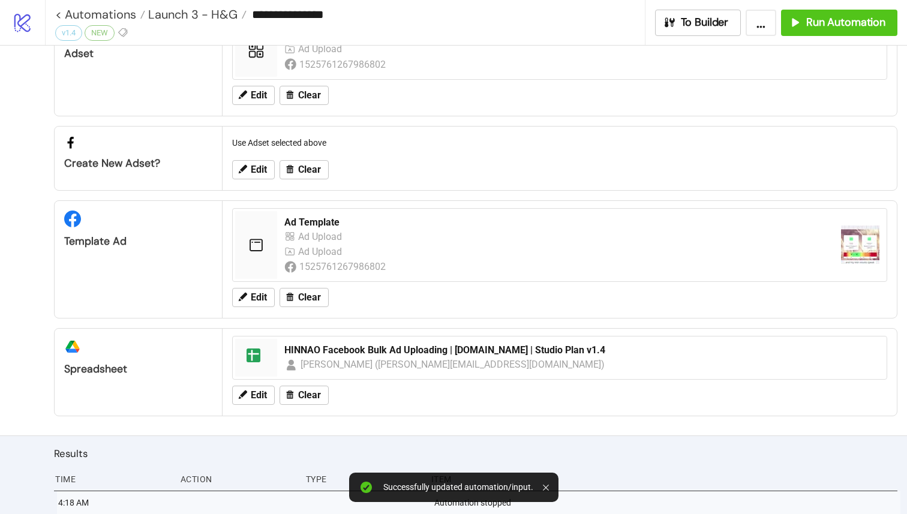
scroll to position [0, 0]
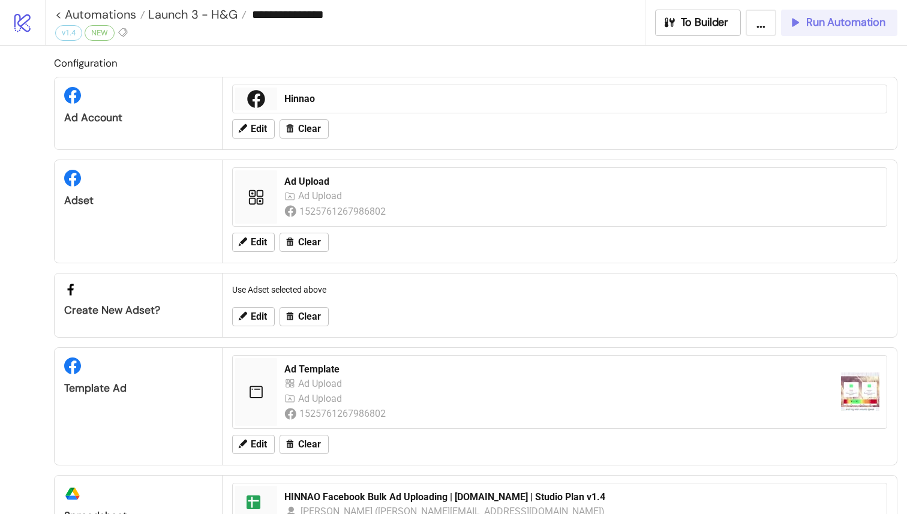
click at [866, 27] on span "Run Automation" at bounding box center [845, 23] width 79 height 14
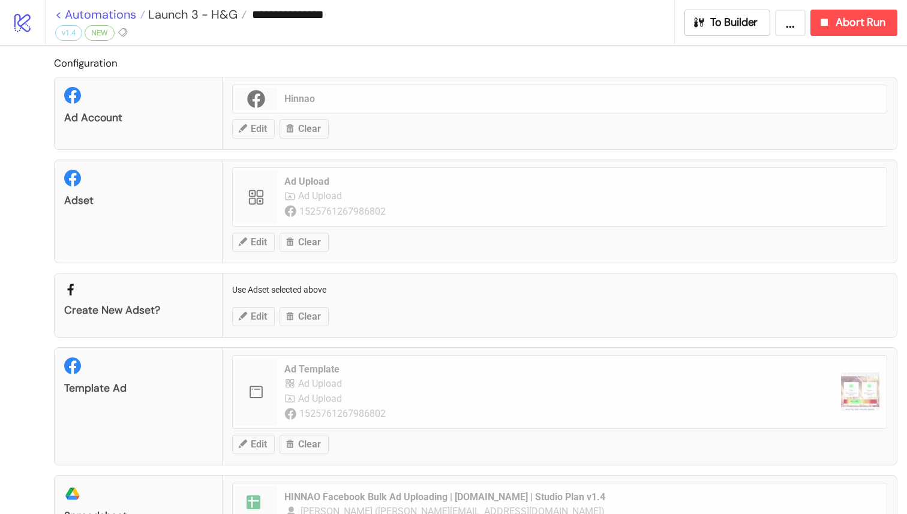
click at [58, 14] on link "< Automations" at bounding box center [100, 14] width 90 height 12
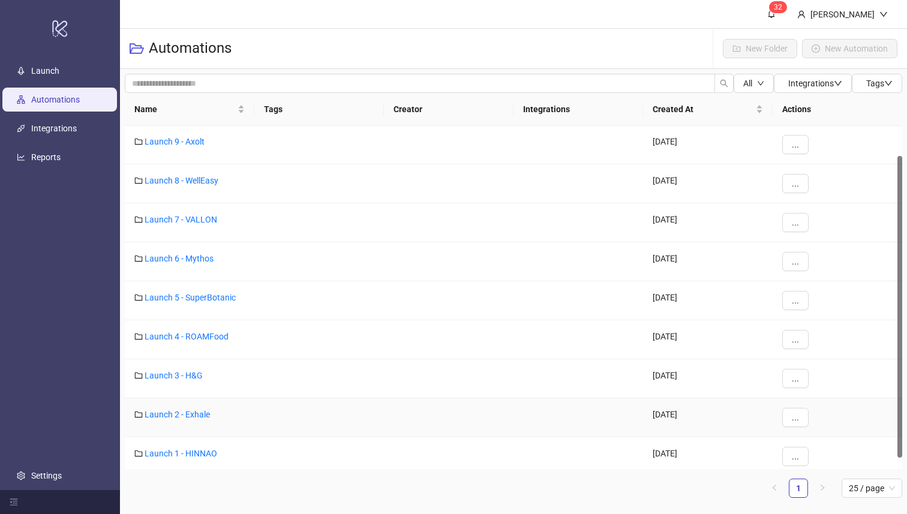
scroll to position [47, 0]
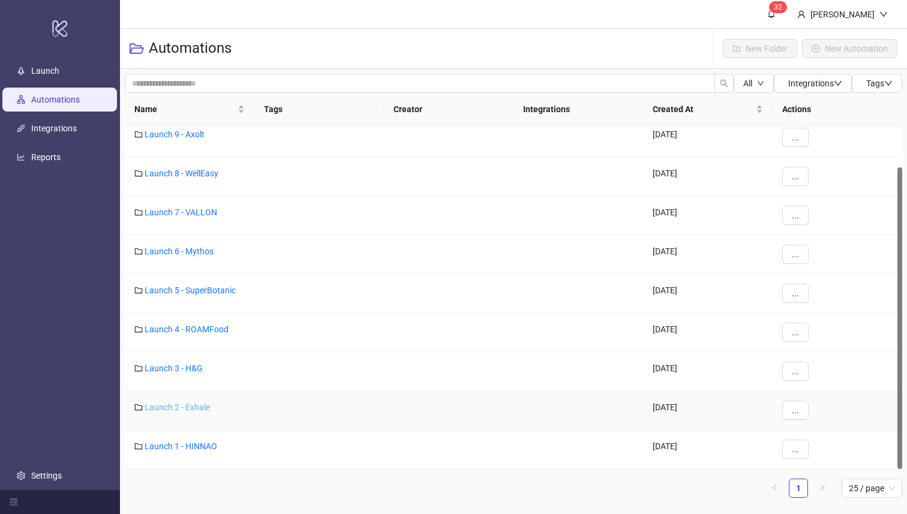
click at [191, 407] on link "Launch 2 - Exhale" at bounding box center [177, 407] width 65 height 10
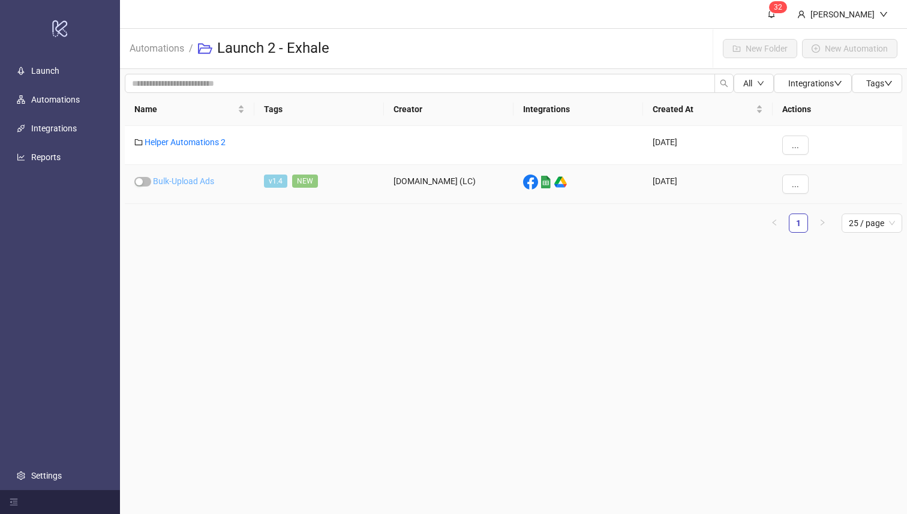
click at [188, 178] on link "Bulk-Upload Ads" at bounding box center [183, 181] width 61 height 10
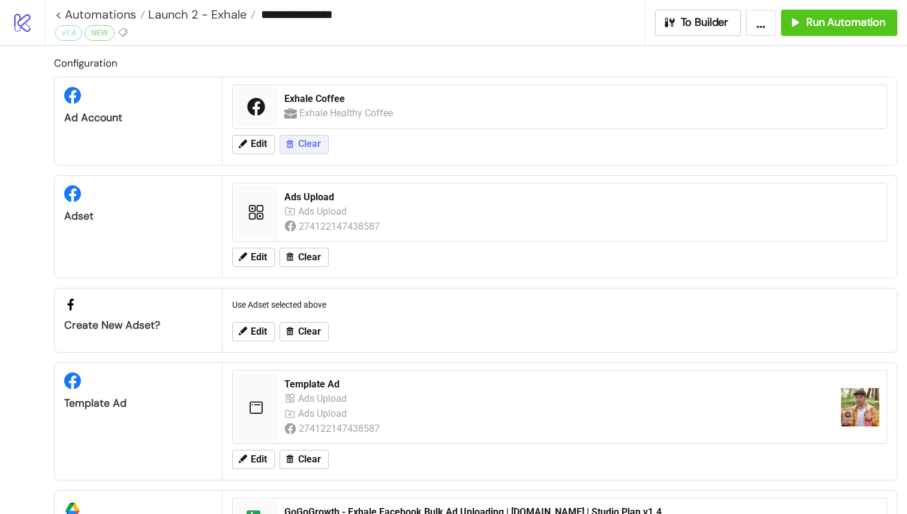
click at [317, 140] on span "Clear" at bounding box center [309, 144] width 23 height 11
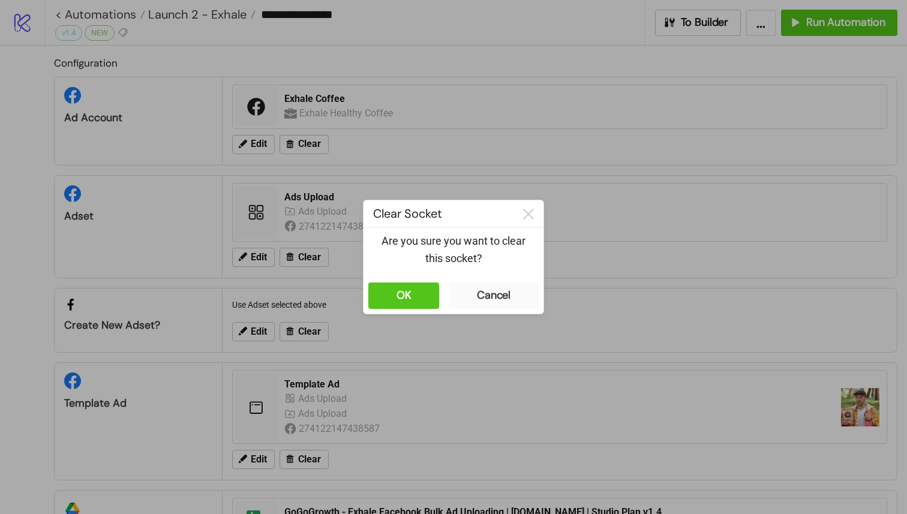
click at [399, 318] on div at bounding box center [453, 257] width 907 height 514
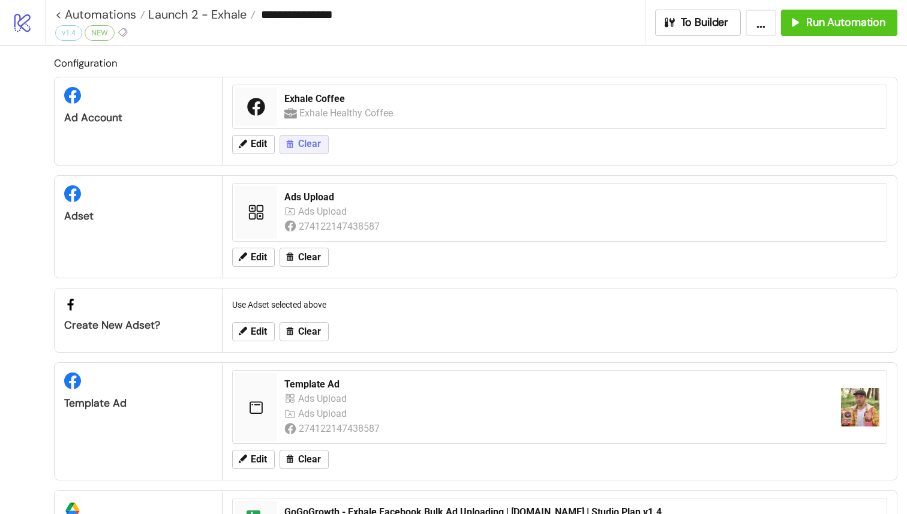
click at [318, 152] on button "Clear" at bounding box center [303, 144] width 49 height 19
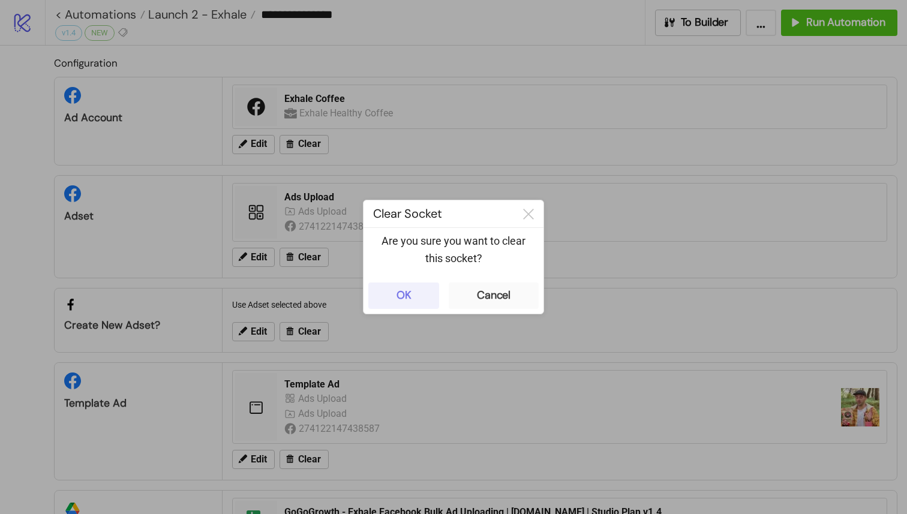
click at [413, 288] on button "OK" at bounding box center [403, 295] width 71 height 26
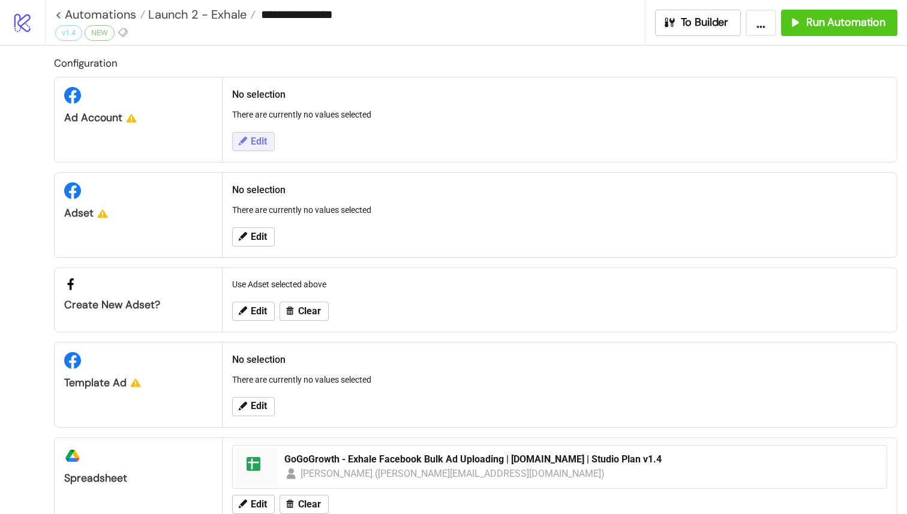
click at [267, 146] on button "Edit" at bounding box center [253, 141] width 43 height 19
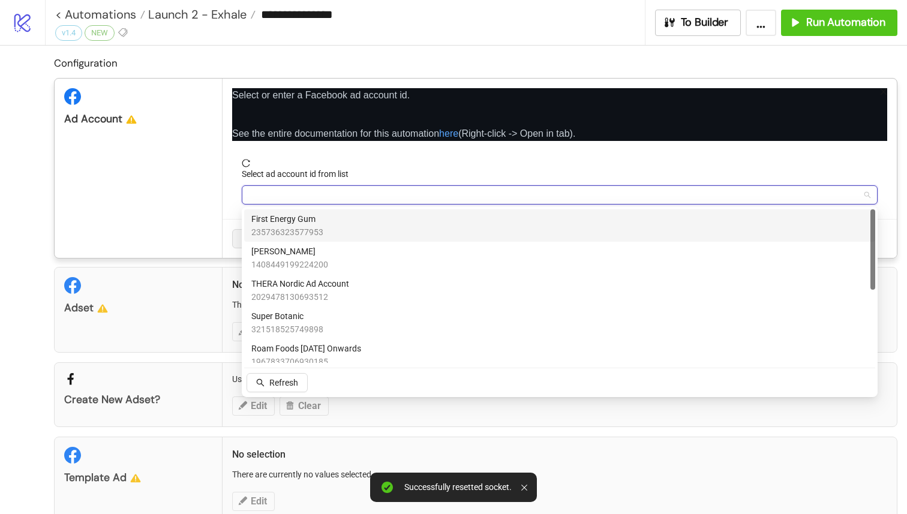
click at [342, 197] on input "Select ad account id from list" at bounding box center [554, 195] width 610 height 18
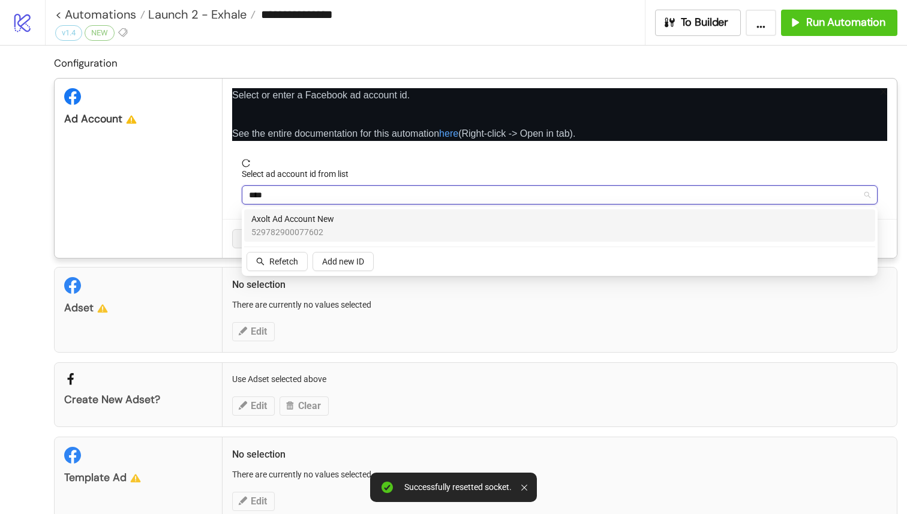
type input "*****"
click at [318, 238] on span "529782900077602" at bounding box center [292, 231] width 83 height 13
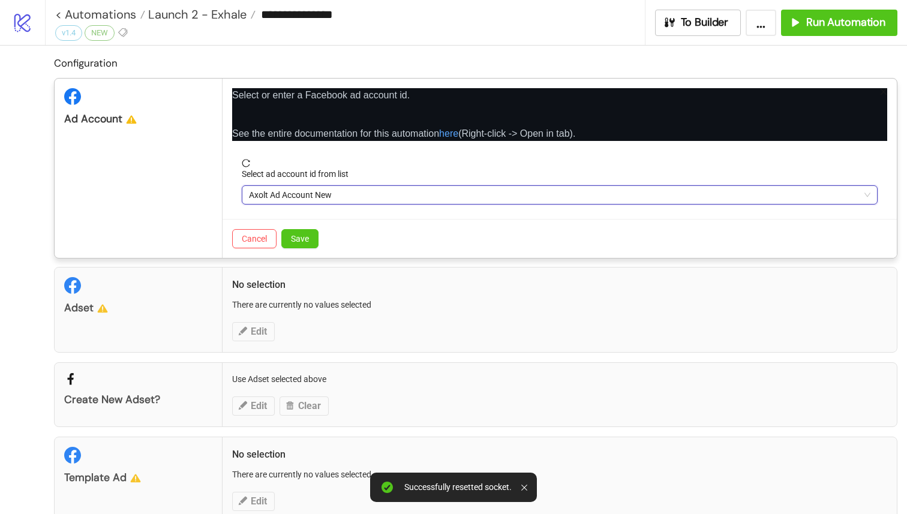
click at [300, 226] on div "Cancel Save" at bounding box center [559, 238] width 674 height 39
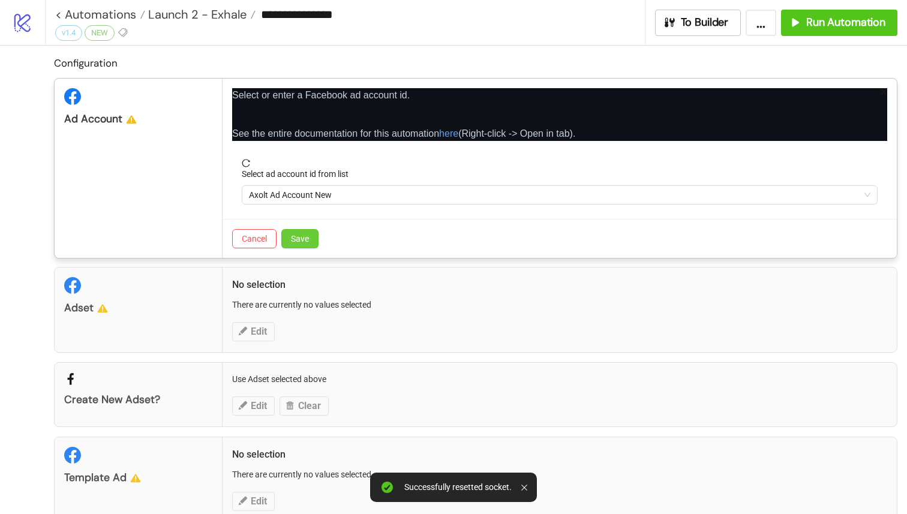
click at [300, 235] on span "Save" at bounding box center [300, 239] width 18 height 10
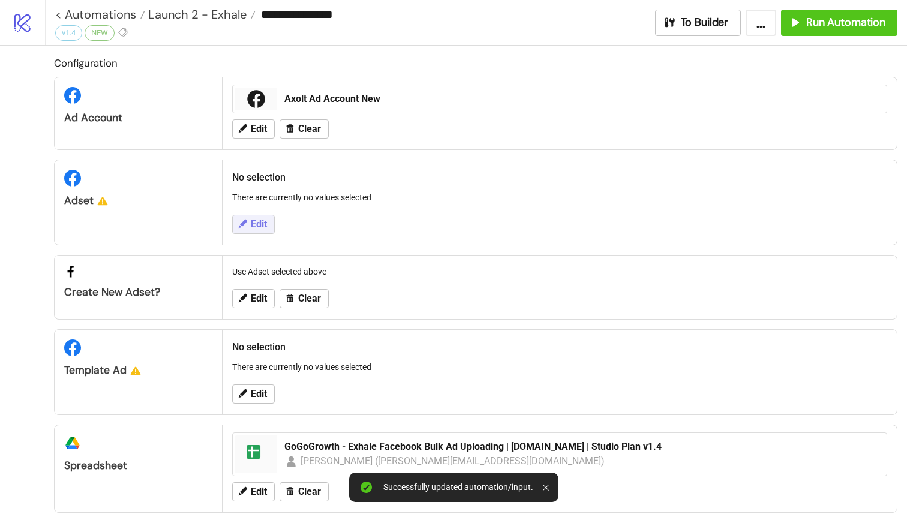
click at [248, 228] on button "Edit" at bounding box center [253, 224] width 43 height 19
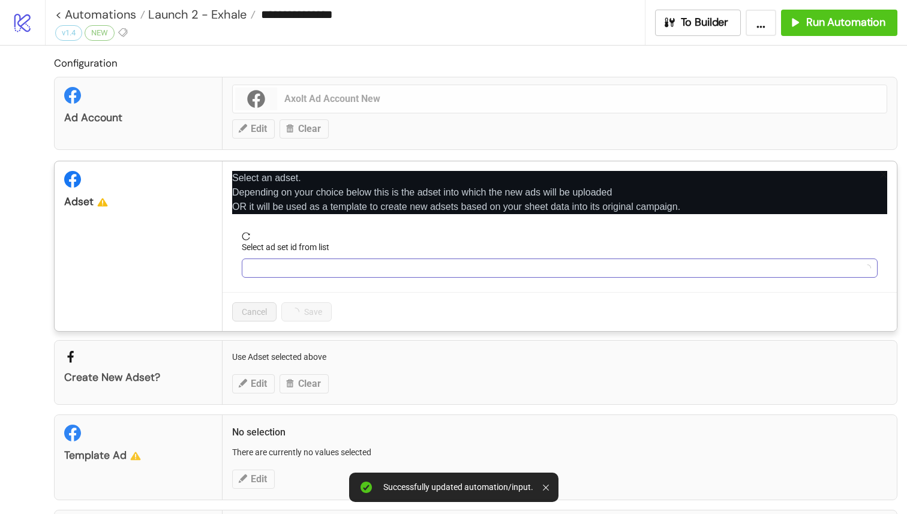
click at [306, 275] on input "Select ad set id from list" at bounding box center [554, 268] width 610 height 18
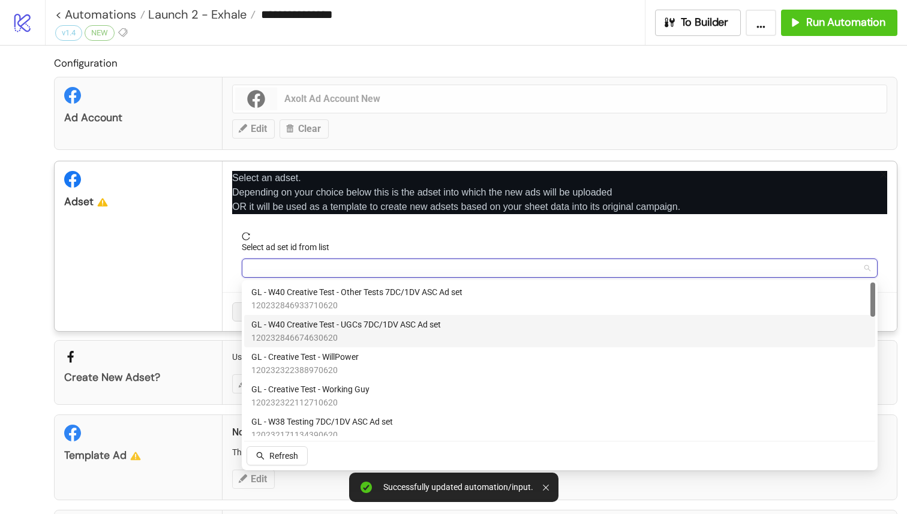
type input "*"
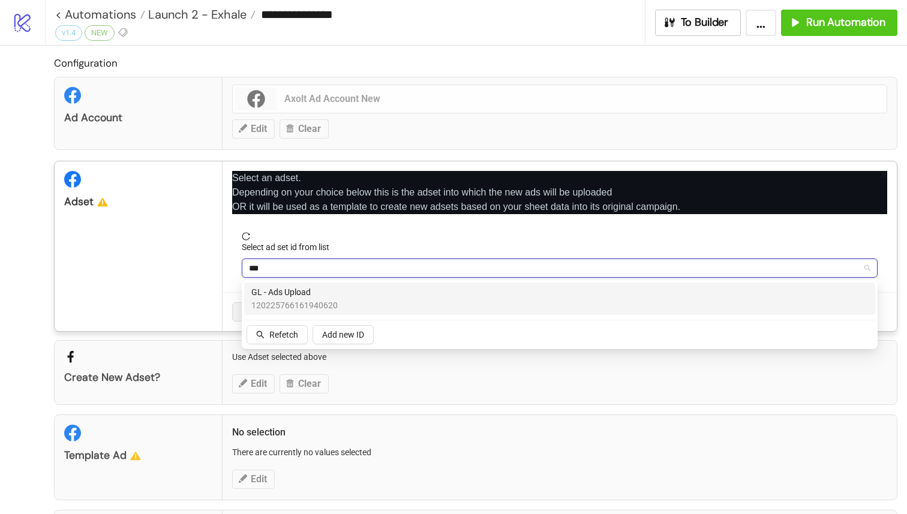
type input "****"
click at [558, 300] on div "GL - Ads Upload 120225766161940620" at bounding box center [559, 298] width 616 height 26
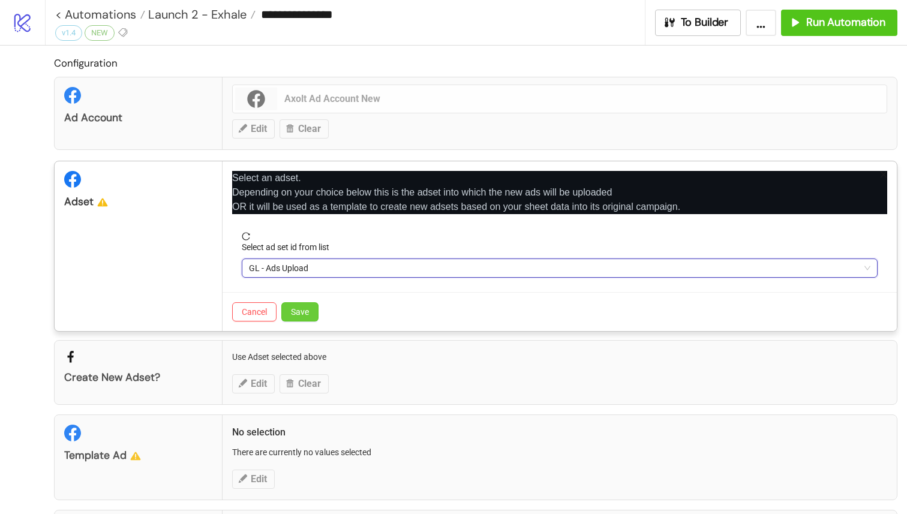
click at [311, 318] on button "Save" at bounding box center [299, 311] width 37 height 19
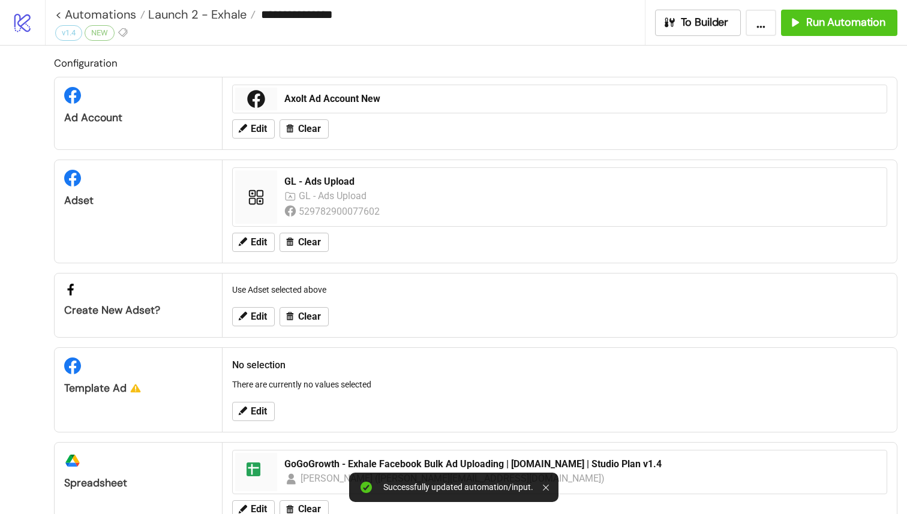
click at [258, 401] on div "Edit" at bounding box center [559, 411] width 664 height 31
click at [258, 414] on span "Edit" at bounding box center [259, 411] width 16 height 11
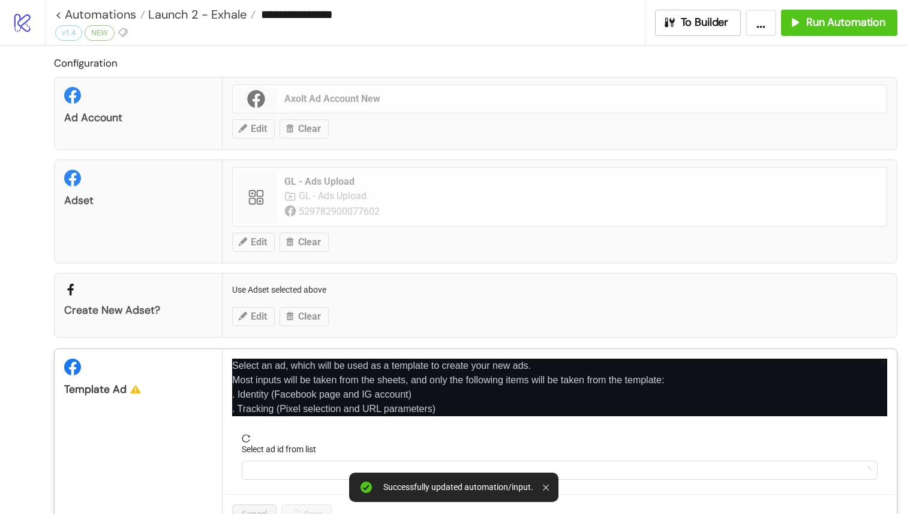
click at [279, 459] on div "Select ad id from list" at bounding box center [560, 452] width 636 height 18
click at [284, 465] on input "Select ad id from list" at bounding box center [554, 470] width 610 height 18
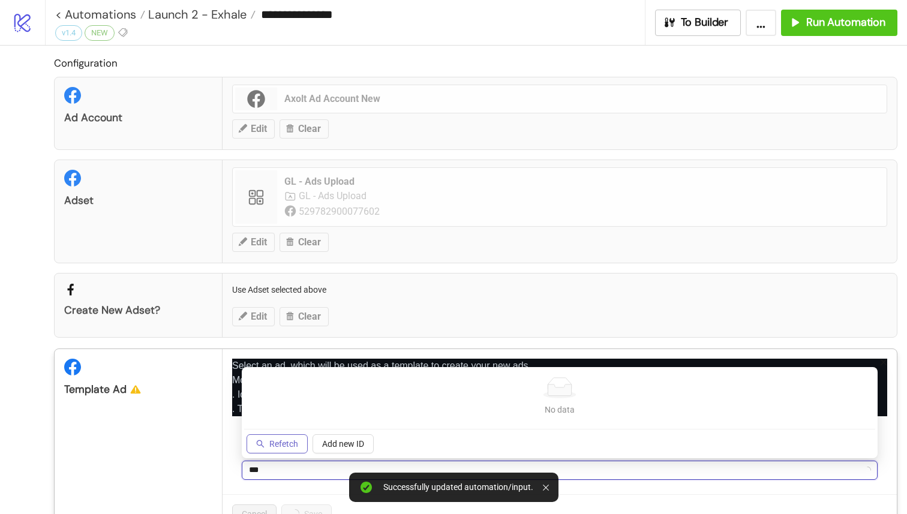
click at [281, 437] on button "Refetch" at bounding box center [276, 443] width 61 height 19
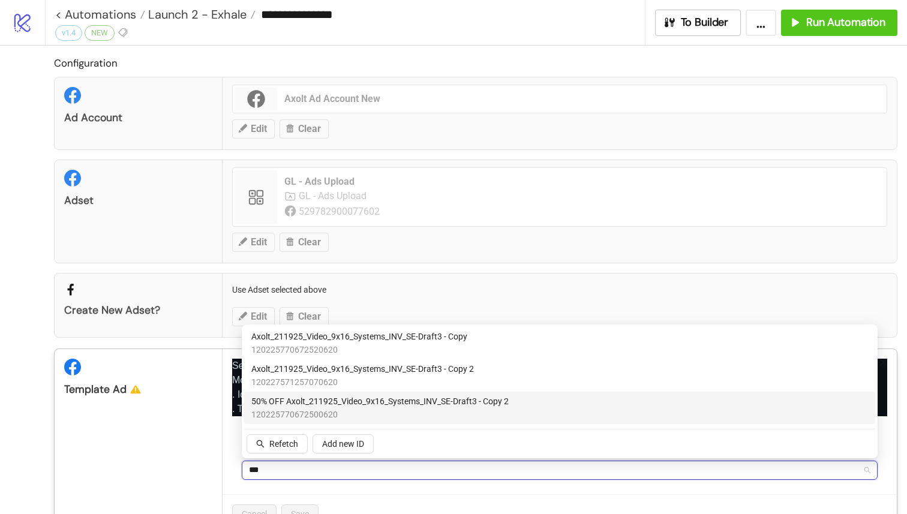
click at [366, 462] on input "***" at bounding box center [554, 470] width 610 height 18
click at [366, 470] on input "***" at bounding box center [554, 470] width 610 height 18
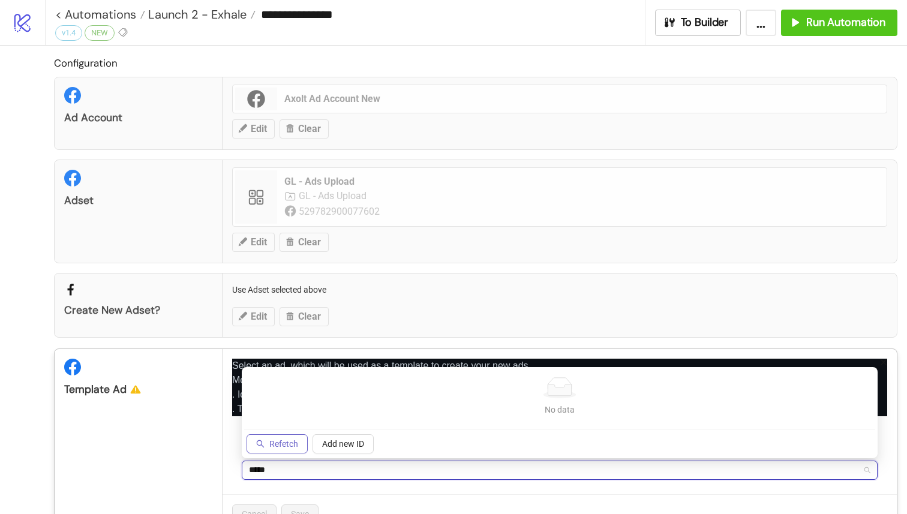
type input "*****"
click at [294, 434] on button "Refetch" at bounding box center [276, 443] width 61 height 19
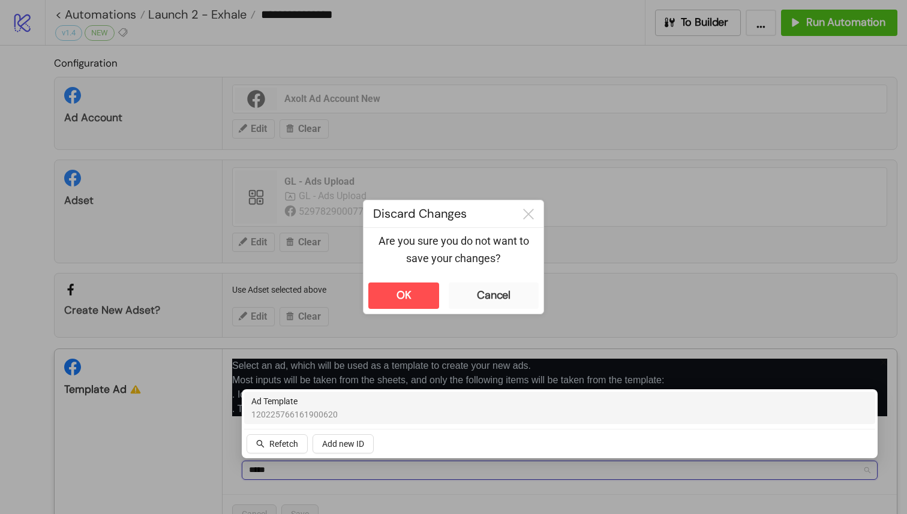
click at [347, 413] on div "Ad Template 120225766161900620" at bounding box center [559, 408] width 616 height 26
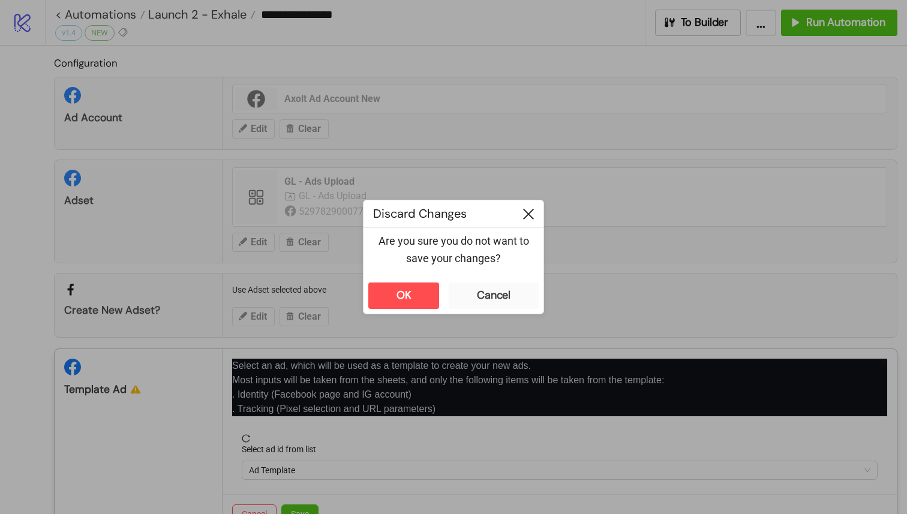
click at [532, 215] on icon at bounding box center [528, 214] width 11 height 11
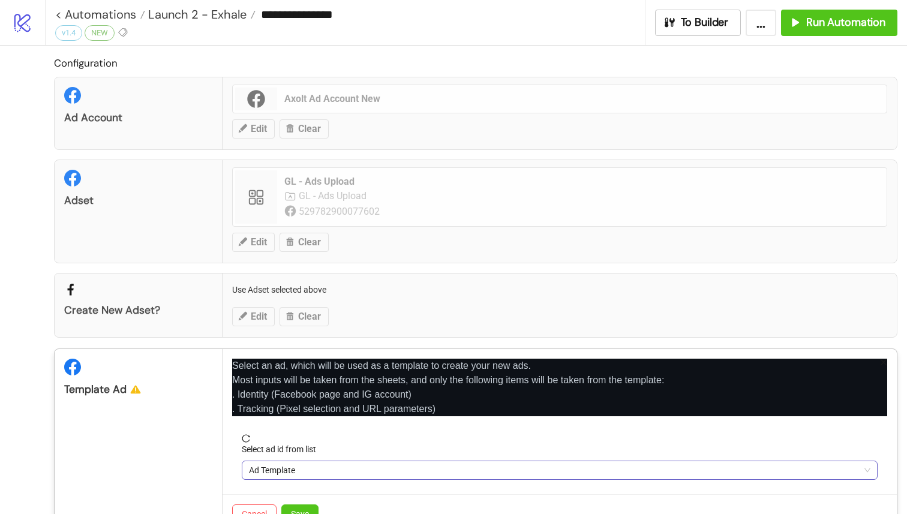
click at [315, 462] on span "Ad Template" at bounding box center [559, 470] width 621 height 18
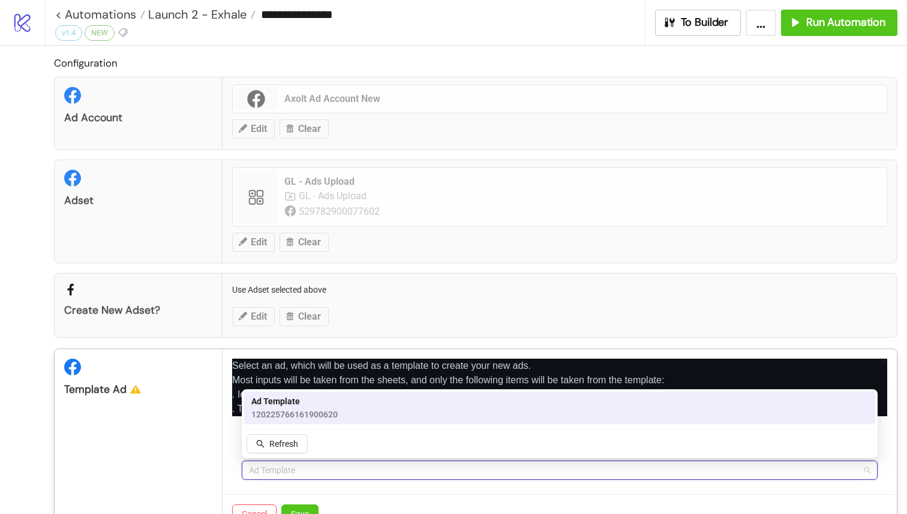
click at [321, 446] on div "120225766161900620 Ad Template 120225766161900620 Refresh" at bounding box center [559, 424] width 631 height 64
click at [367, 406] on div "Ad Template 120225766161900620" at bounding box center [559, 408] width 616 height 26
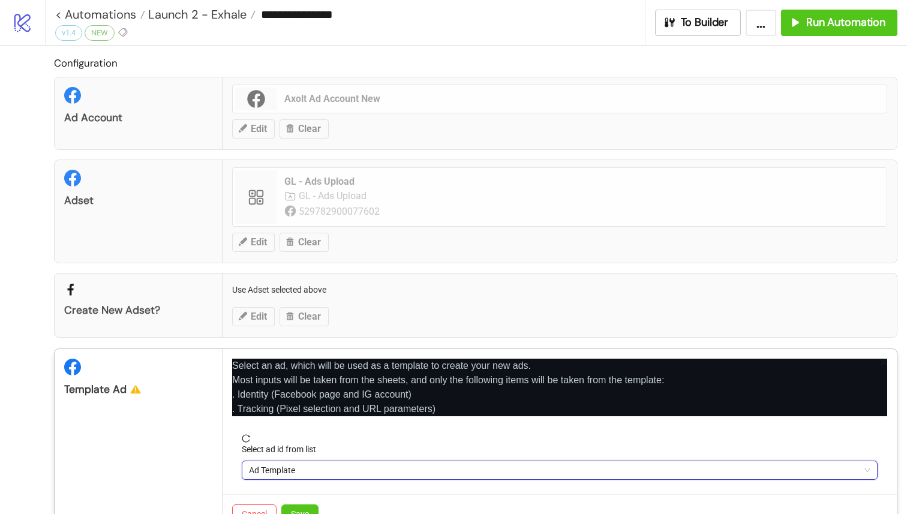
click at [309, 504] on div "Cancel Save" at bounding box center [559, 513] width 674 height 39
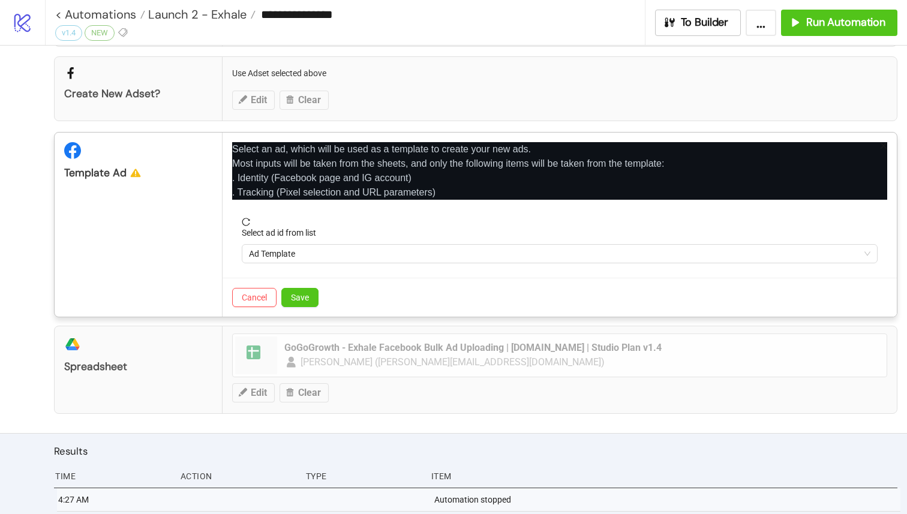
scroll to position [236, 0]
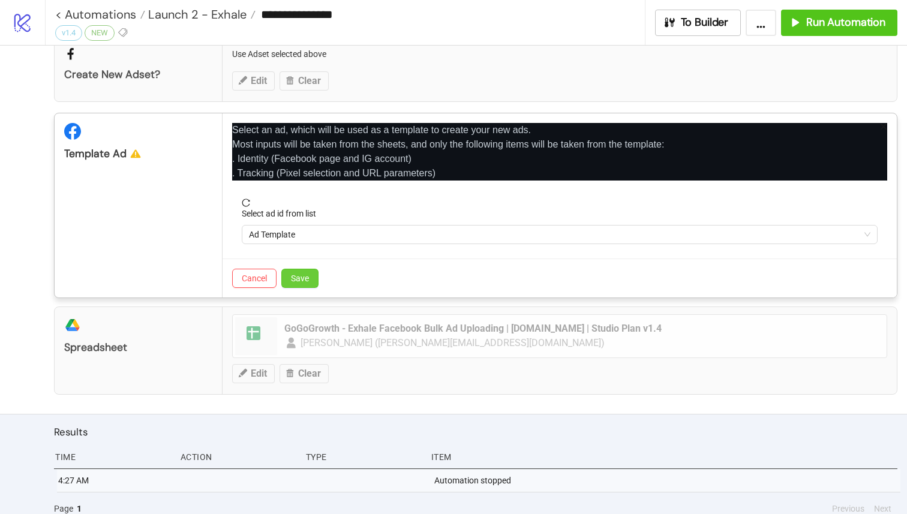
click at [304, 277] on span "Save" at bounding box center [300, 278] width 18 height 10
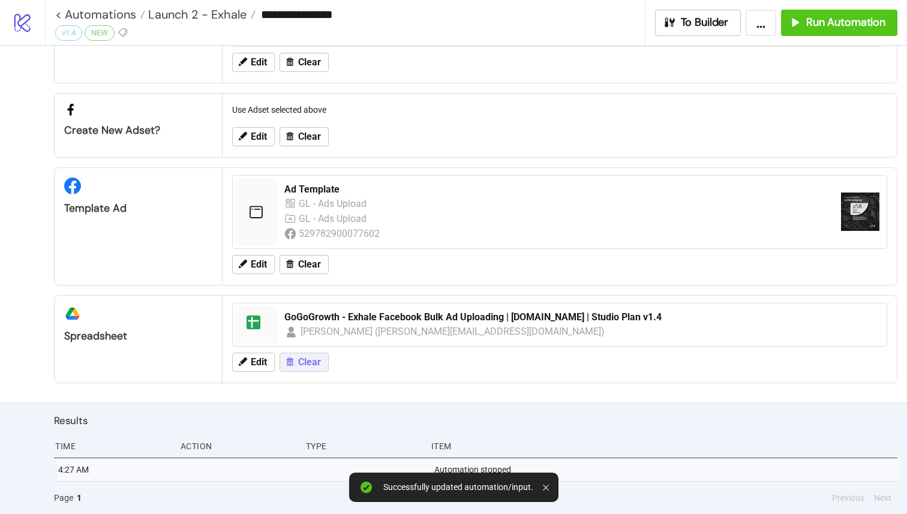
click at [298, 360] on span "Clear" at bounding box center [309, 362] width 23 height 11
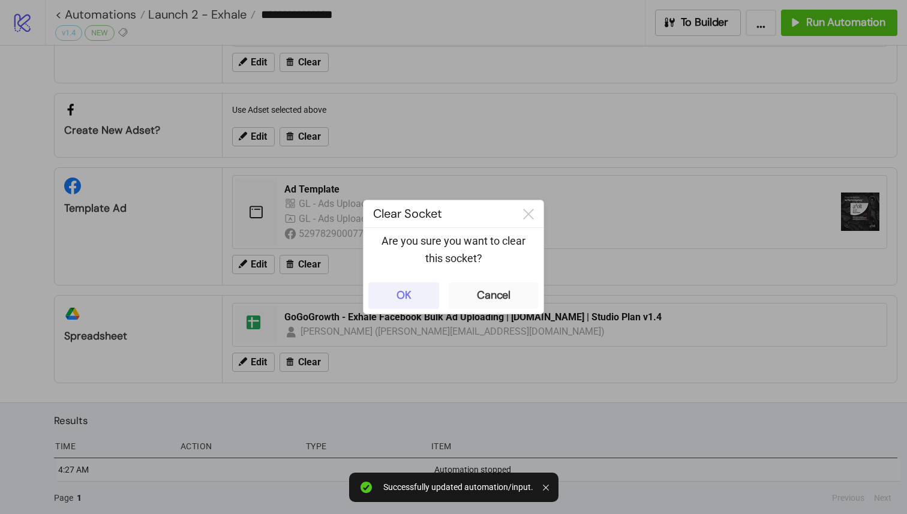
click at [413, 288] on button "OK" at bounding box center [403, 295] width 71 height 26
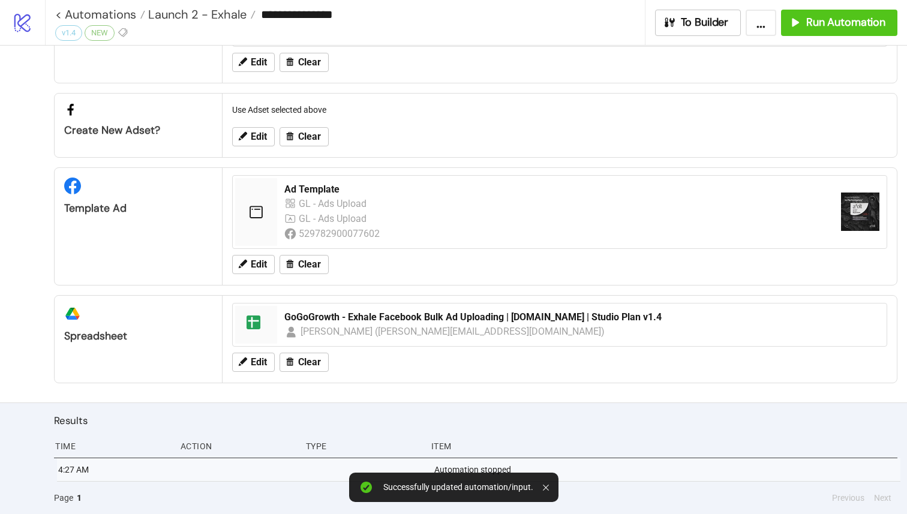
scroll to position [177, 0]
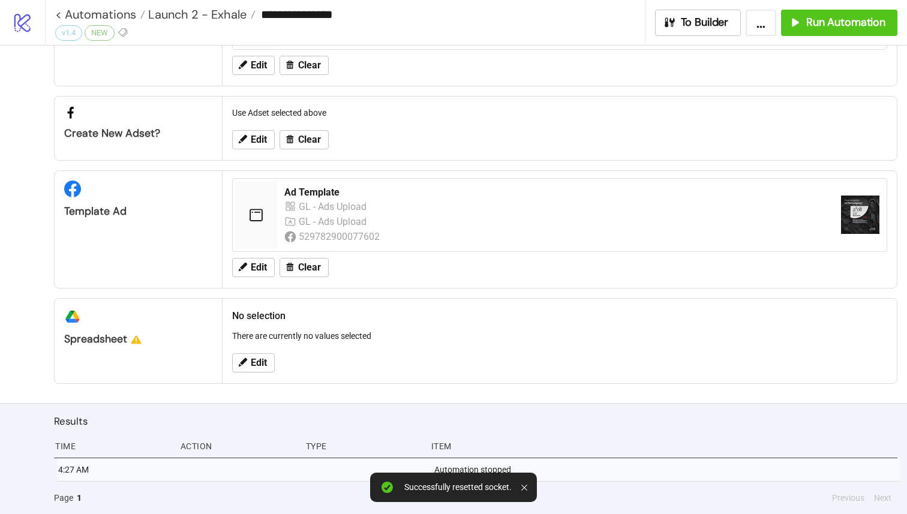
click at [253, 351] on div "Edit" at bounding box center [559, 362] width 664 height 31
click at [253, 353] on button "Edit" at bounding box center [253, 362] width 43 height 19
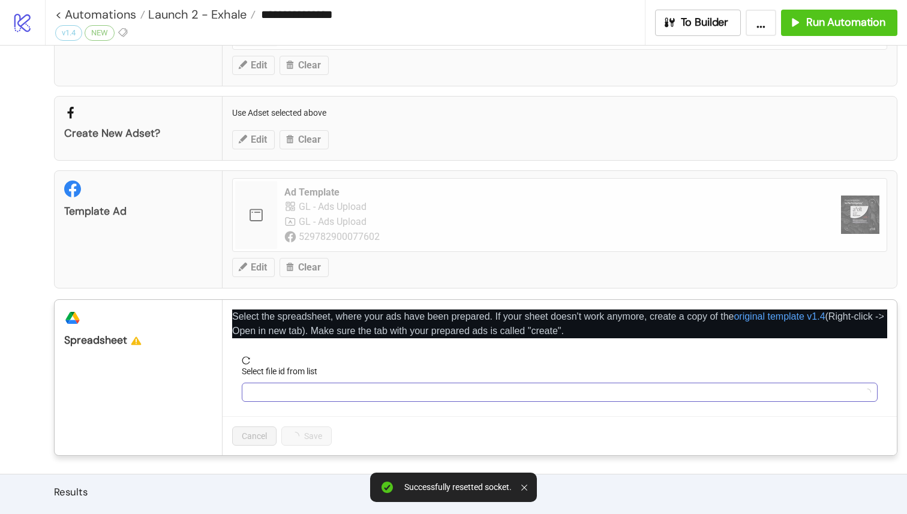
click at [284, 392] on input "Select file id from list" at bounding box center [554, 392] width 610 height 18
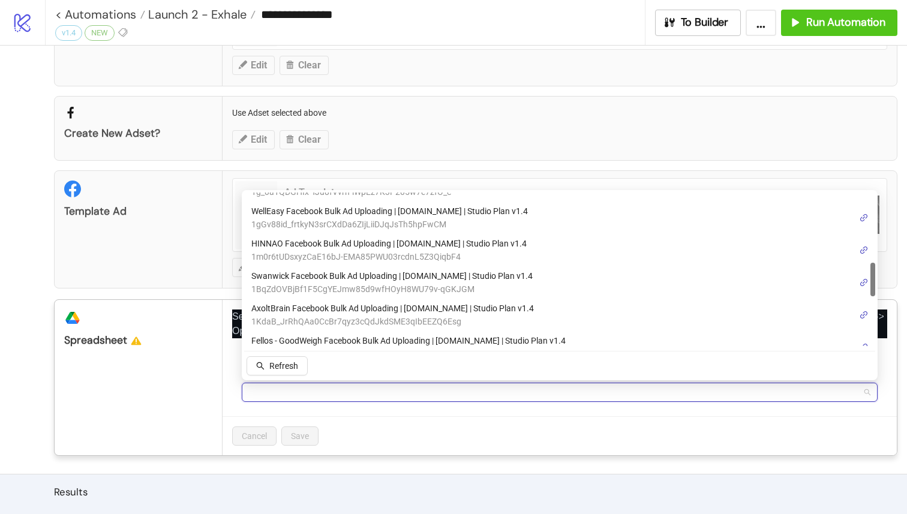
scroll to position [347, 0]
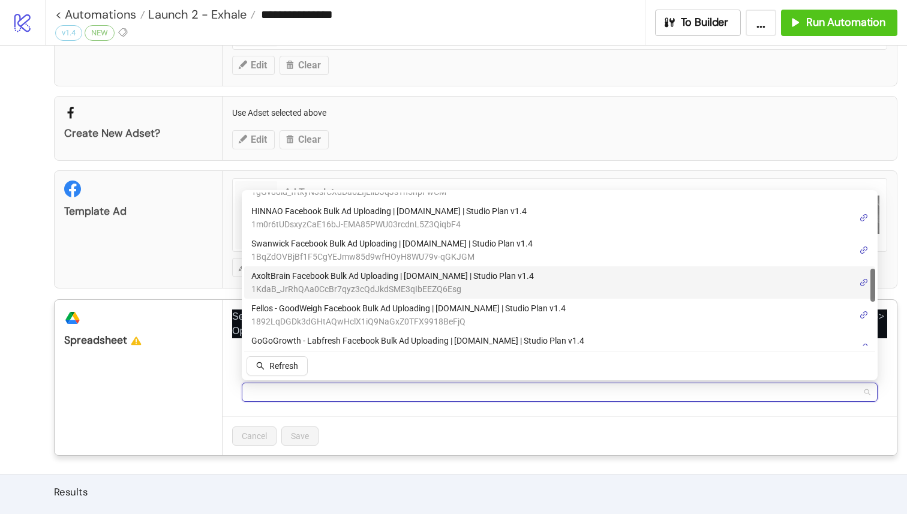
click at [404, 283] on span "1KdaB_JrRhQAa0CcBr7qyz3cQdJkdSME3qIbEEZQ6Esg" at bounding box center [392, 288] width 282 height 13
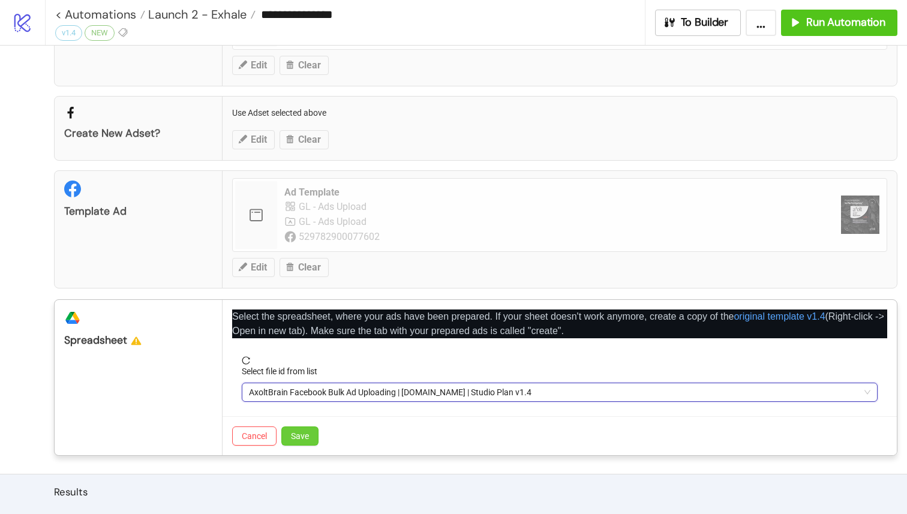
click at [308, 439] on span "Save" at bounding box center [300, 436] width 18 height 10
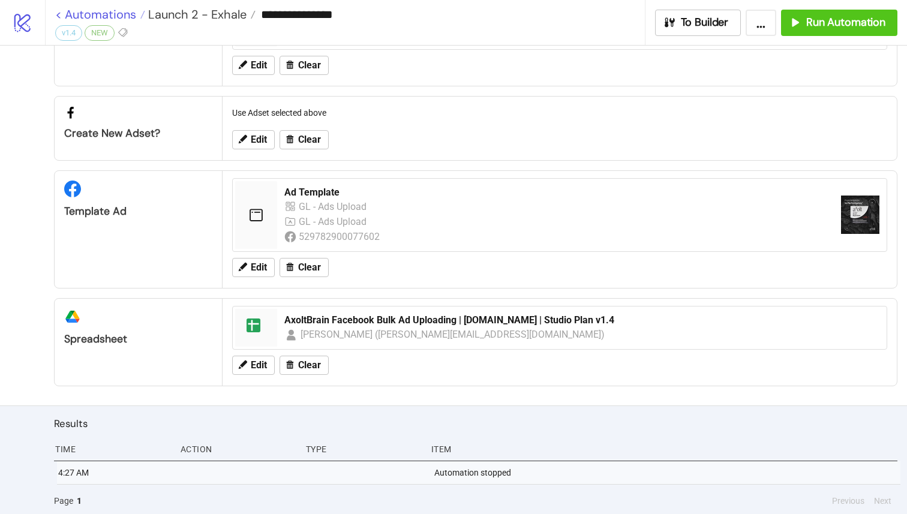
click at [61, 16] on link "< Automations" at bounding box center [100, 14] width 90 height 12
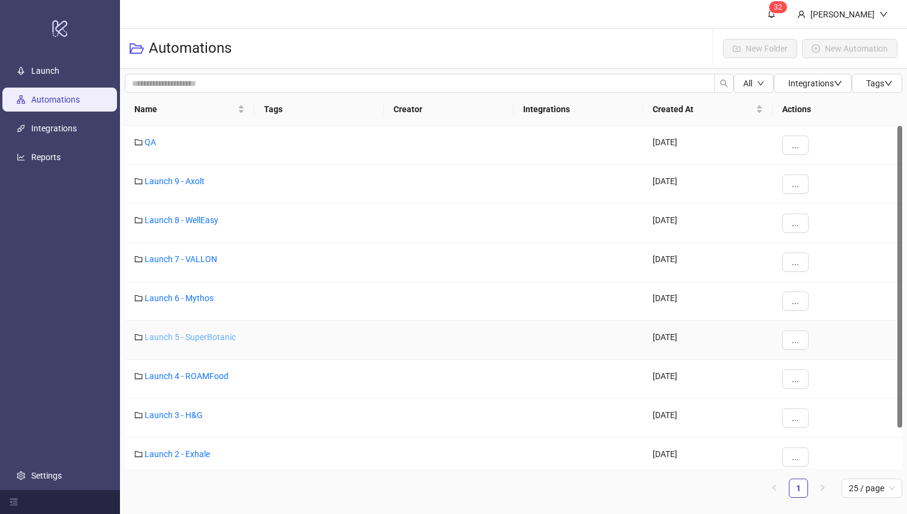
click at [215, 341] on link "Launch 5 - SuperBotanic" at bounding box center [190, 337] width 91 height 10
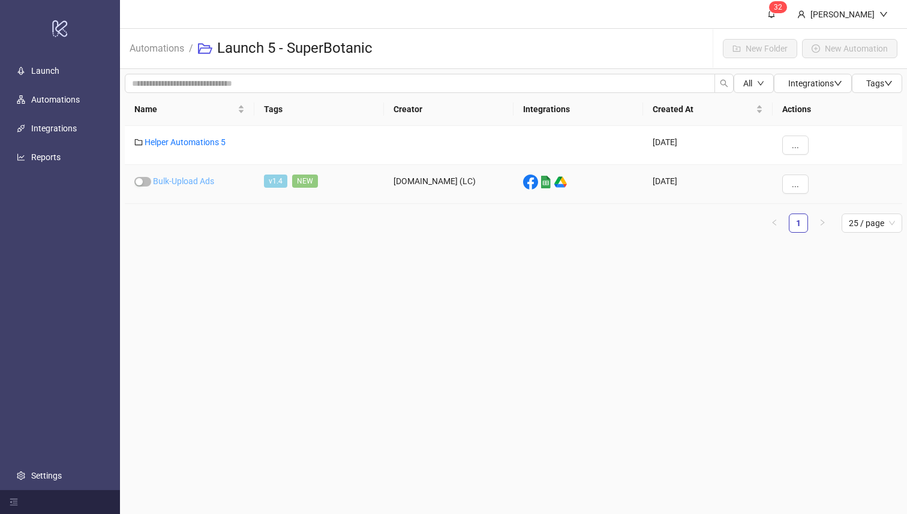
click at [194, 180] on link "Bulk-Upload Ads" at bounding box center [183, 181] width 61 height 10
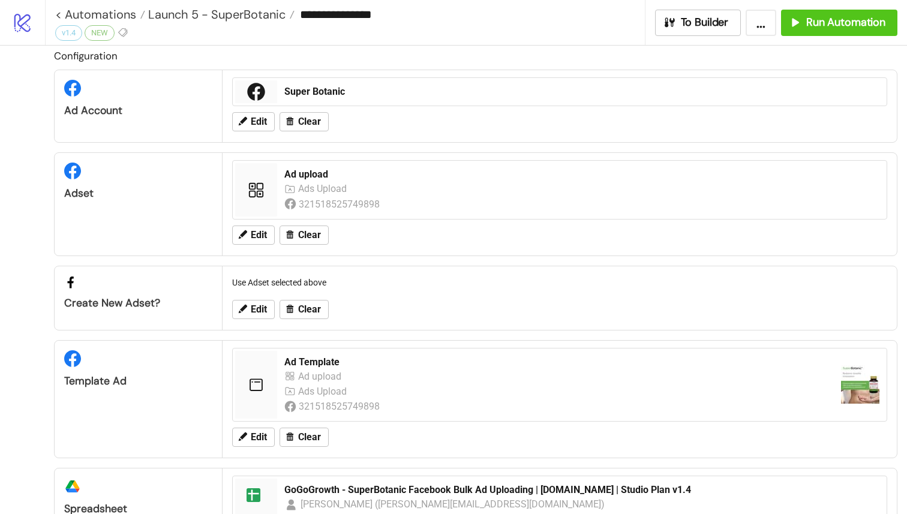
scroll to position [2, 0]
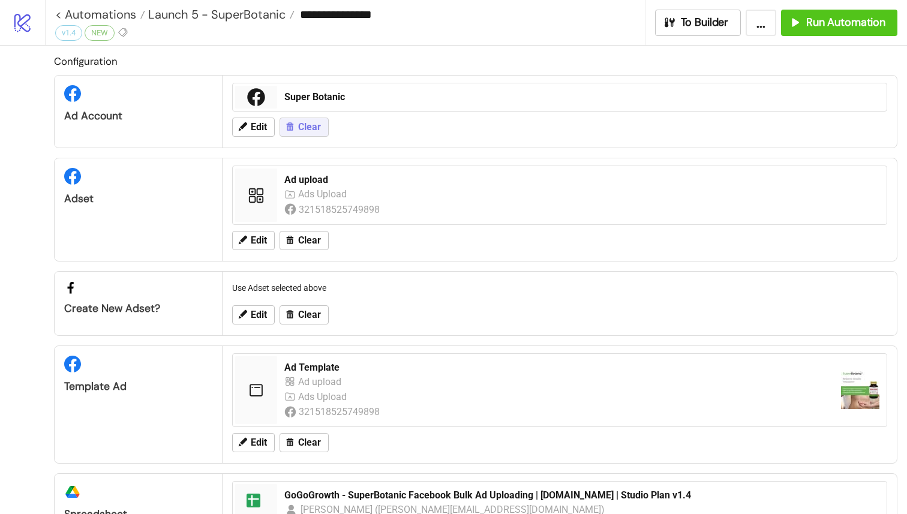
click at [299, 126] on span "Clear" at bounding box center [309, 127] width 23 height 11
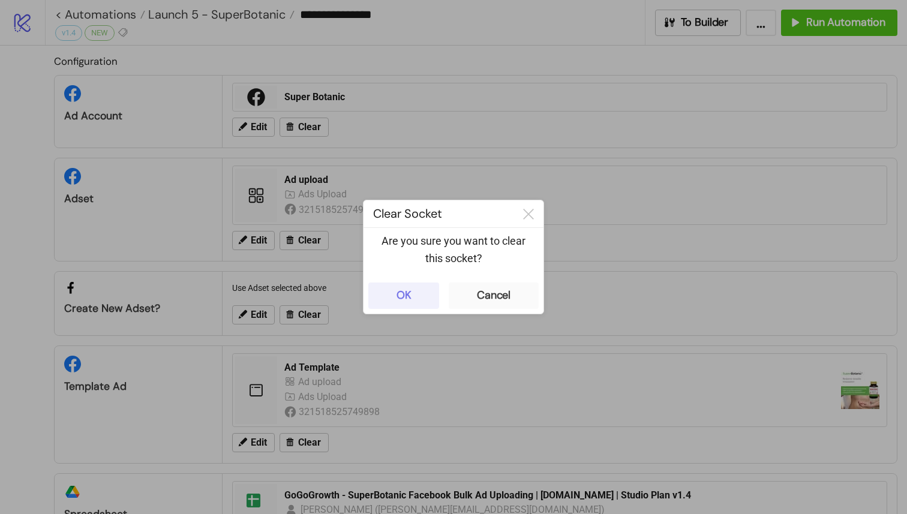
click at [411, 287] on button "OK" at bounding box center [403, 295] width 71 height 26
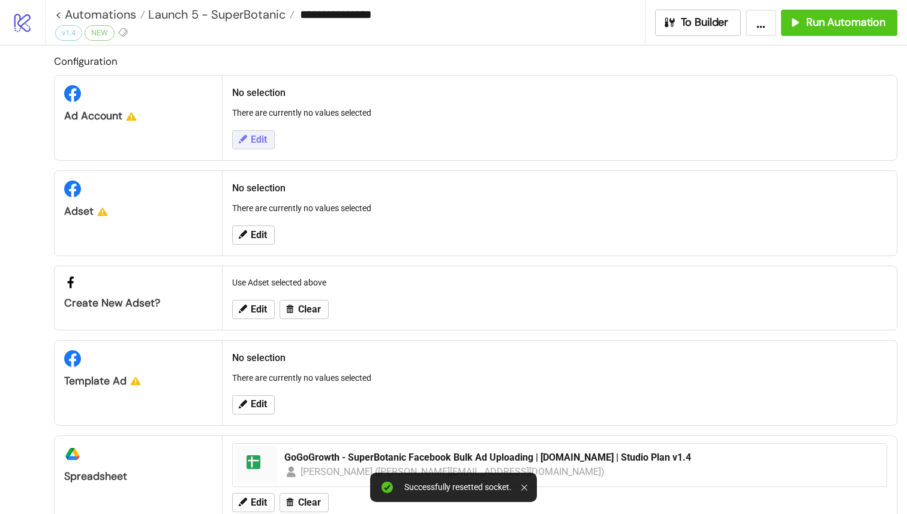
click at [245, 140] on icon at bounding box center [242, 139] width 11 height 11
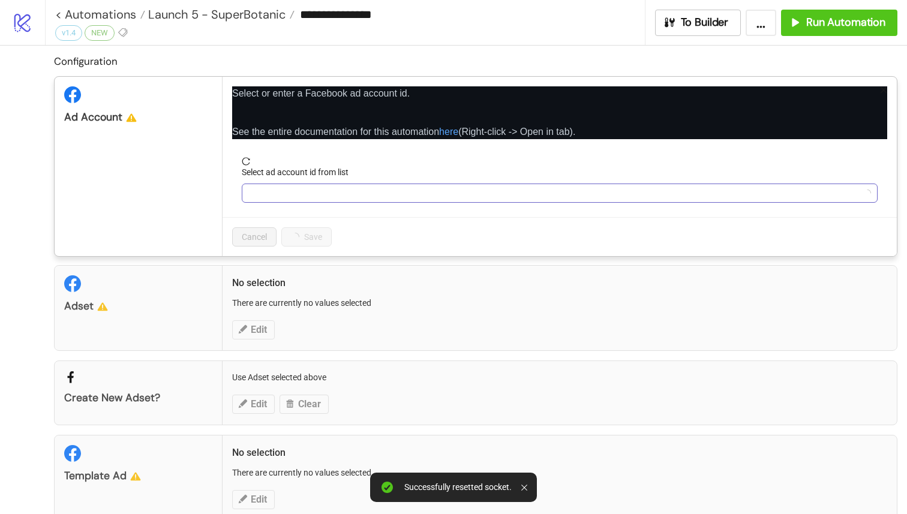
click at [332, 197] on input "Select ad account id from list" at bounding box center [554, 193] width 610 height 18
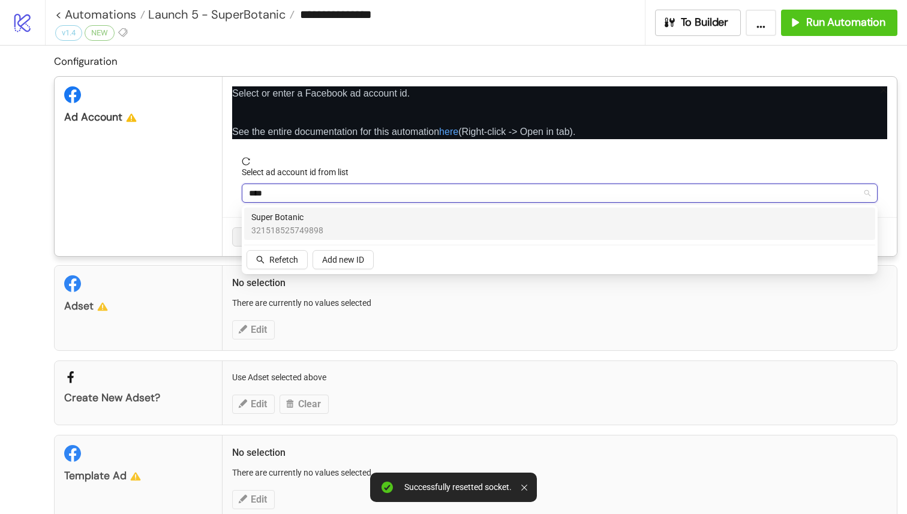
type input "*****"
click at [308, 225] on span "321518525749898" at bounding box center [287, 230] width 72 height 13
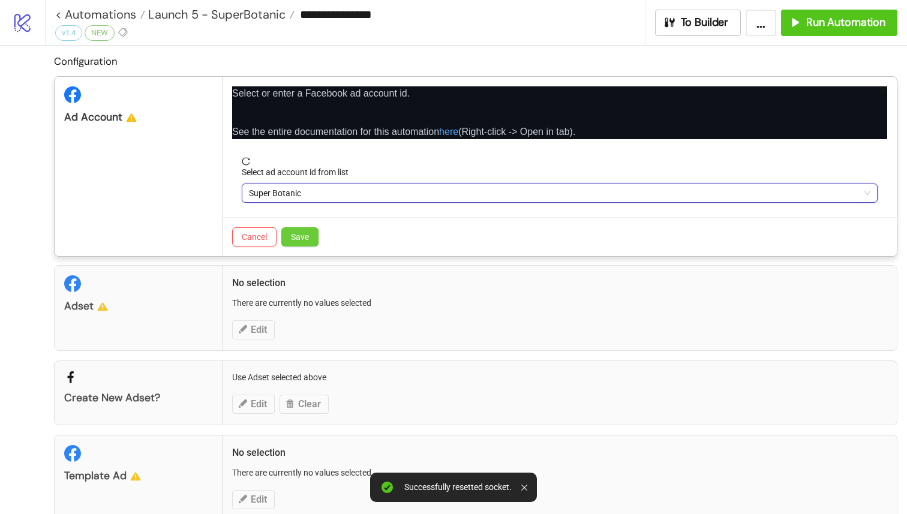
click at [305, 239] on span "Save" at bounding box center [300, 237] width 18 height 10
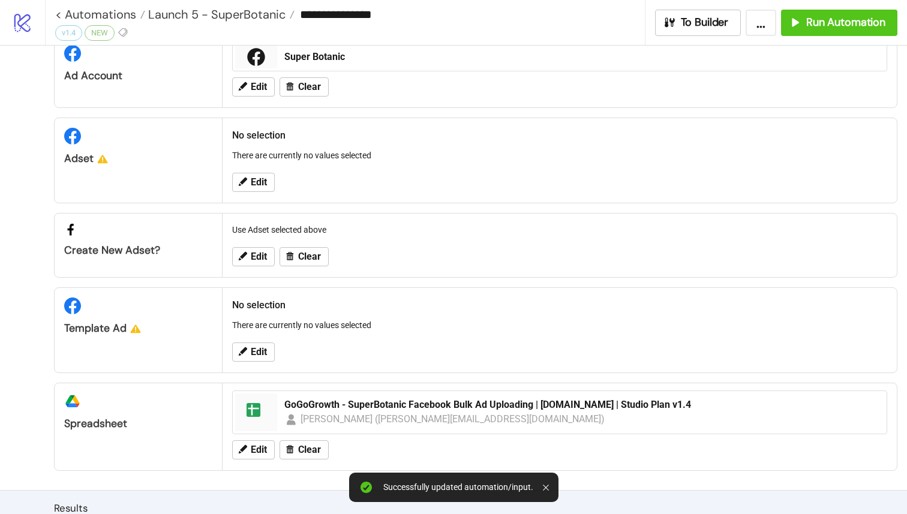
scroll to position [51, 0]
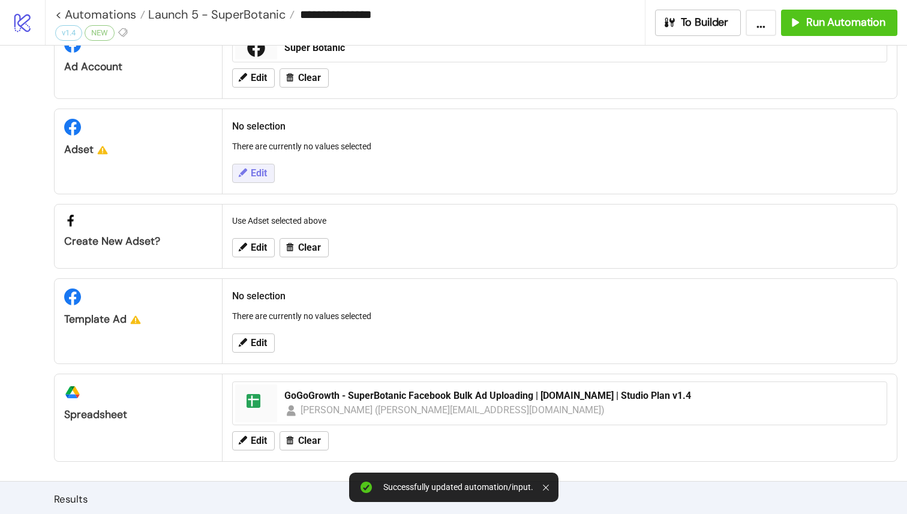
click at [254, 172] on span "Edit" at bounding box center [259, 173] width 16 height 11
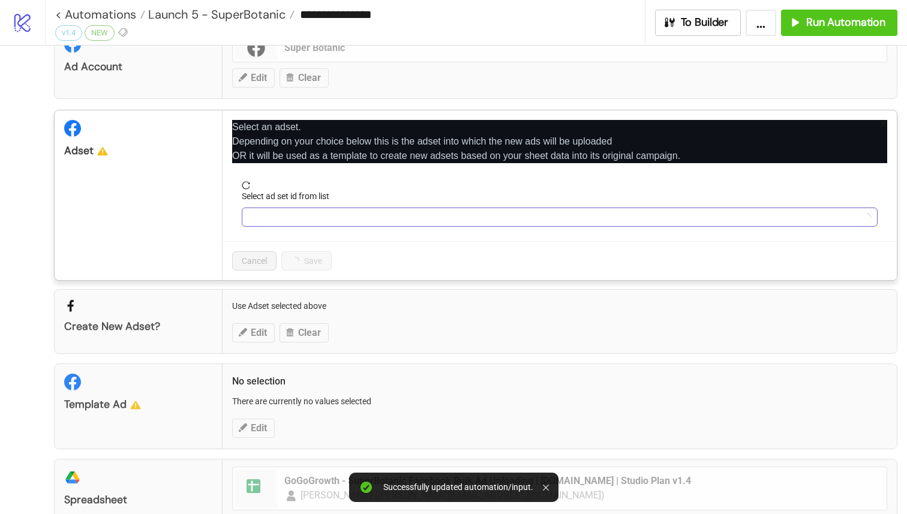
click at [300, 216] on input "Select ad set id from list" at bounding box center [554, 217] width 610 height 18
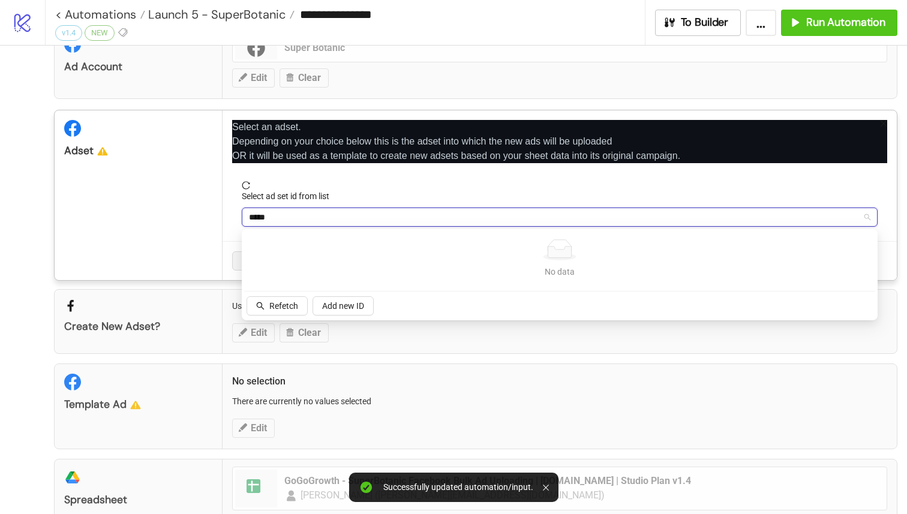
type input "******"
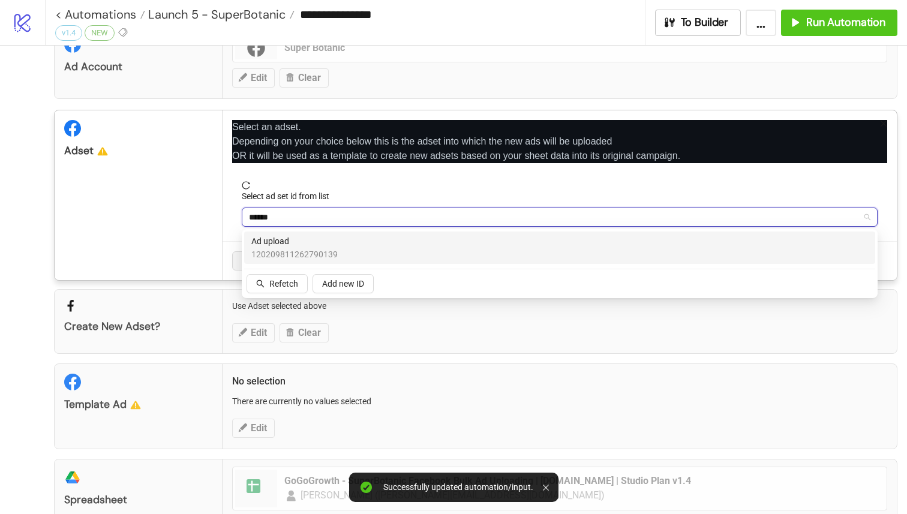
click at [318, 257] on span "120209811262790139" at bounding box center [294, 254] width 86 height 13
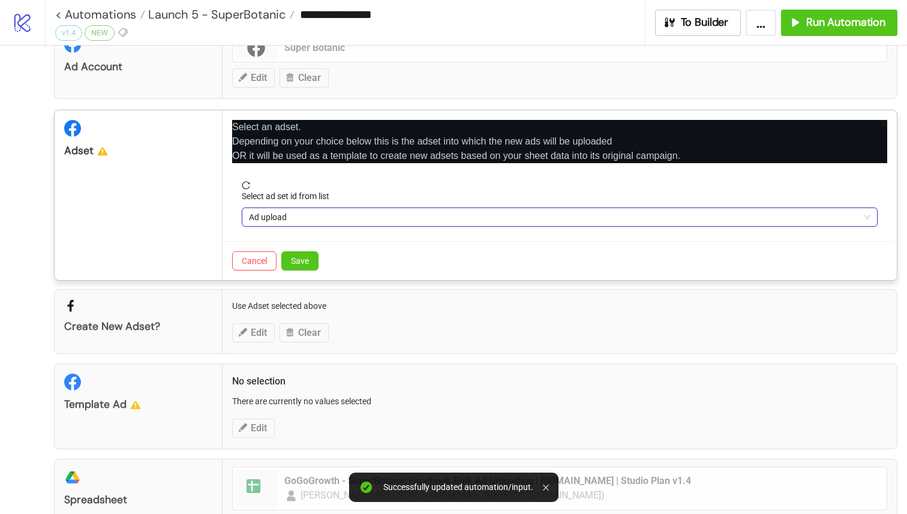
click at [320, 264] on div "Cancel Save" at bounding box center [559, 260] width 674 height 39
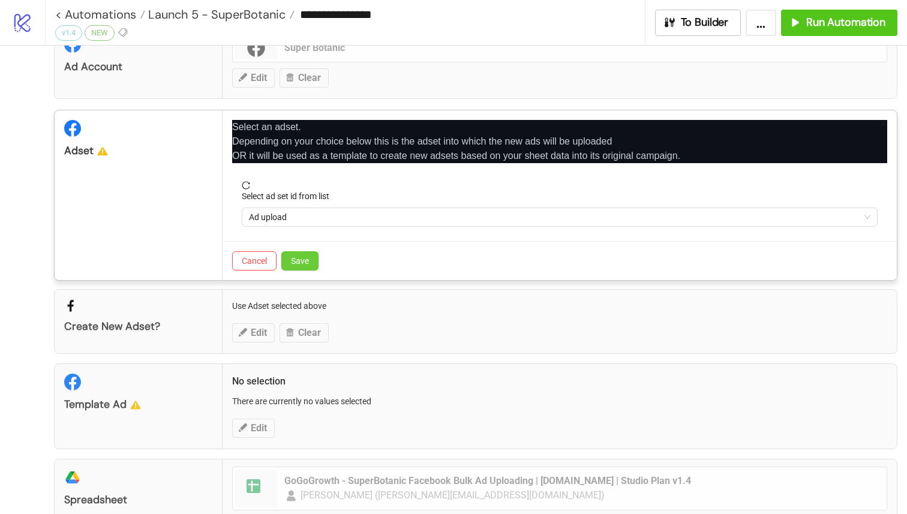
click at [314, 264] on button "Save" at bounding box center [299, 260] width 37 height 19
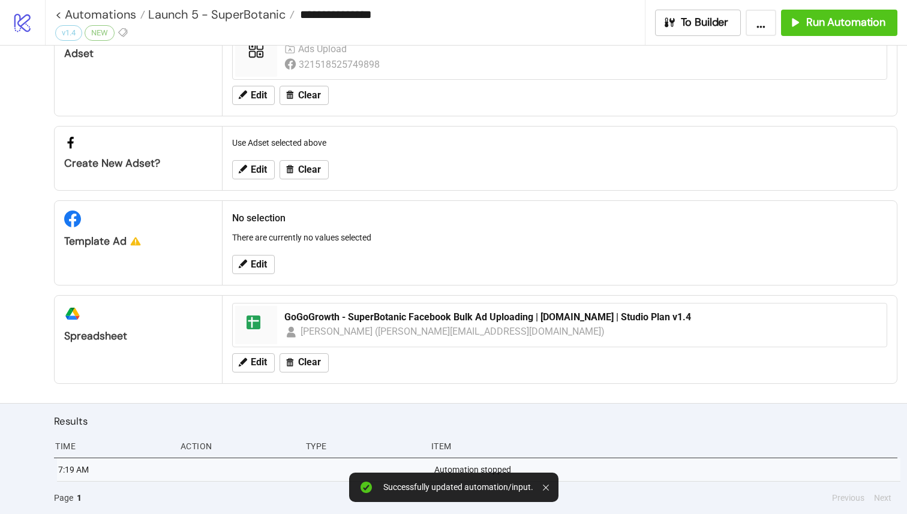
scroll to position [147, 0]
click at [248, 259] on button "Edit" at bounding box center [253, 264] width 43 height 19
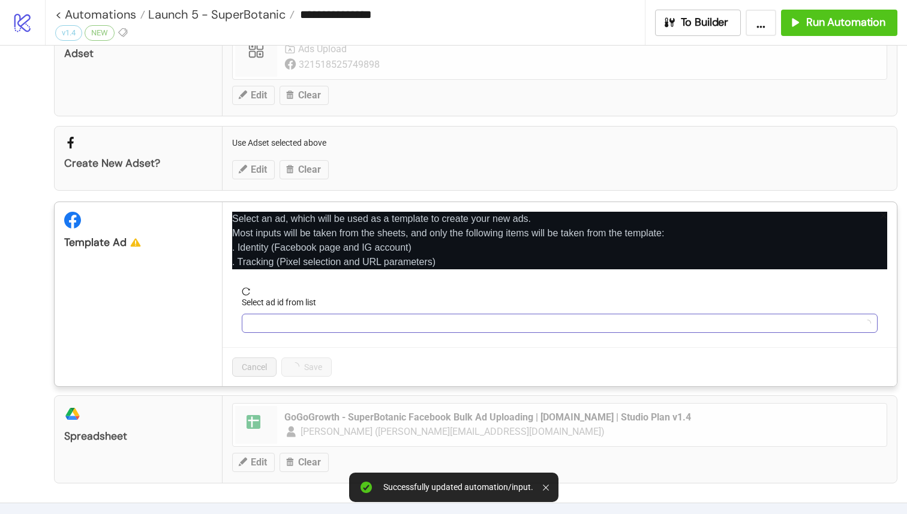
click at [269, 316] on input "Select ad id from list" at bounding box center [554, 323] width 610 height 18
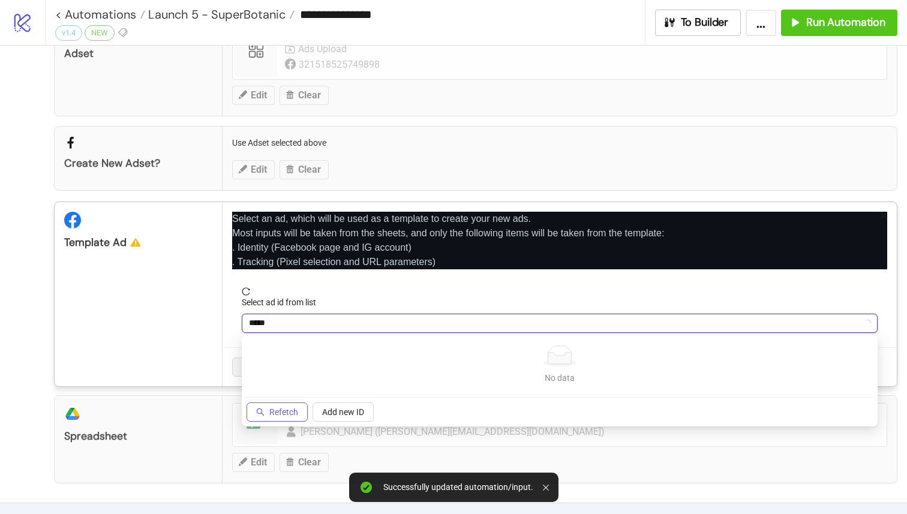
type input "*****"
click at [272, 414] on span "Refetch" at bounding box center [283, 412] width 29 height 10
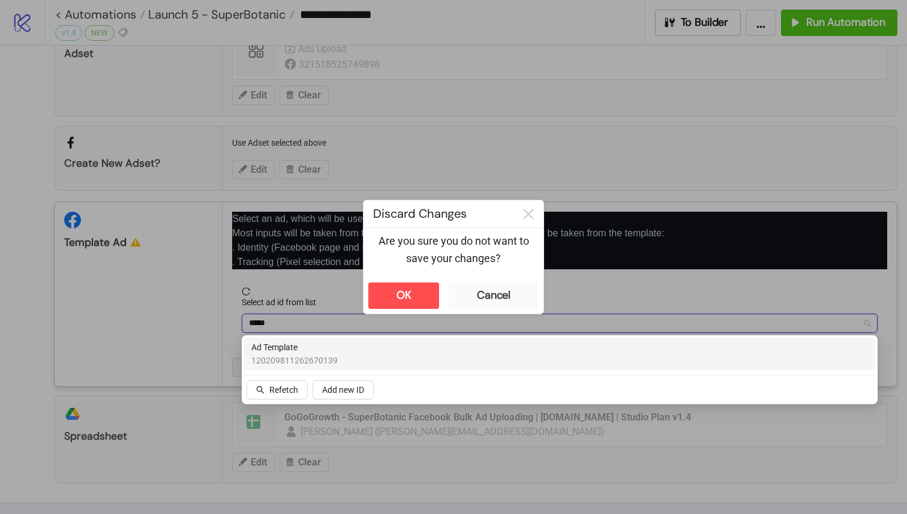
click at [382, 357] on div "Ad Template 120209811262670139" at bounding box center [559, 354] width 616 height 26
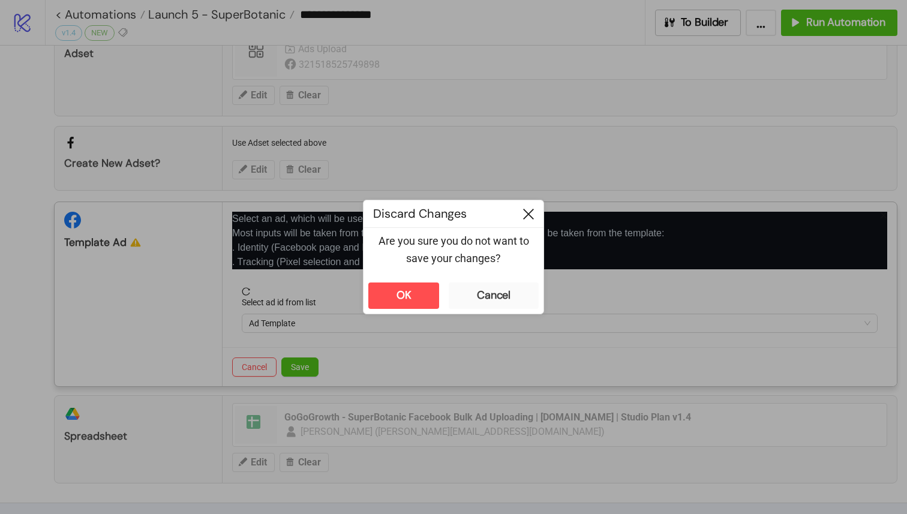
click at [529, 215] on icon at bounding box center [528, 214] width 11 height 11
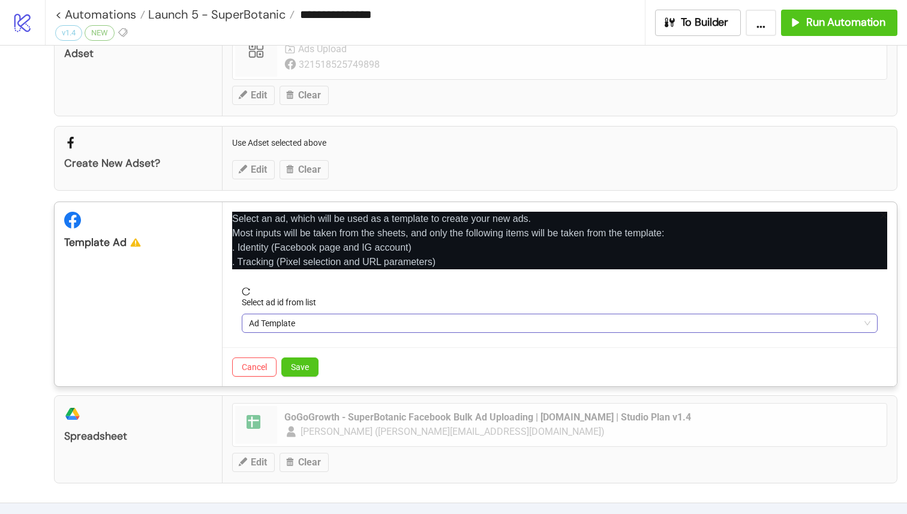
click at [407, 323] on span "Ad Template" at bounding box center [559, 323] width 621 height 18
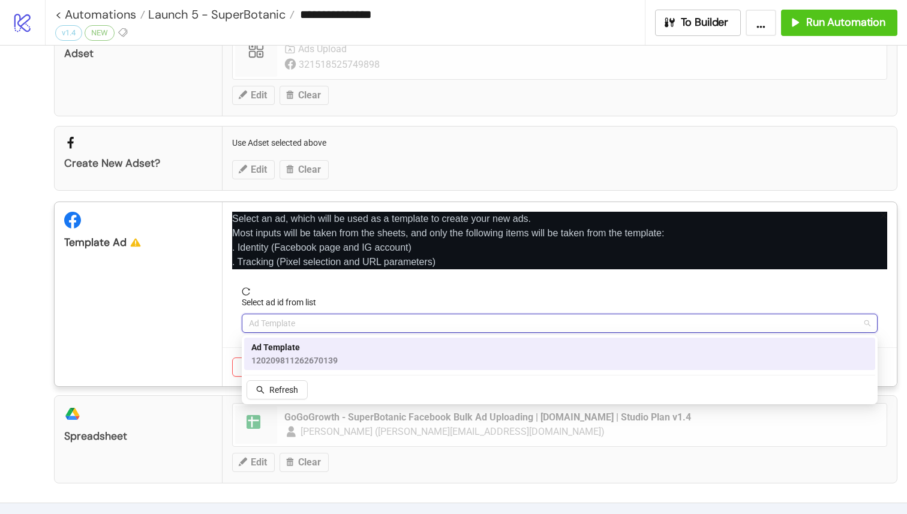
click at [358, 363] on div "Ad Template 120209811262670139" at bounding box center [559, 354] width 616 height 26
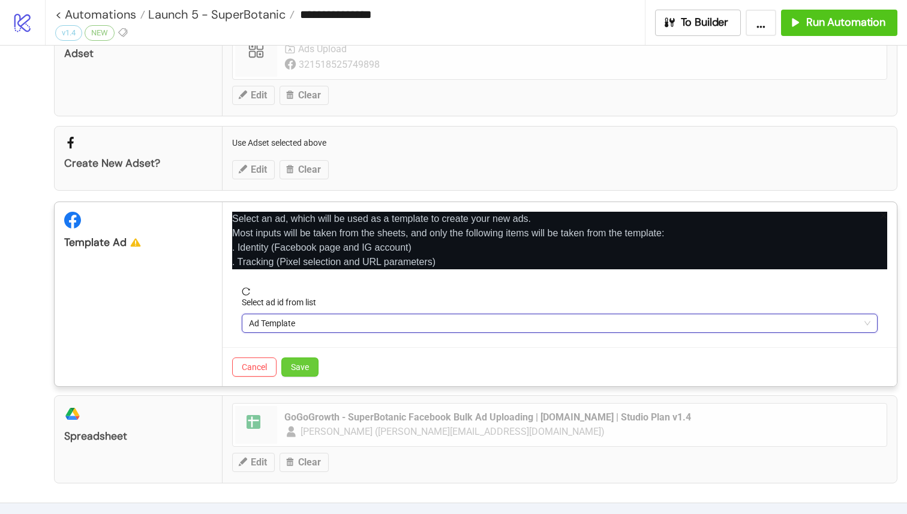
click at [301, 369] on span "Save" at bounding box center [300, 367] width 18 height 10
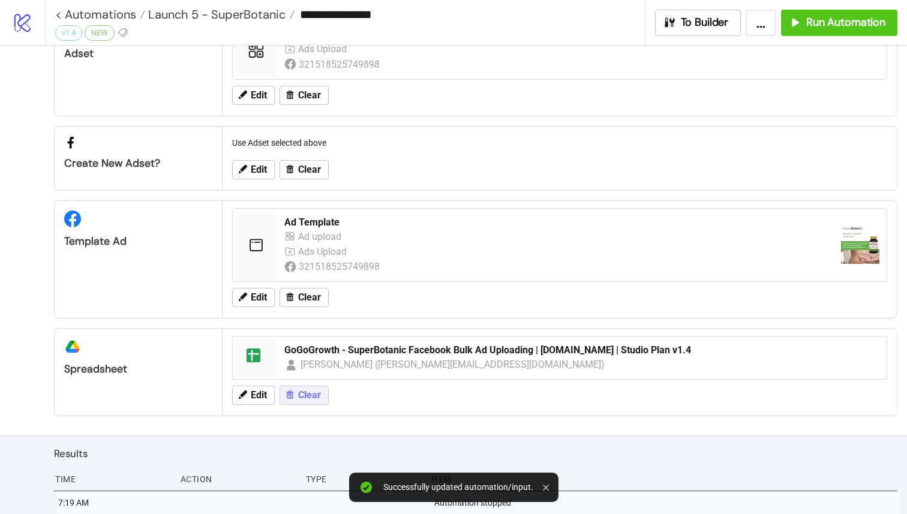
click at [306, 393] on span "Clear" at bounding box center [309, 395] width 23 height 11
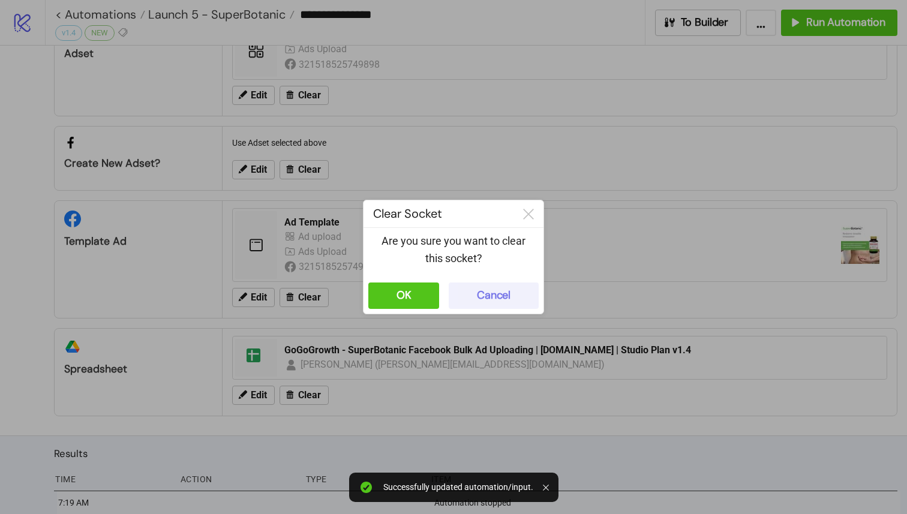
click at [449, 285] on button "Cancel" at bounding box center [494, 295] width 90 height 26
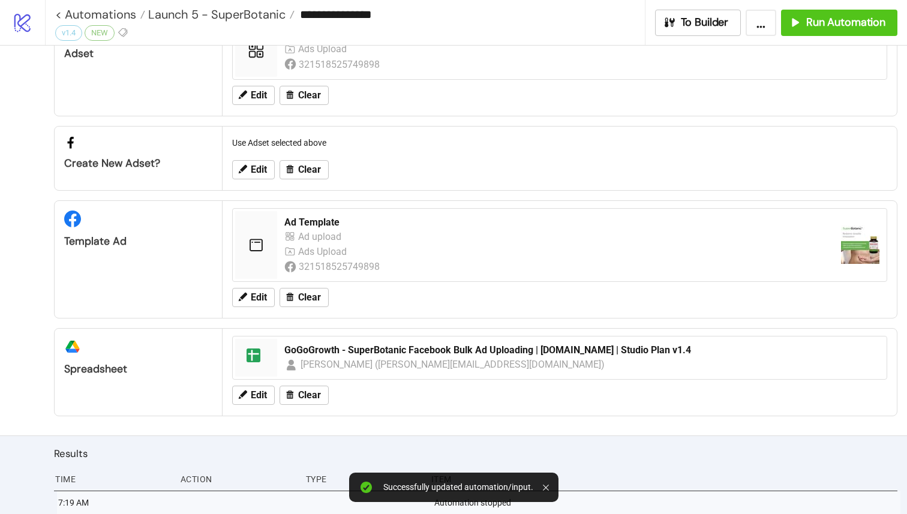
click at [307, 381] on div "Edit Clear" at bounding box center [559, 395] width 664 height 31
click at [307, 392] on span "Clear" at bounding box center [309, 395] width 23 height 11
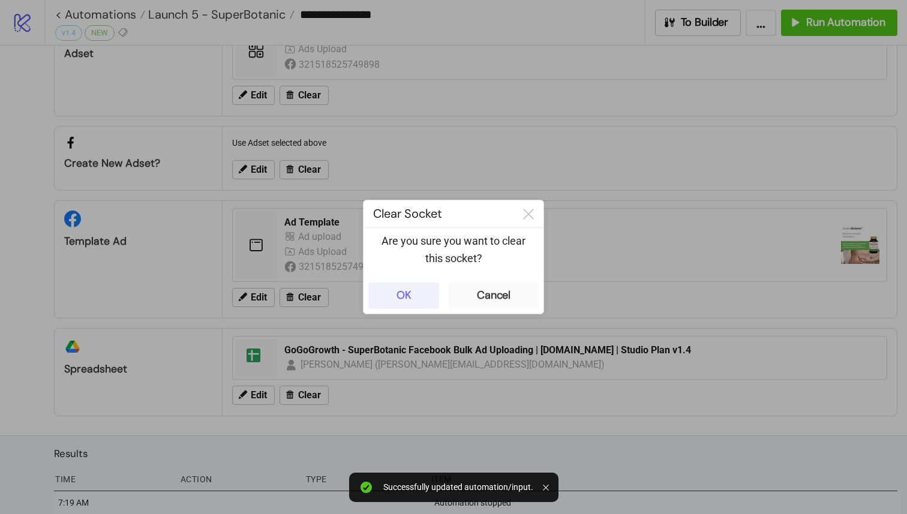
click at [394, 294] on button "OK" at bounding box center [403, 295] width 71 height 26
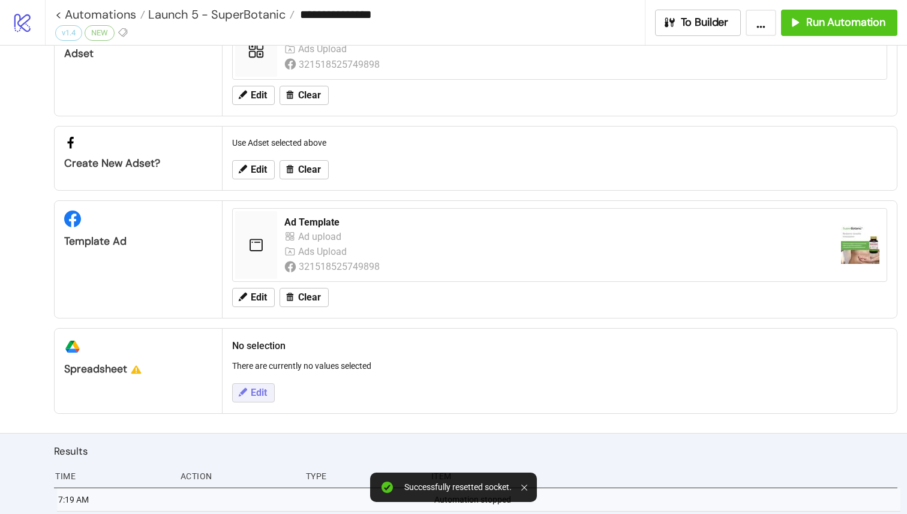
click at [250, 392] on button "Edit" at bounding box center [253, 392] width 43 height 19
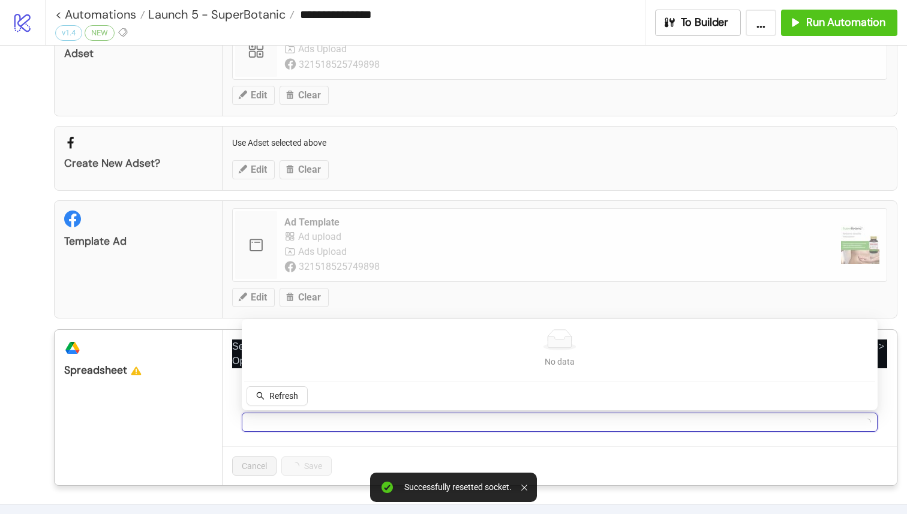
click at [308, 421] on input "Select file id from list" at bounding box center [554, 422] width 610 height 18
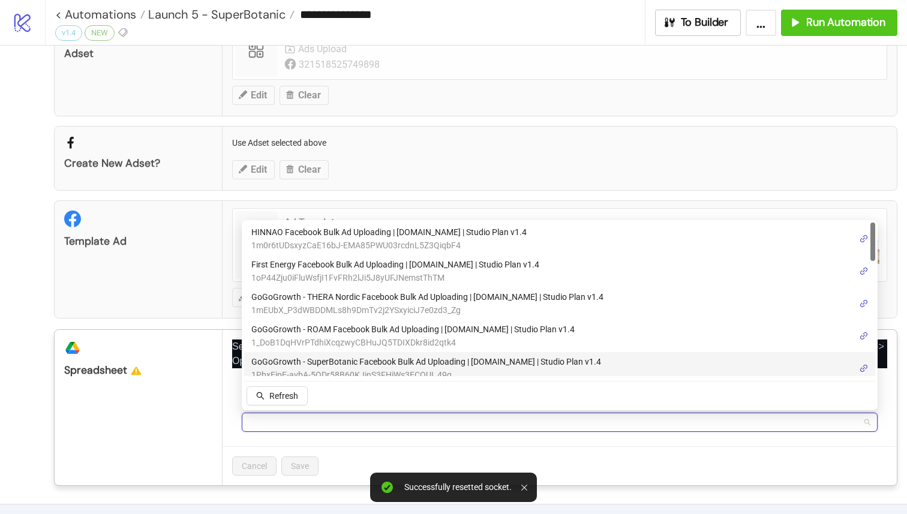
click at [423, 360] on span "GoGoGrowth - SuperBotanic Facebook Bulk Ad Uploading | Kitchn.io | Studio Plan …" at bounding box center [426, 361] width 350 height 13
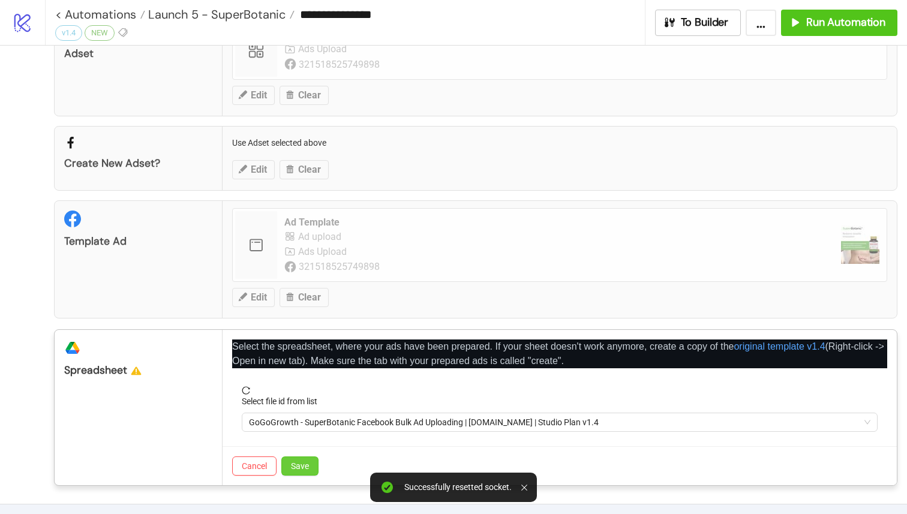
click at [292, 462] on span "Save" at bounding box center [300, 466] width 18 height 10
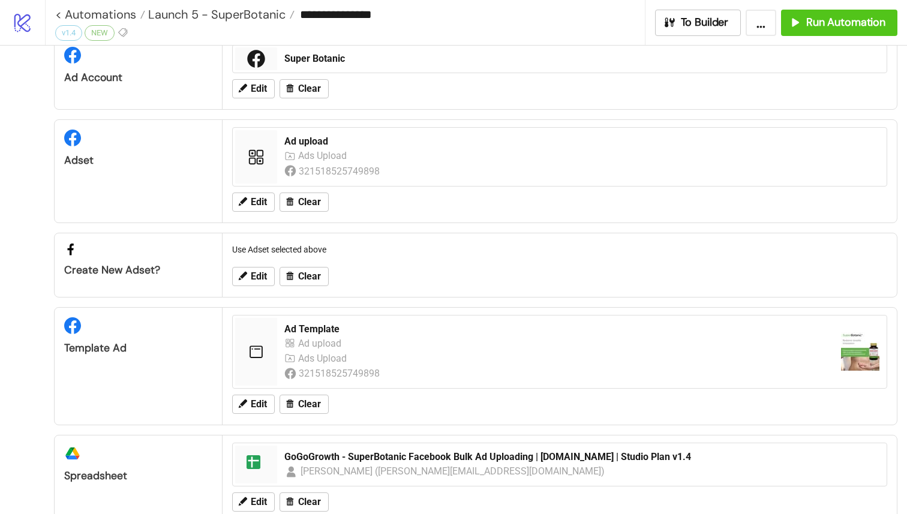
scroll to position [0, 0]
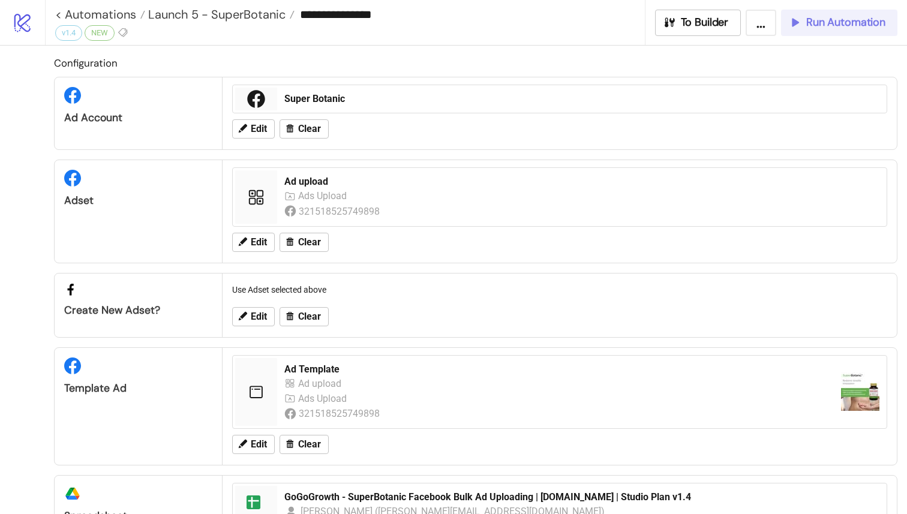
click at [850, 28] on span "Run Automation" at bounding box center [845, 23] width 79 height 14
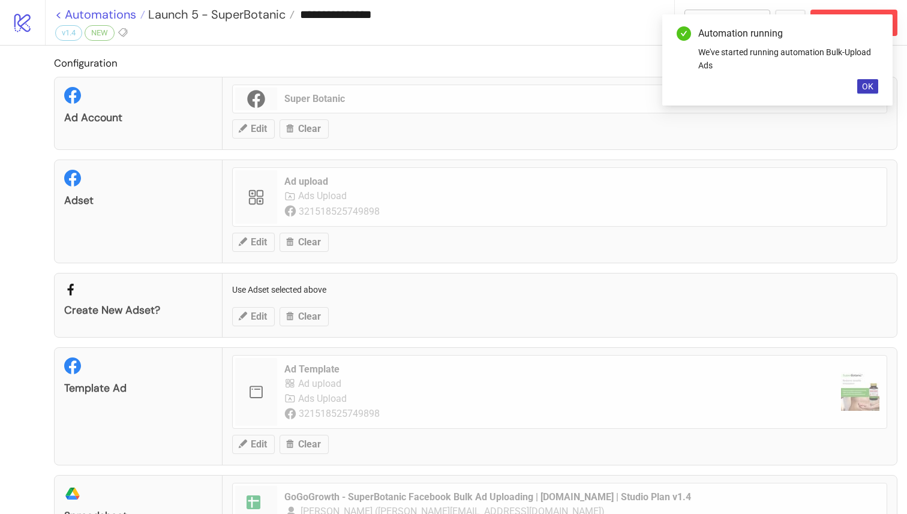
click at [59, 19] on link "< Automations" at bounding box center [100, 14] width 90 height 12
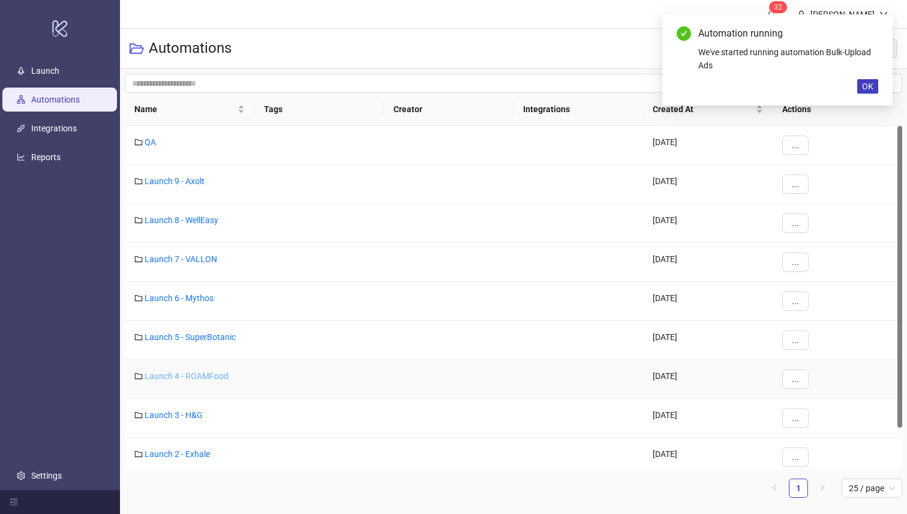
click at [192, 374] on link "Launch 4 - ROAMFood" at bounding box center [187, 376] width 84 height 10
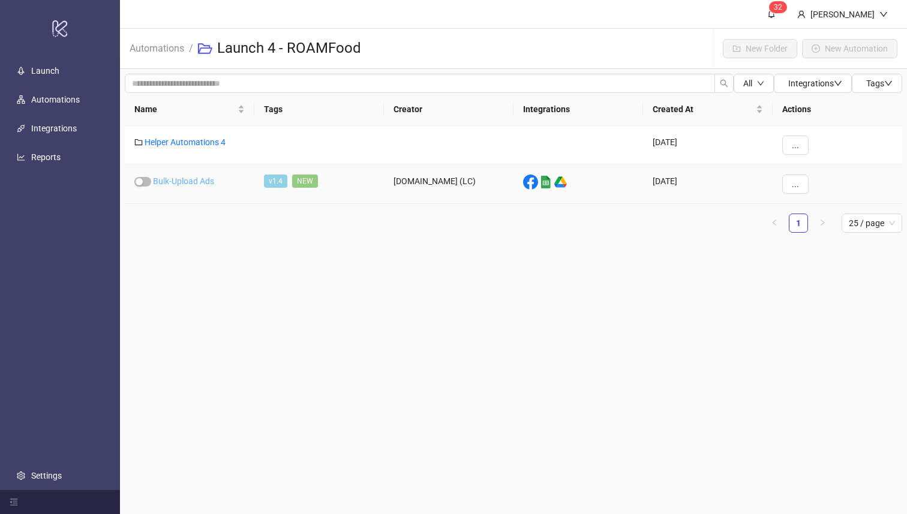
click at [206, 183] on link "Bulk-Upload Ads" at bounding box center [183, 181] width 61 height 10
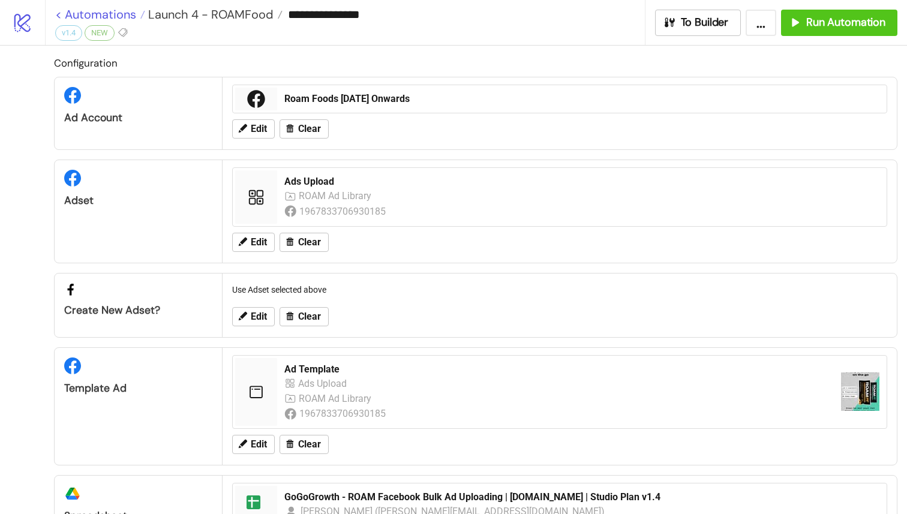
click at [60, 16] on link "< Automations" at bounding box center [100, 14] width 90 height 12
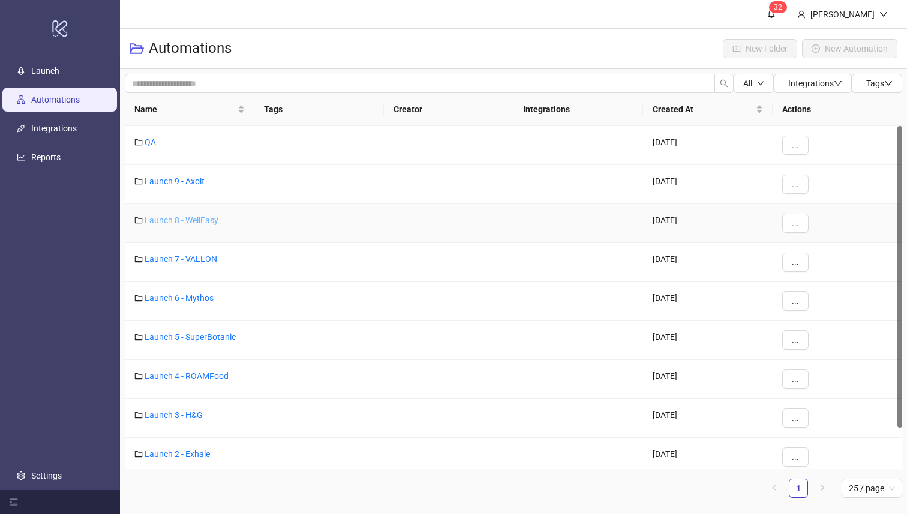
click at [183, 220] on link "Launch 8 - WellEasy" at bounding box center [182, 220] width 74 height 10
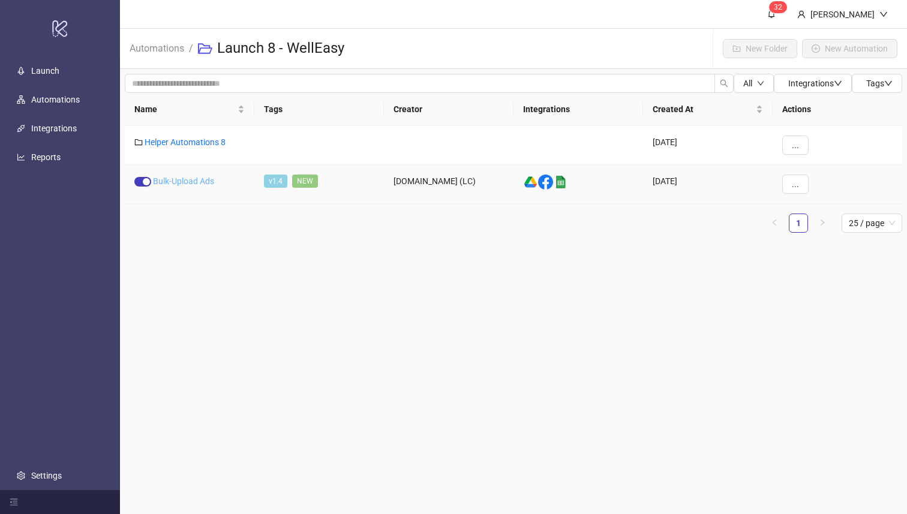
click at [188, 180] on link "Bulk-Upload Ads" at bounding box center [183, 181] width 61 height 10
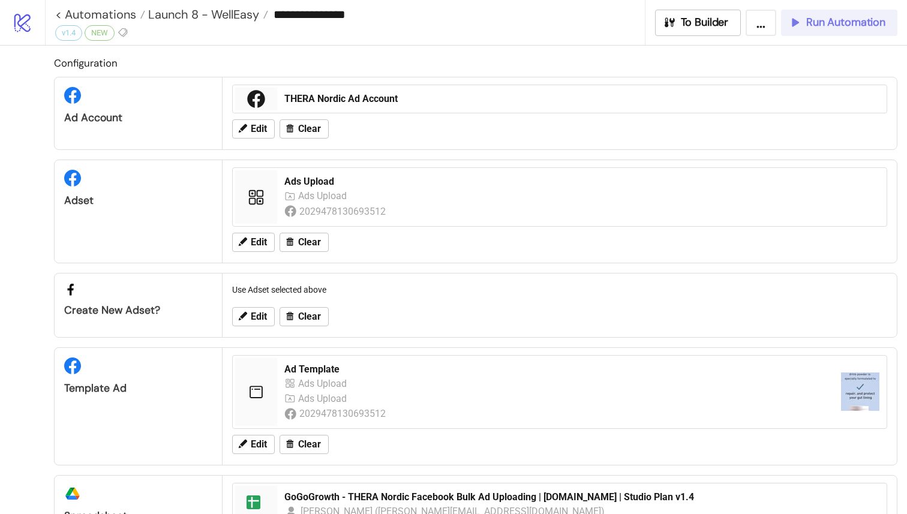
click at [811, 28] on span "Run Automation" at bounding box center [845, 23] width 79 height 14
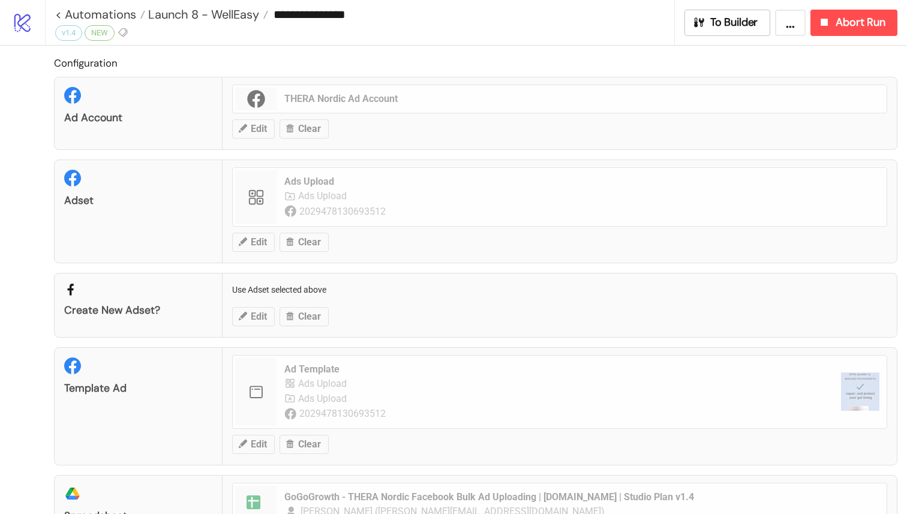
click at [51, 17] on div "**********" at bounding box center [360, 22] width 630 height 45
click at [58, 17] on link "< Automations" at bounding box center [100, 14] width 90 height 12
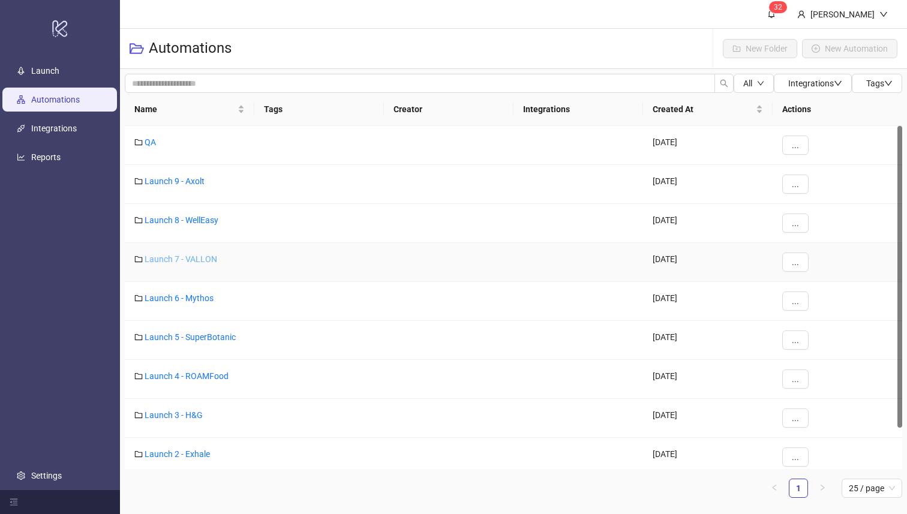
click at [205, 257] on link "Launch 7 - VALLON" at bounding box center [181, 259] width 73 height 10
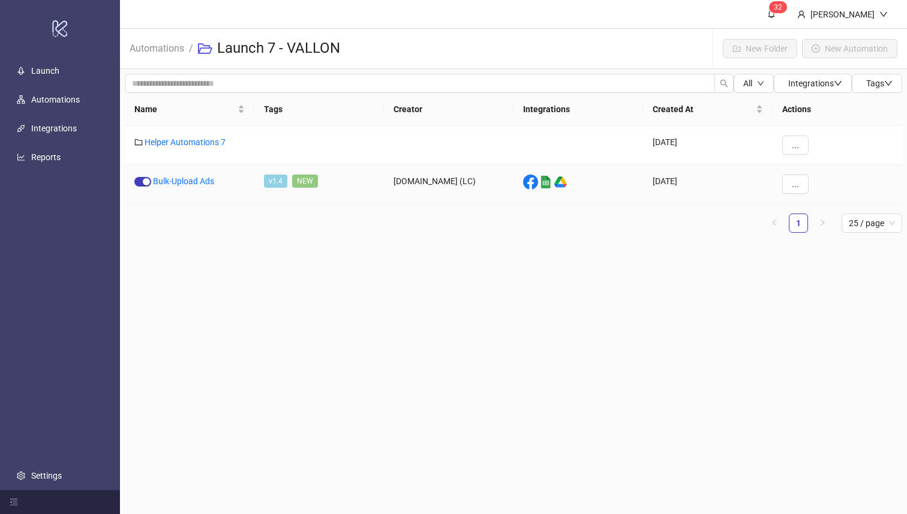
click at [174, 175] on div "Bulk-Upload Ads" at bounding box center [190, 184] width 130 height 39
click at [176, 180] on link "Bulk-Upload Ads" at bounding box center [183, 181] width 61 height 10
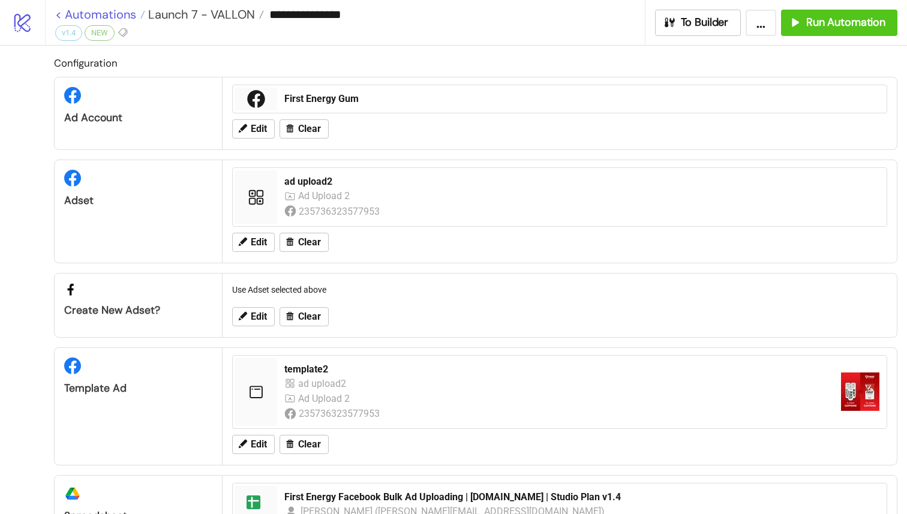
click at [56, 11] on link "< Automations" at bounding box center [100, 14] width 90 height 12
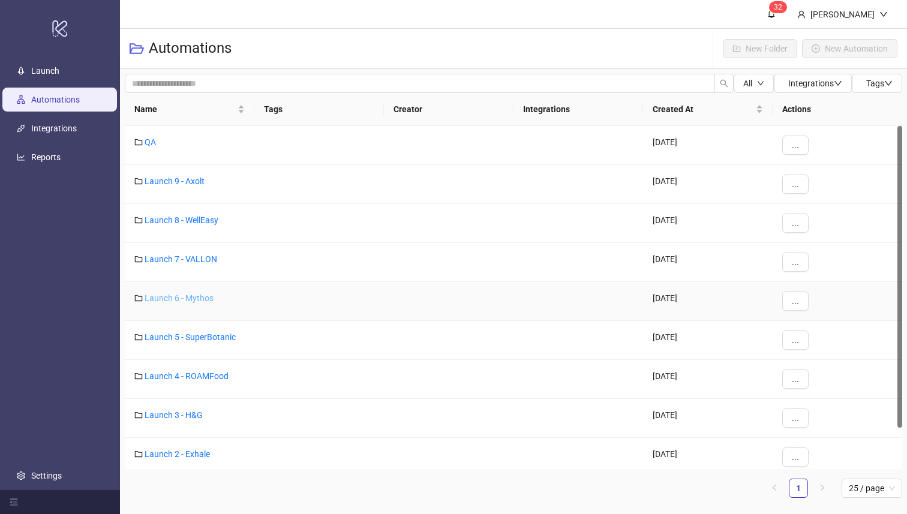
click at [194, 300] on link "Launch 6 - Mythos" at bounding box center [179, 298] width 69 height 10
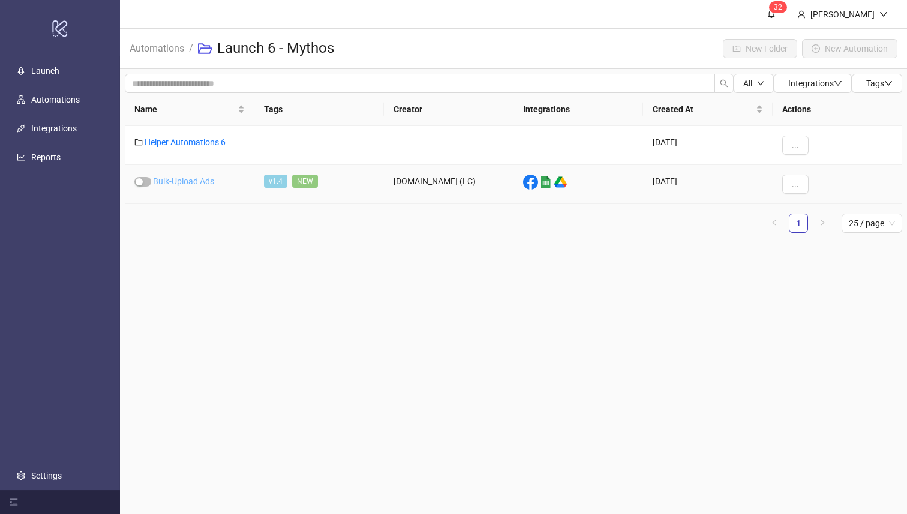
click at [195, 177] on link "Bulk-Upload Ads" at bounding box center [183, 181] width 61 height 10
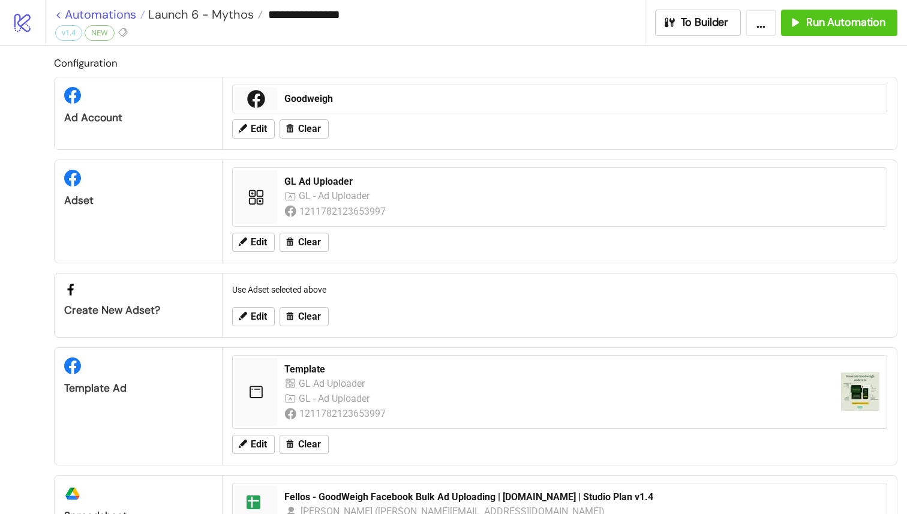
click at [60, 13] on link "< Automations" at bounding box center [100, 14] width 90 height 12
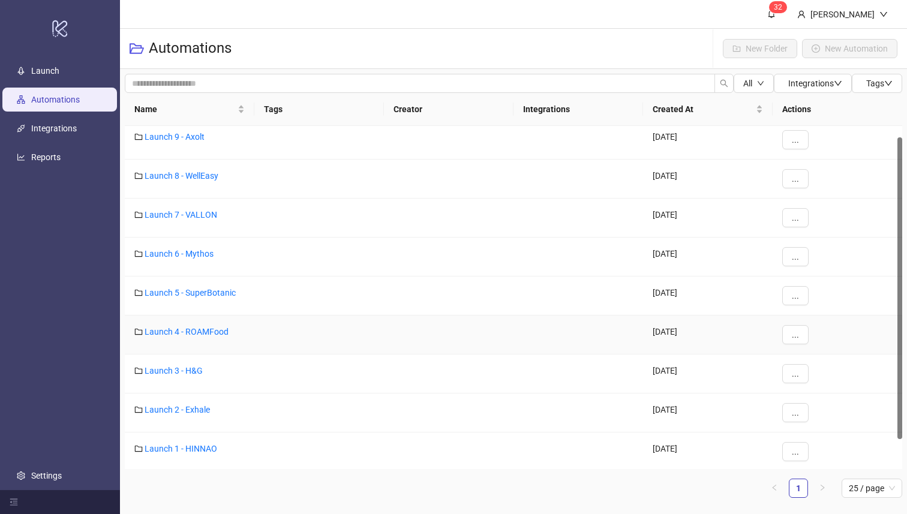
scroll to position [47, 0]
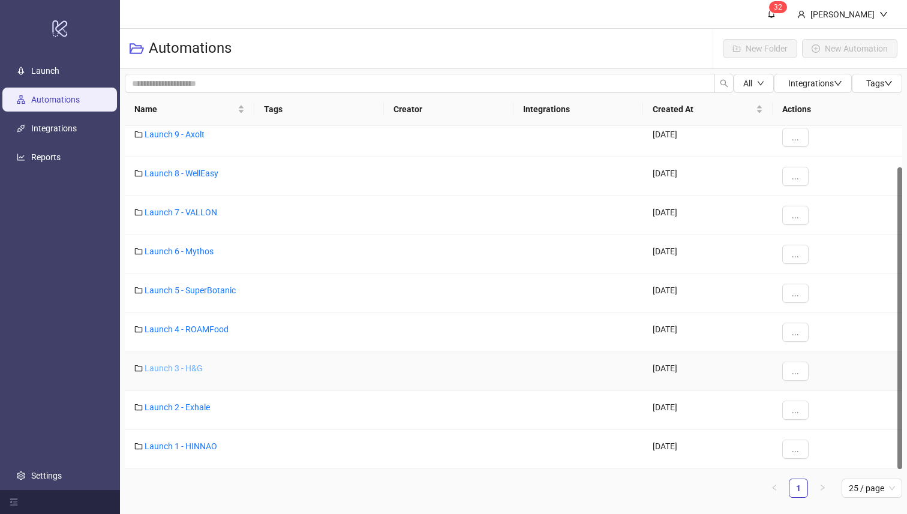
click at [183, 364] on link "Launch 3 - H&G" at bounding box center [174, 368] width 58 height 10
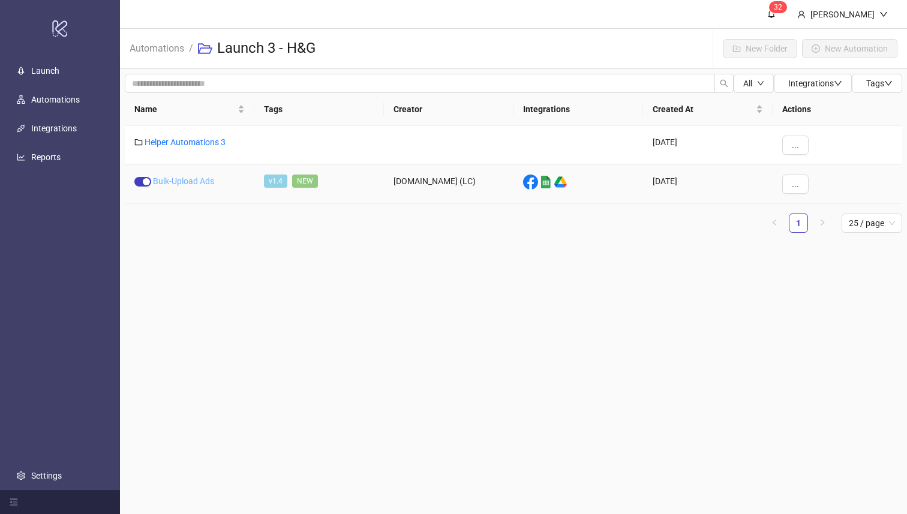
click at [198, 183] on link "Bulk-Upload Ads" at bounding box center [183, 181] width 61 height 10
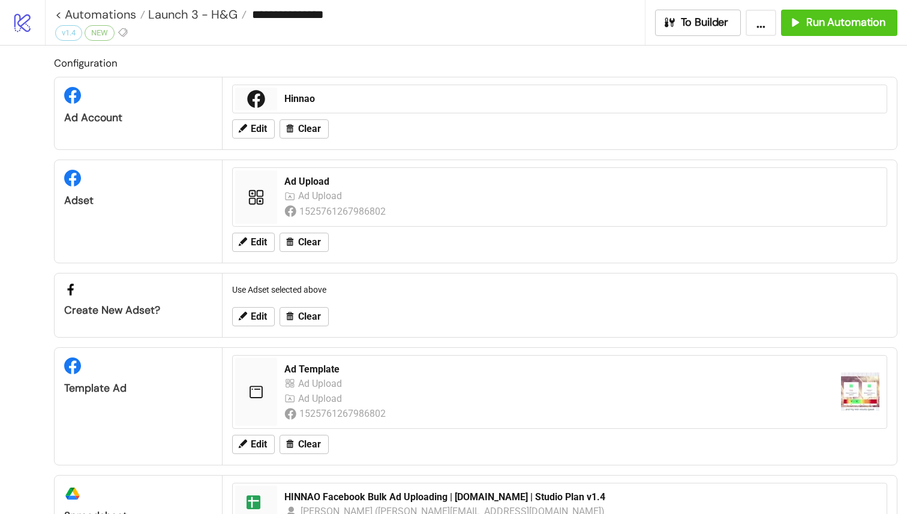
scroll to position [180, 0]
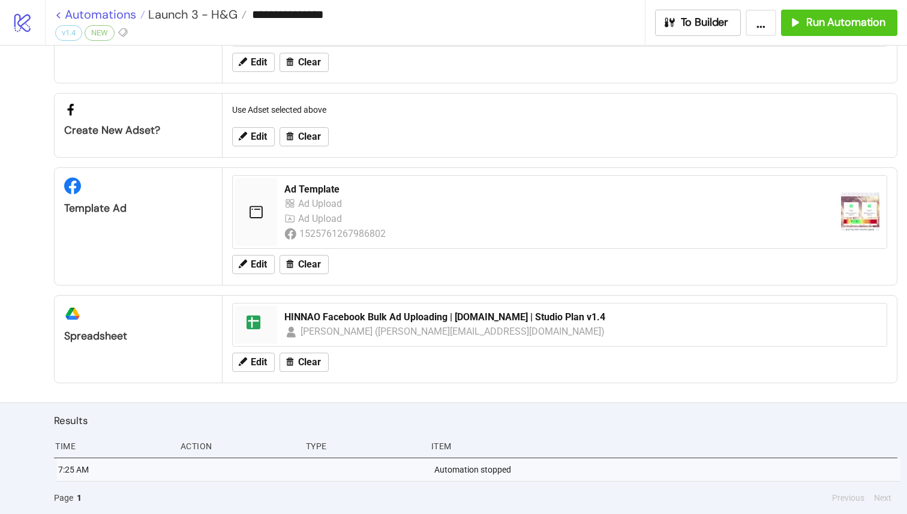
click at [58, 18] on link "< Automations" at bounding box center [100, 14] width 90 height 12
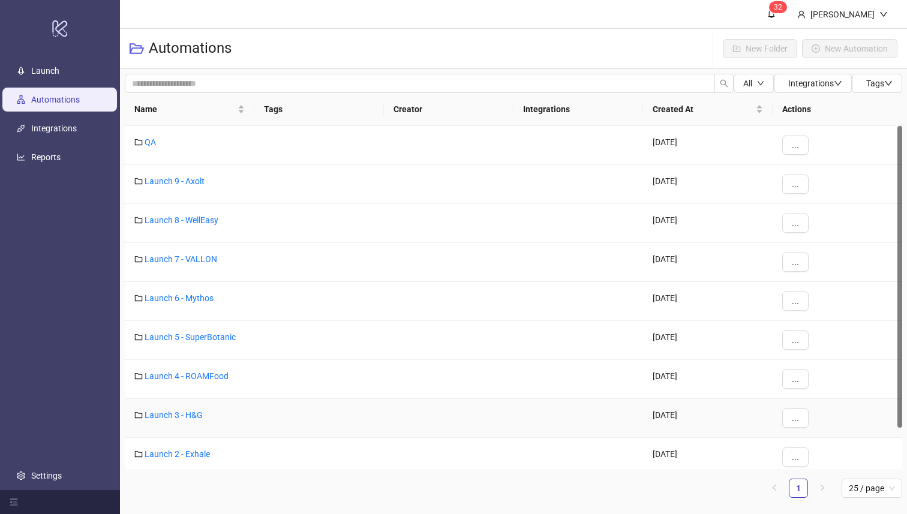
scroll to position [47, 0]
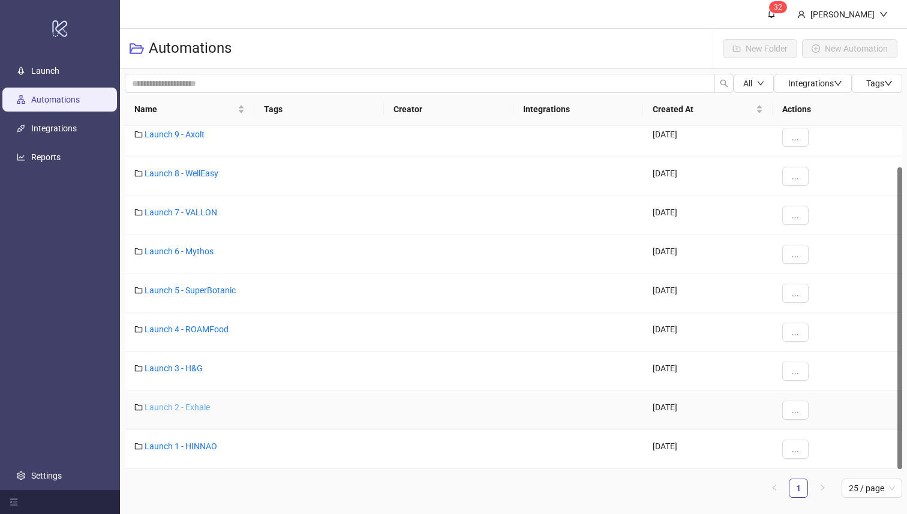
click at [177, 405] on link "Launch 2 - Exhale" at bounding box center [177, 407] width 65 height 10
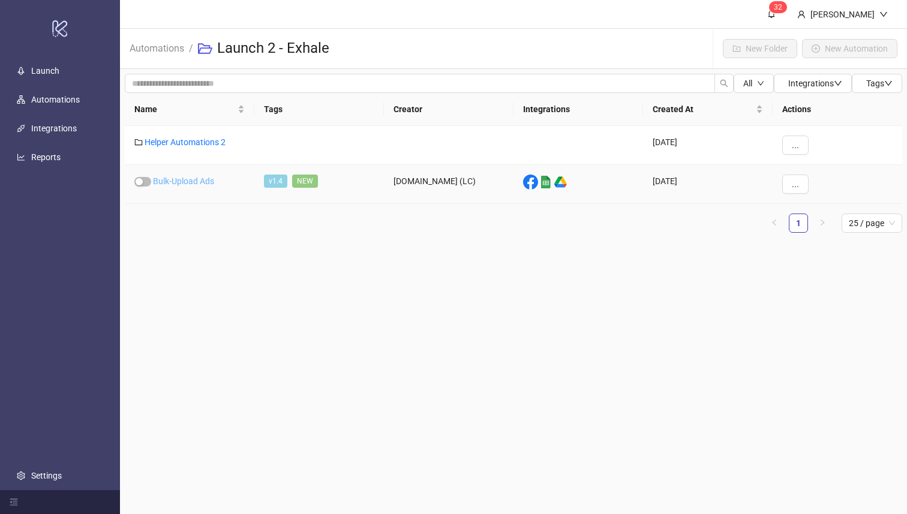
click at [192, 179] on link "Bulk-Upload Ads" at bounding box center [183, 181] width 61 height 10
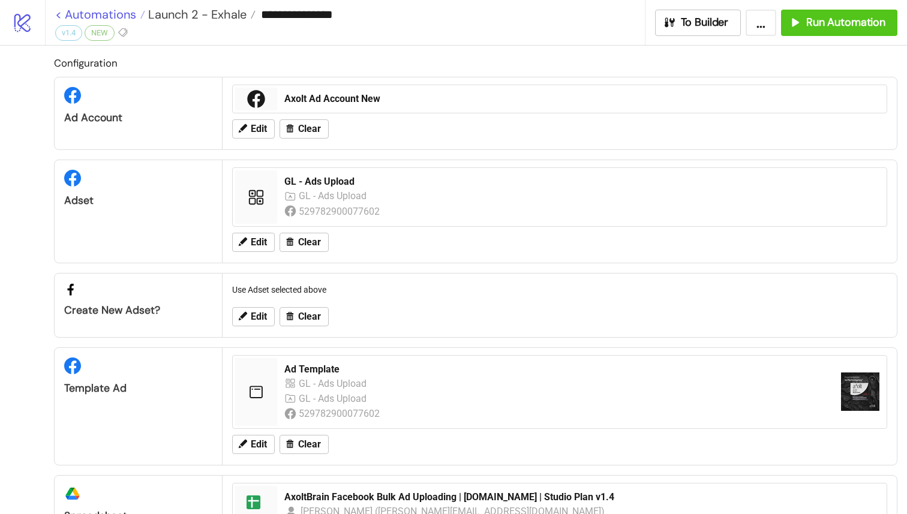
click at [61, 14] on link "< Automations" at bounding box center [100, 14] width 90 height 12
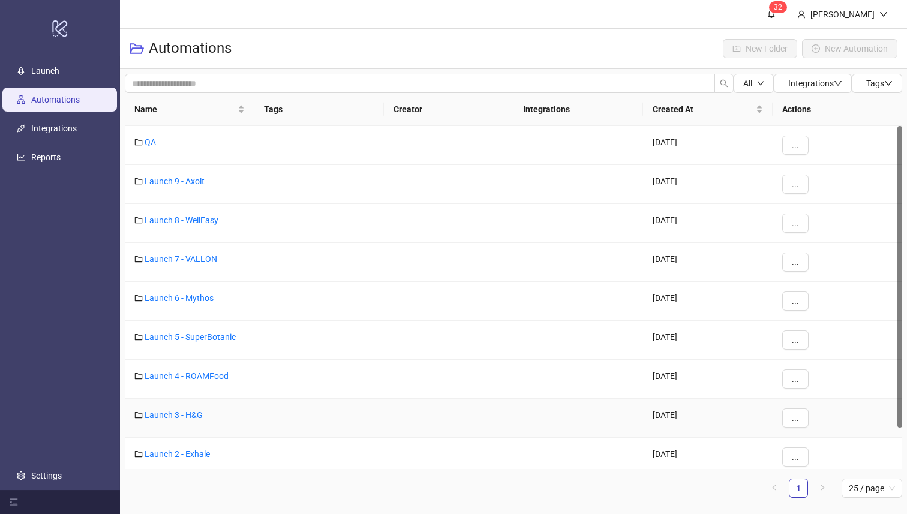
scroll to position [47, 0]
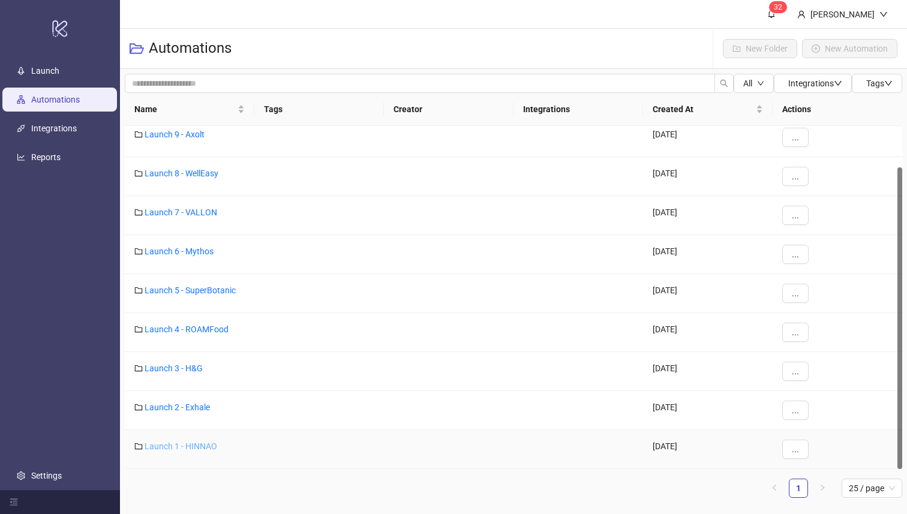
click at [185, 444] on link "Launch 1 - HINNAO" at bounding box center [181, 446] width 73 height 10
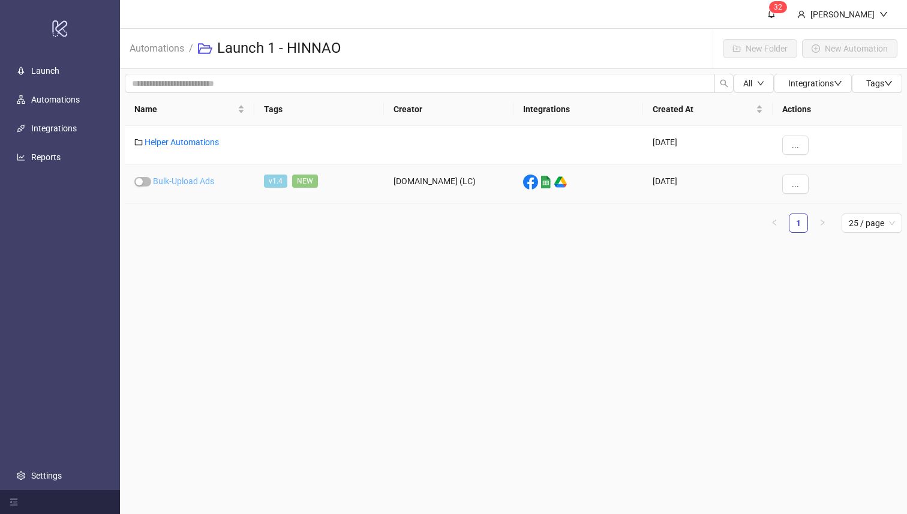
click at [180, 182] on link "Bulk-Upload Ads" at bounding box center [183, 181] width 61 height 10
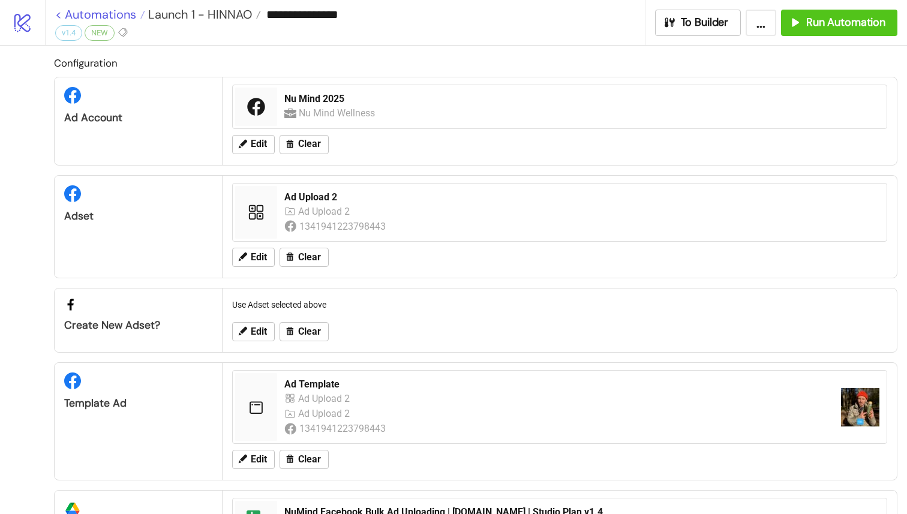
click at [60, 16] on link "< Automations" at bounding box center [100, 14] width 90 height 12
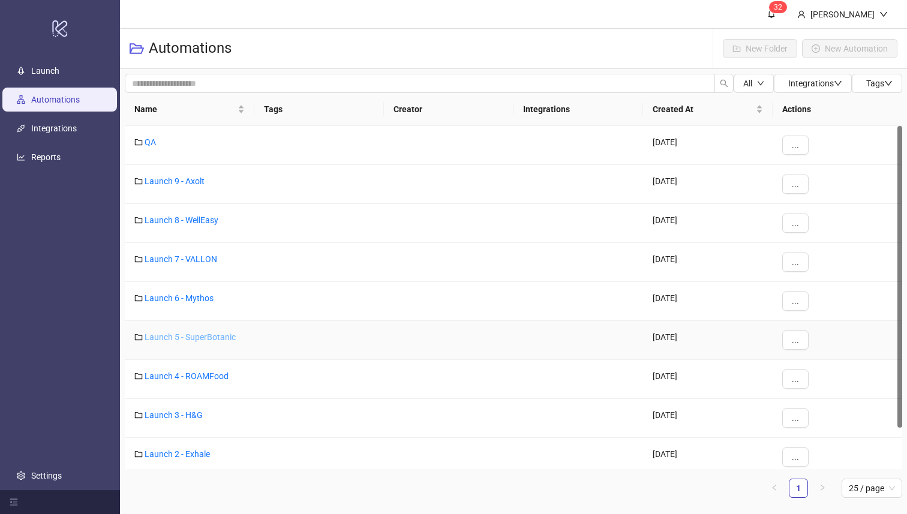
click at [200, 335] on link "Launch 5 - SuperBotanic" at bounding box center [190, 337] width 91 height 10
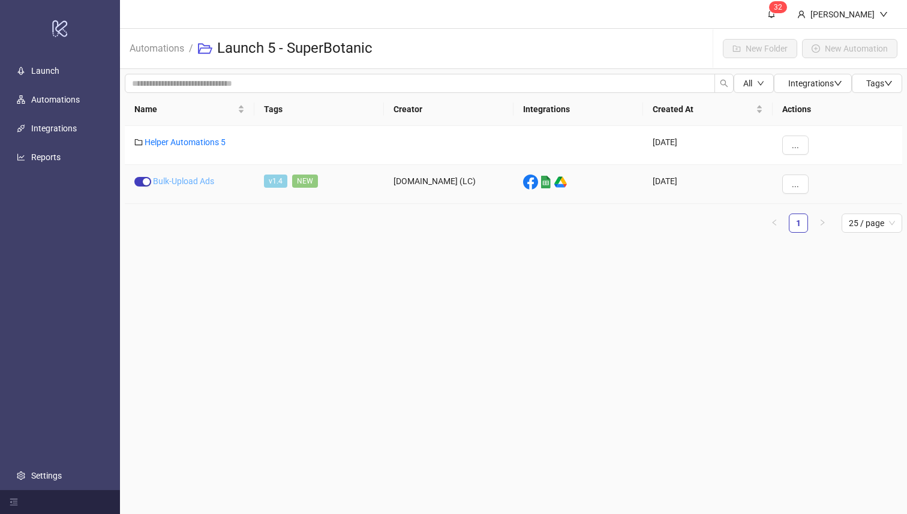
click at [191, 182] on link "Bulk-Upload Ads" at bounding box center [183, 181] width 61 height 10
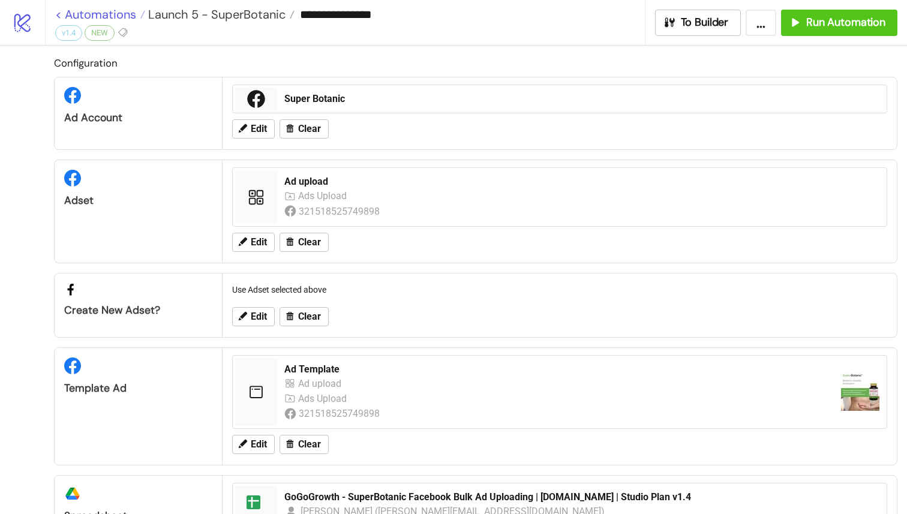
click at [56, 17] on link "< Automations" at bounding box center [100, 14] width 90 height 12
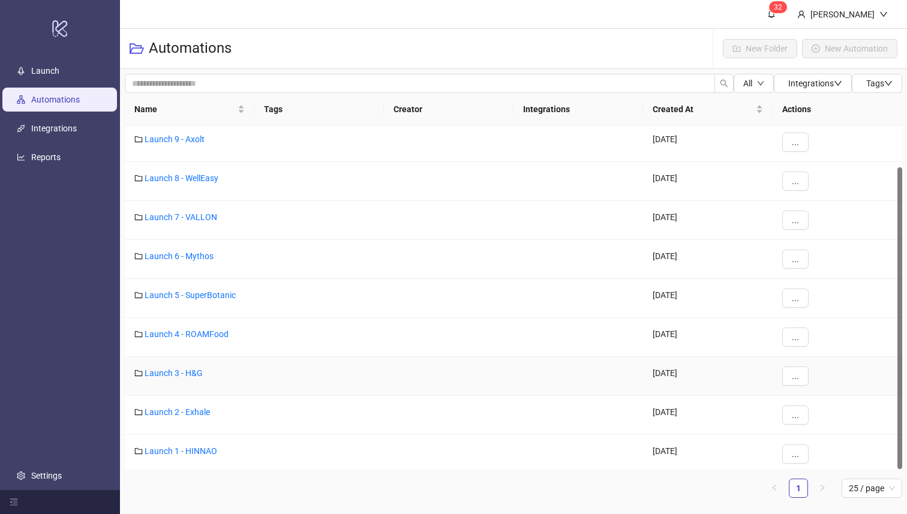
scroll to position [47, 0]
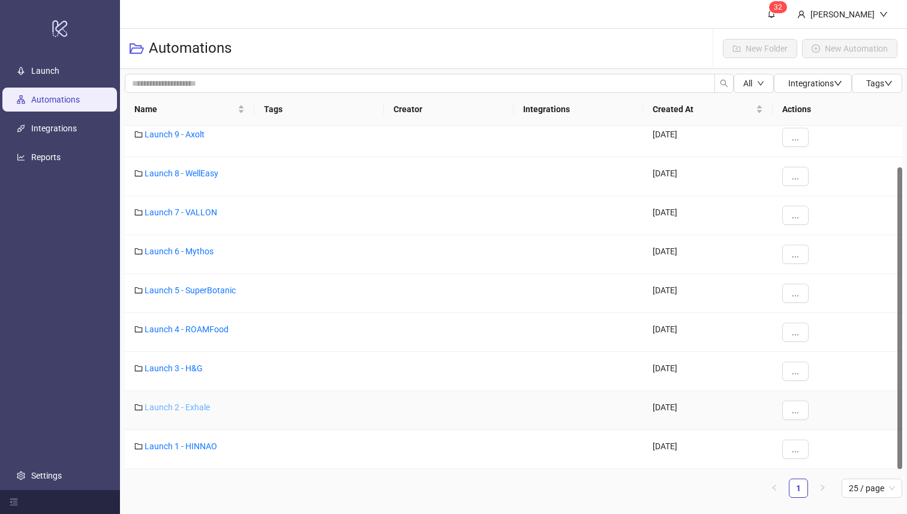
click at [188, 409] on link "Launch 2 - Exhale" at bounding box center [177, 407] width 65 height 10
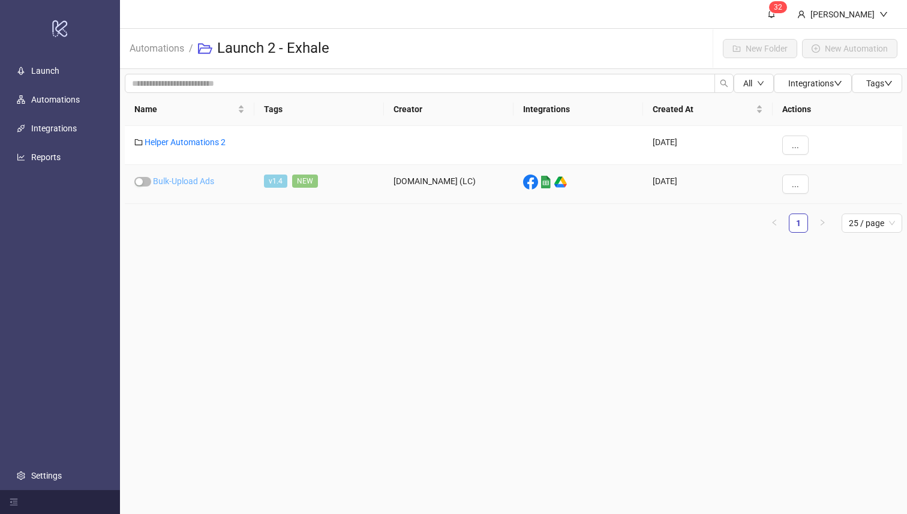
click at [180, 179] on link "Bulk-Upload Ads" at bounding box center [183, 181] width 61 height 10
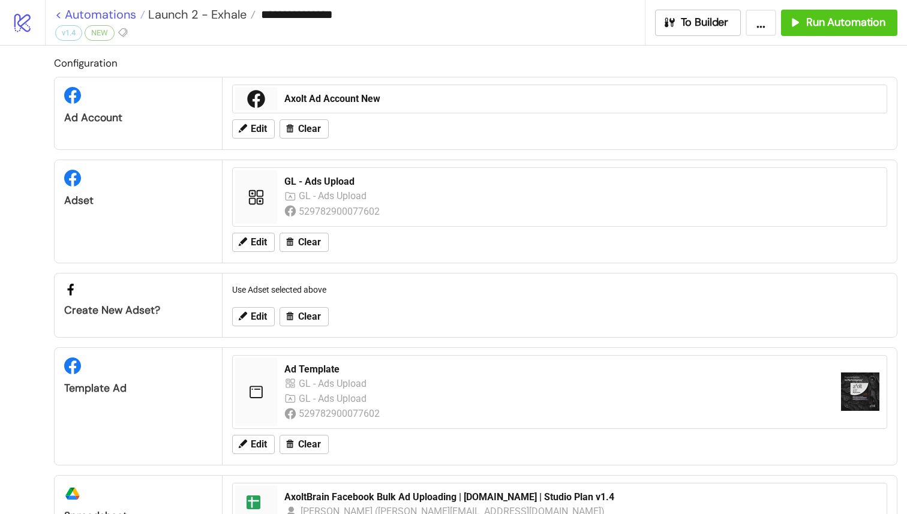
click at [58, 16] on link "< Automations" at bounding box center [100, 14] width 90 height 12
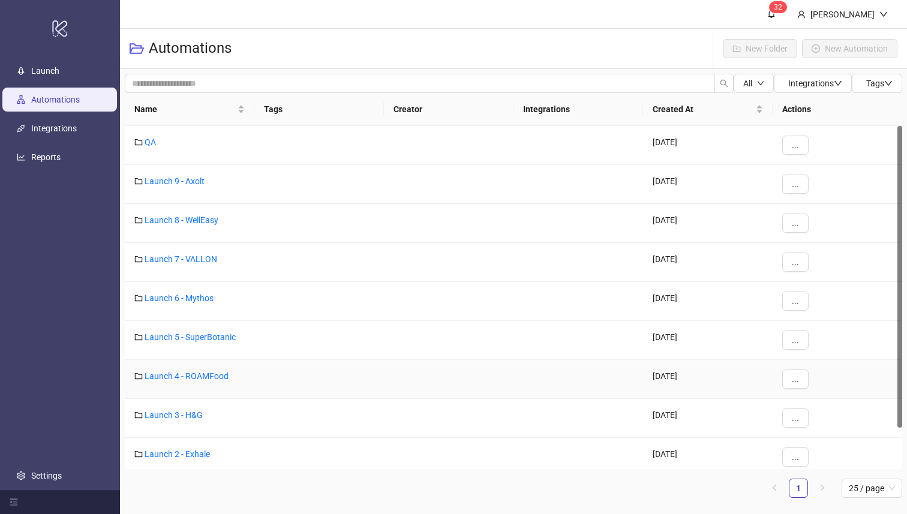
scroll to position [47, 0]
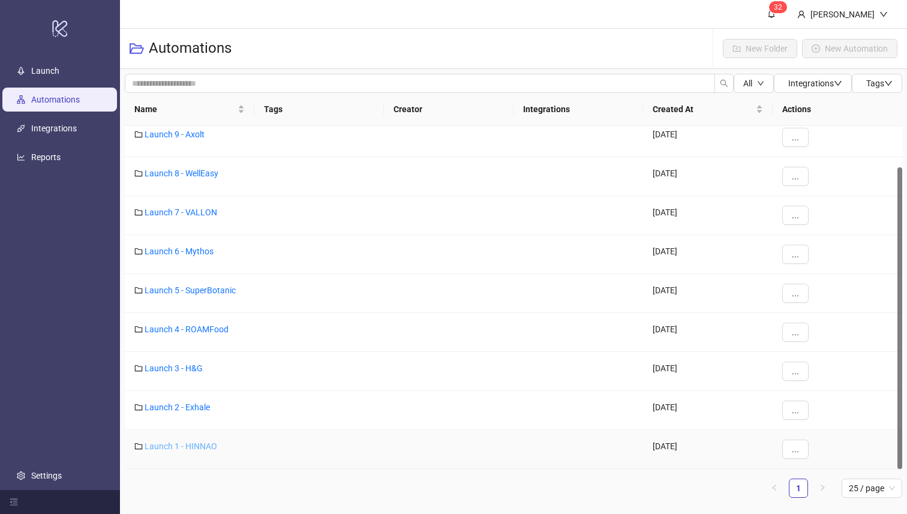
click at [176, 446] on link "Launch 1 - HINNAO" at bounding box center [181, 446] width 73 height 10
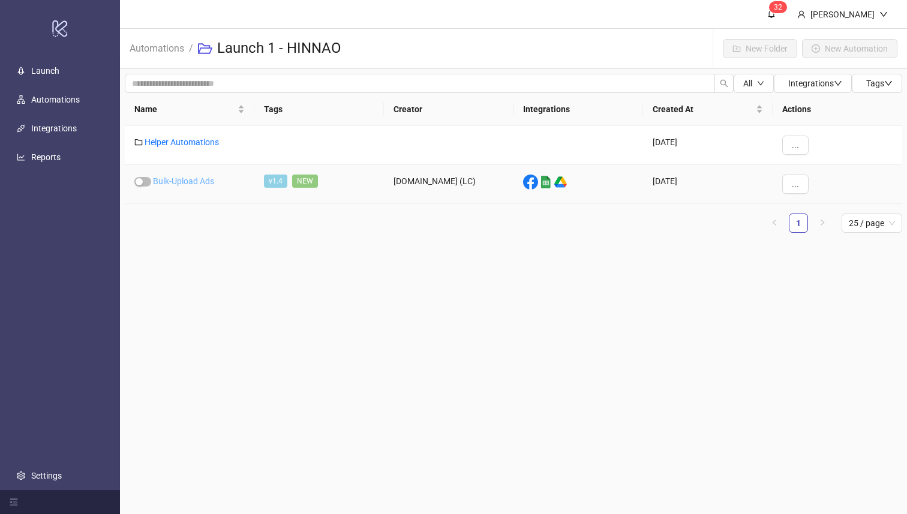
click at [195, 183] on link "Bulk-Upload Ads" at bounding box center [183, 181] width 61 height 10
